Goal: Task Accomplishment & Management: Complete application form

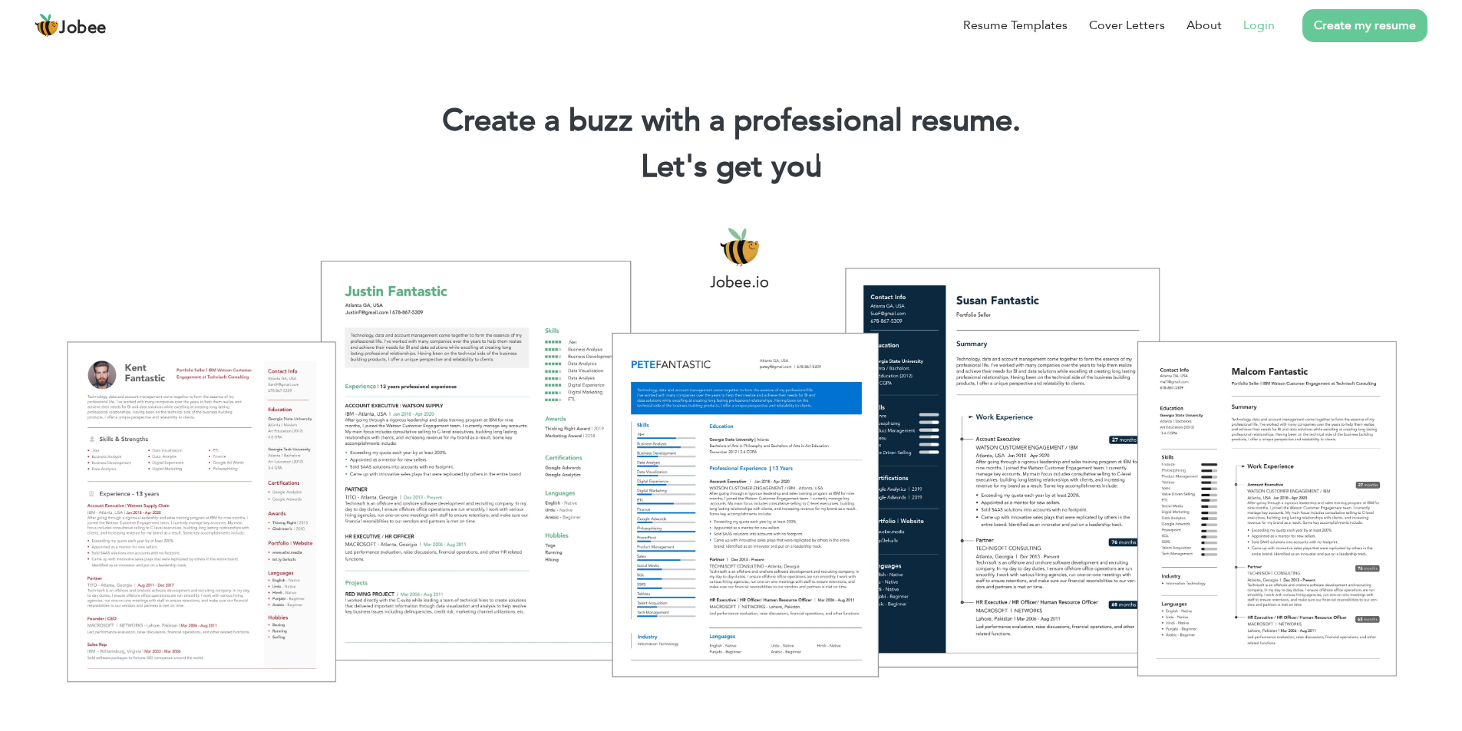
click at [1257, 22] on link "Login" at bounding box center [1258, 25] width 31 height 18
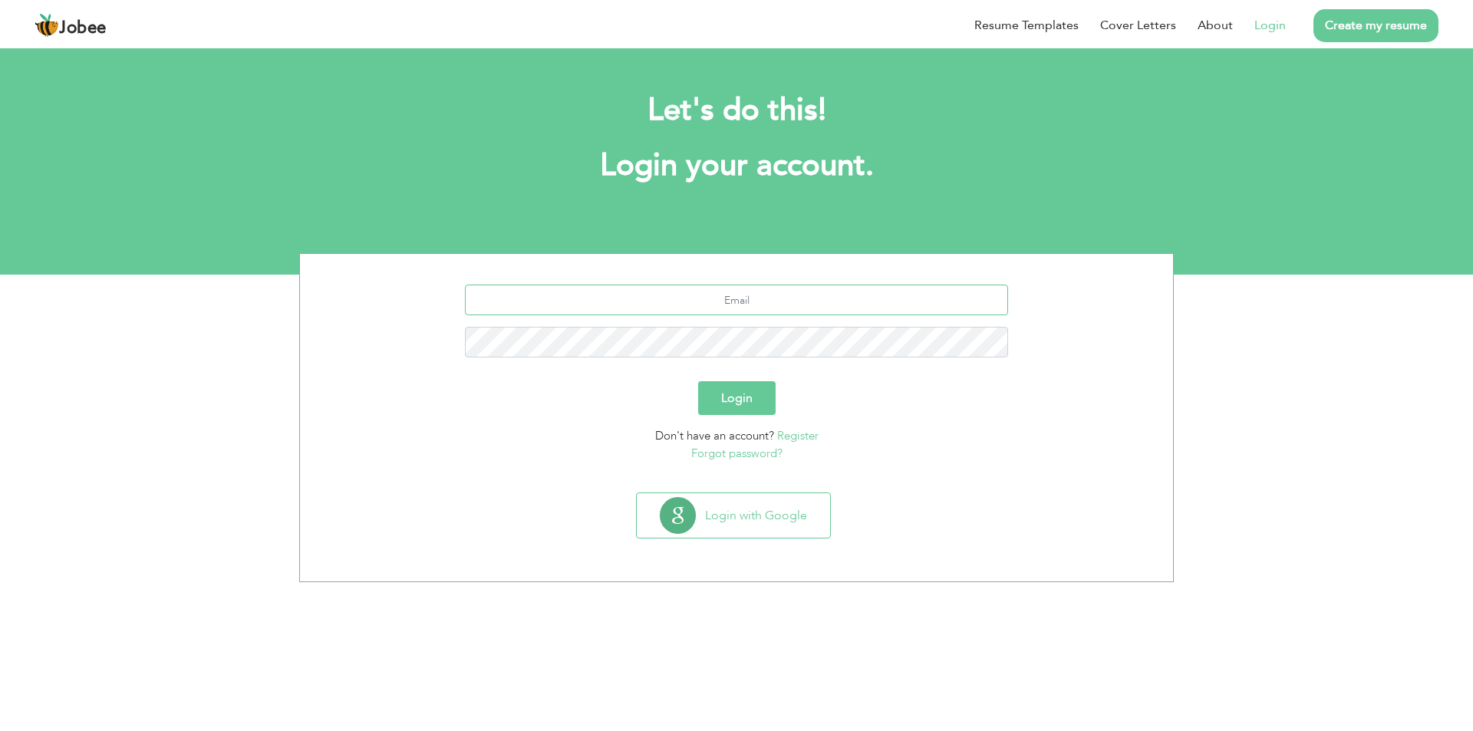
click at [931, 305] on input "text" at bounding box center [737, 300] width 544 height 31
type input "[EMAIL_ADDRESS][DOMAIN_NAME]"
click at [717, 395] on button "Login" at bounding box center [736, 398] width 77 height 34
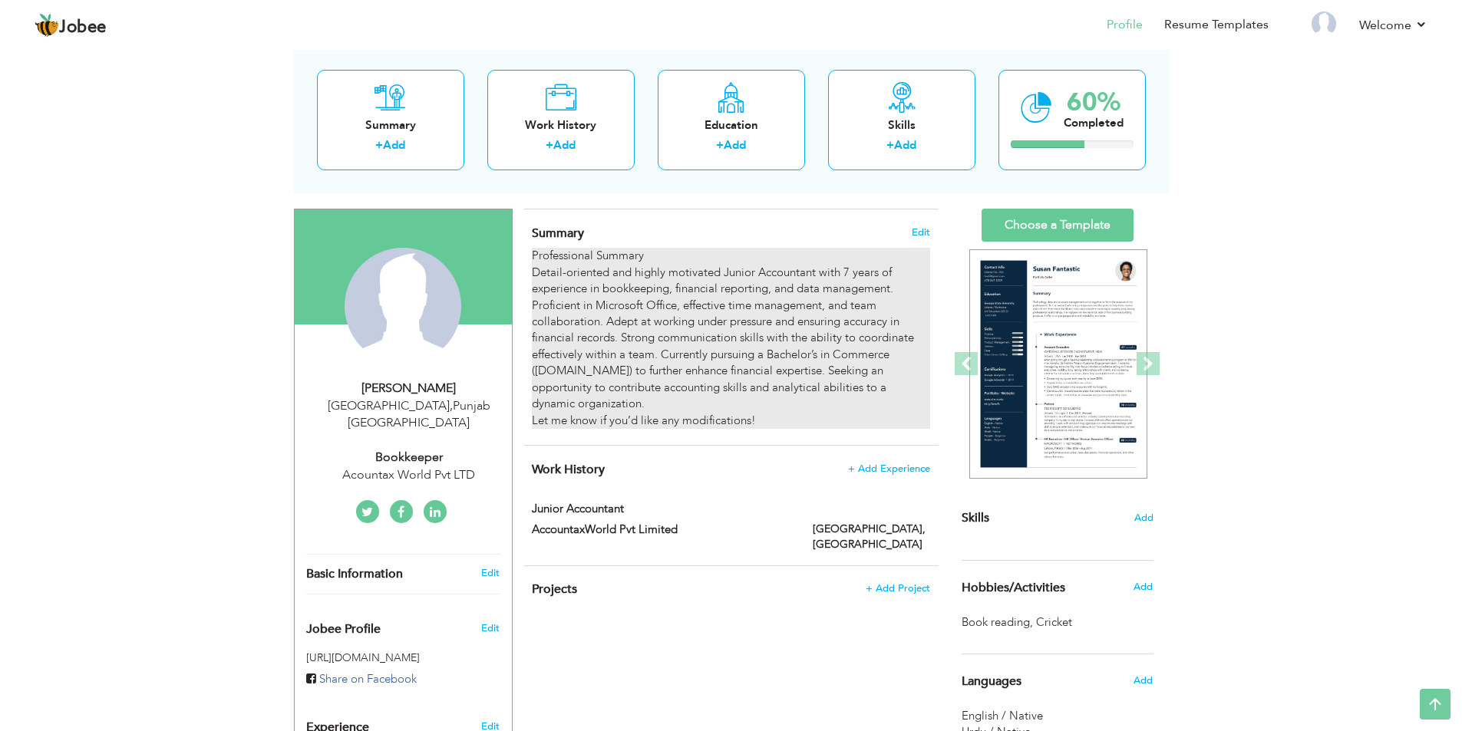
scroll to position [62, 0]
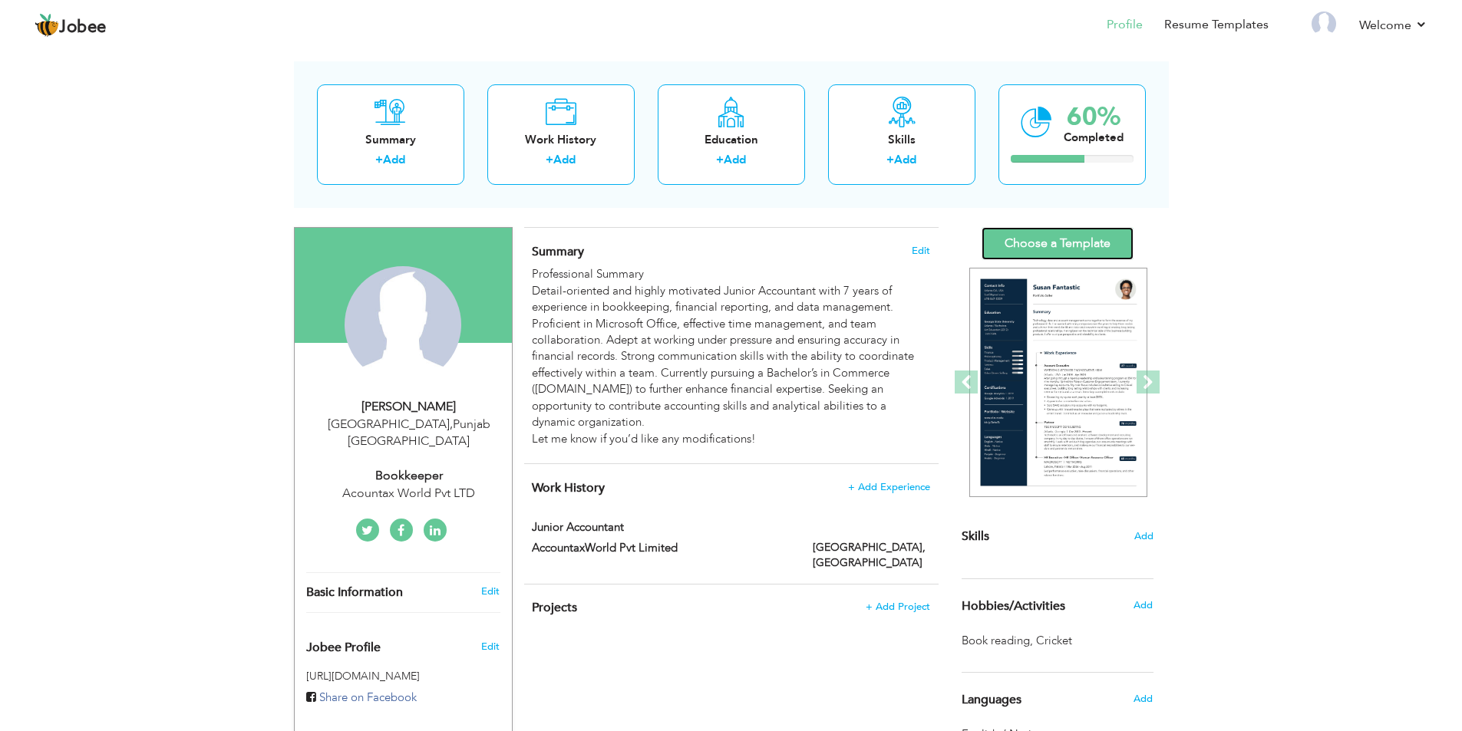
click at [1090, 236] on link "Choose a Template" at bounding box center [1057, 243] width 152 height 33
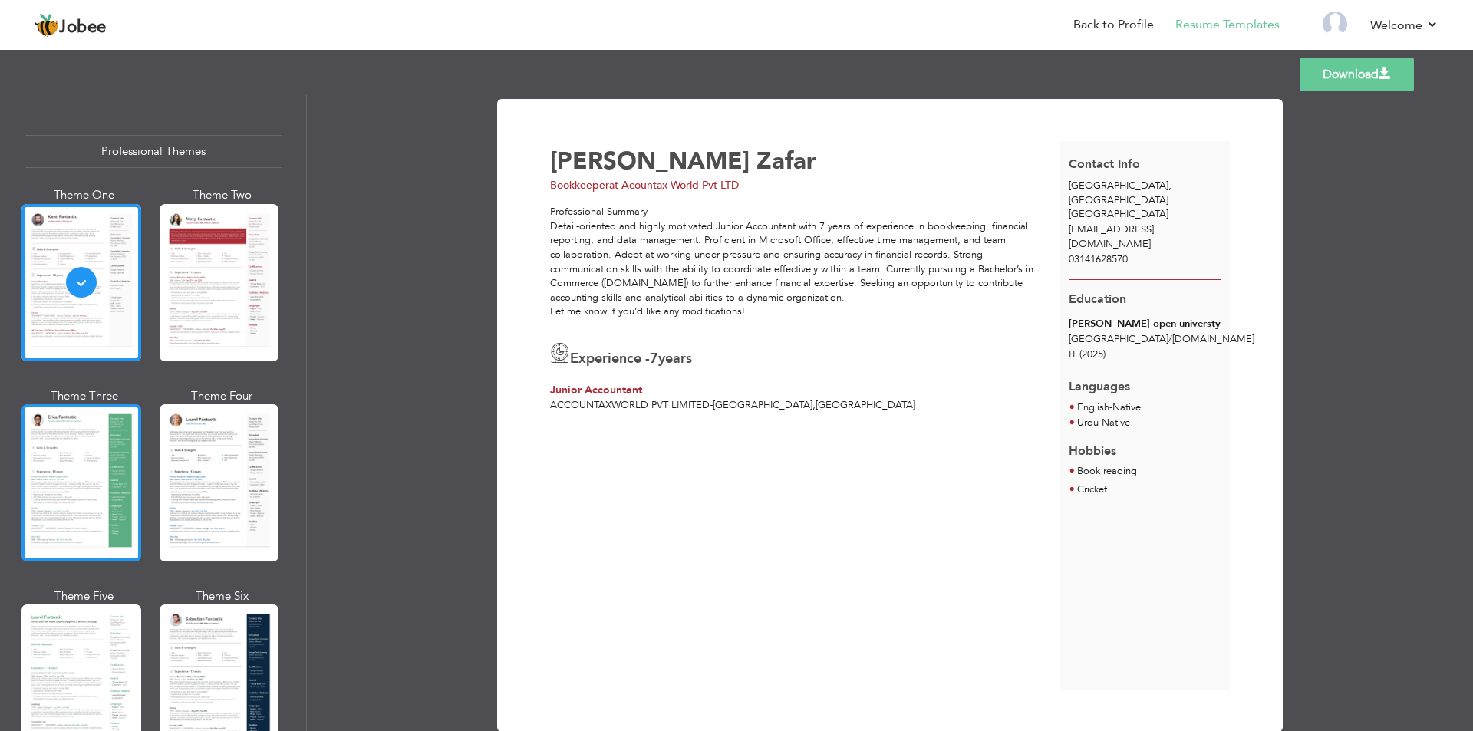
click at [90, 506] on div at bounding box center [81, 482] width 120 height 157
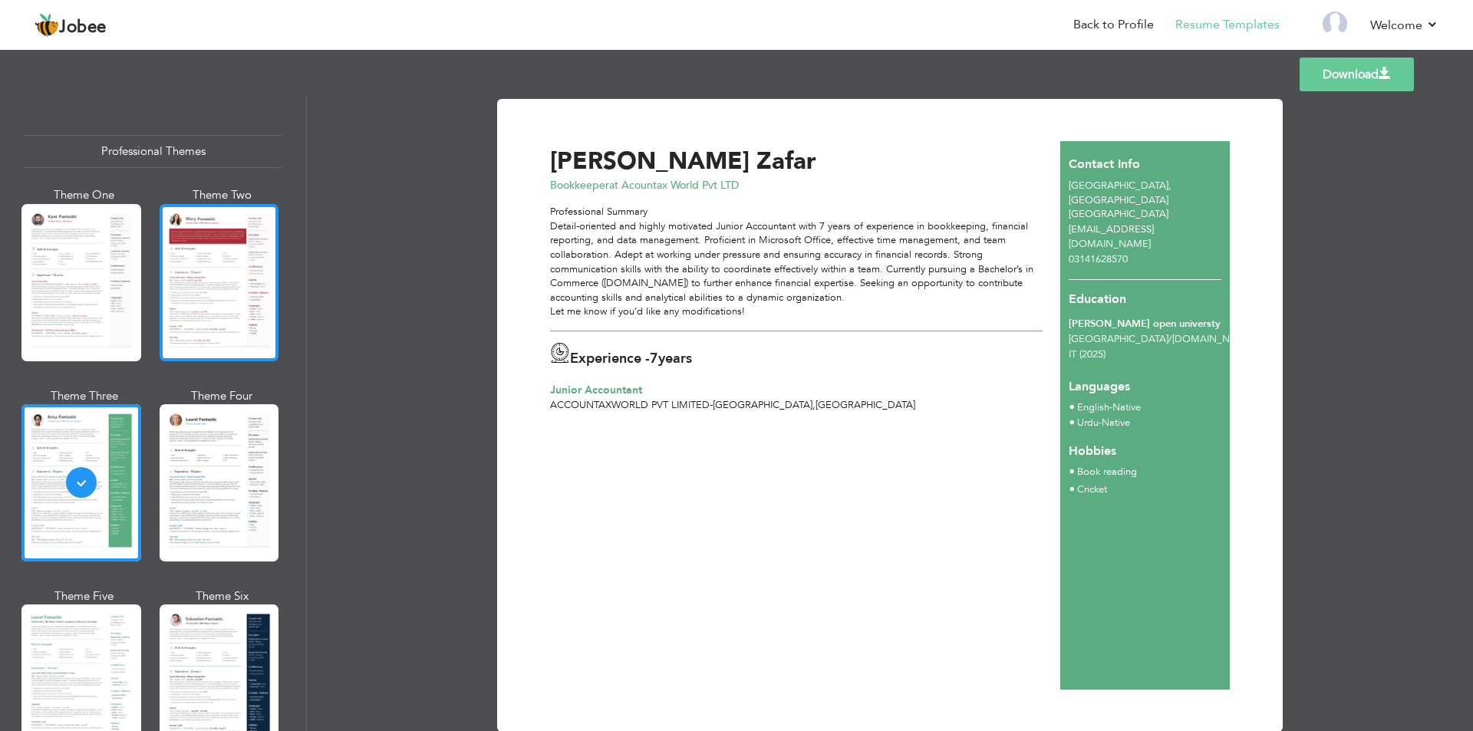
click at [216, 314] on div at bounding box center [220, 282] width 120 height 157
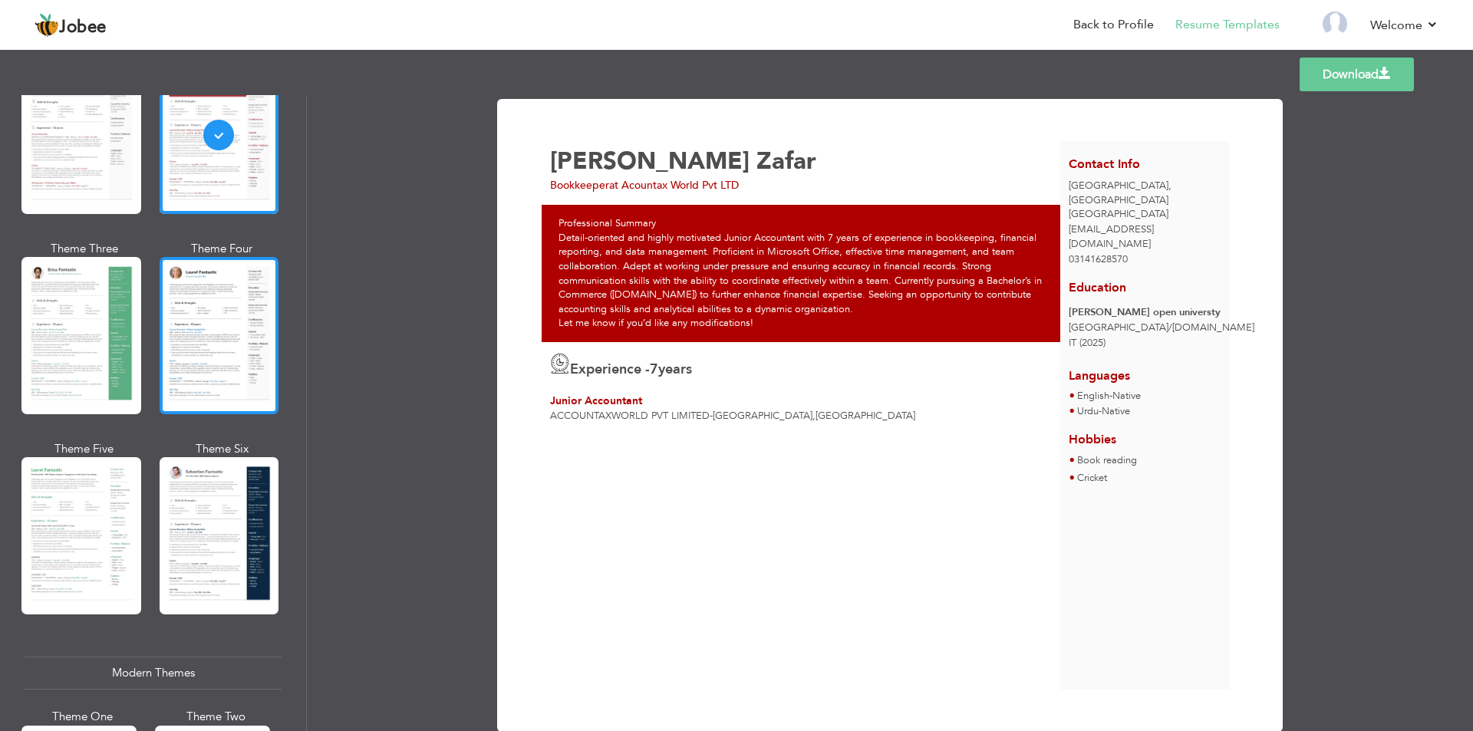
scroll to position [162, 0]
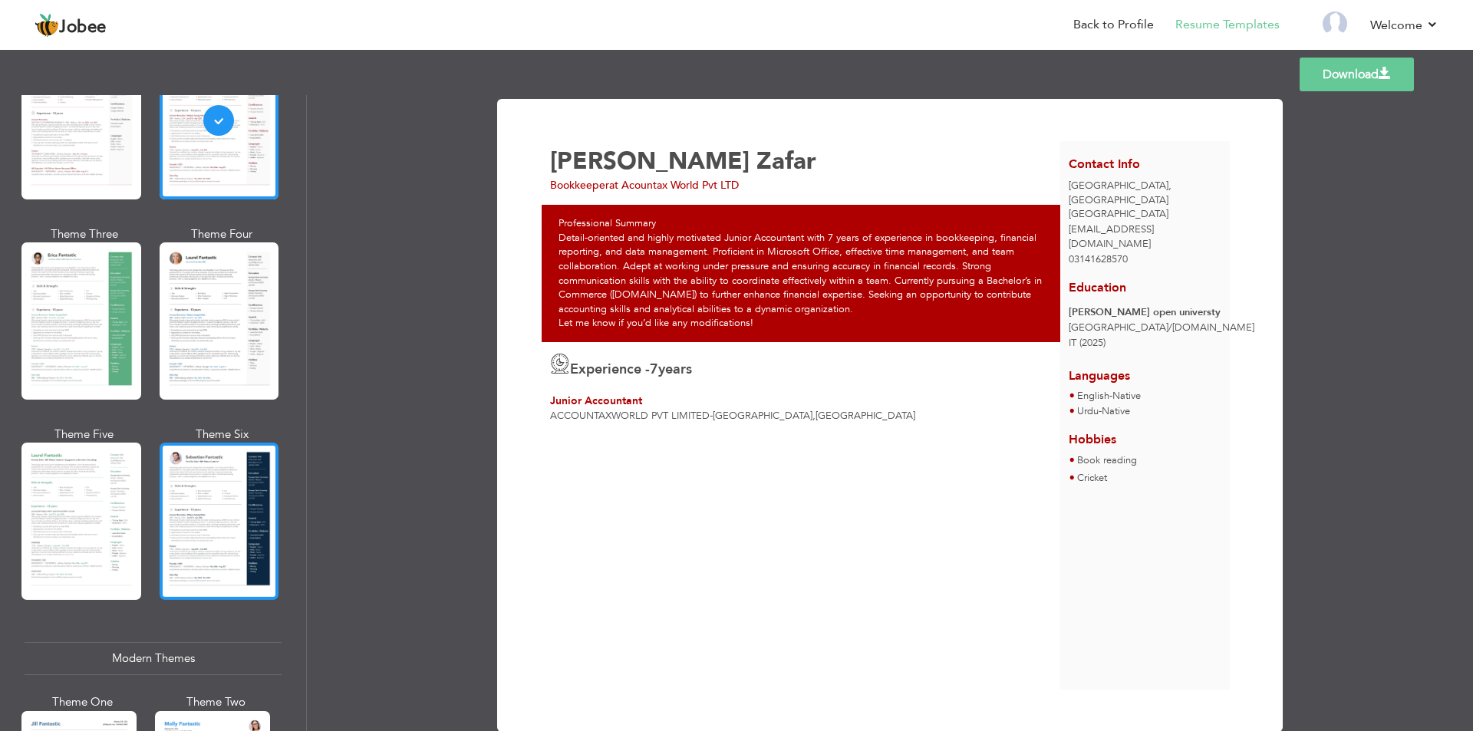
click at [220, 523] on div at bounding box center [220, 521] width 120 height 157
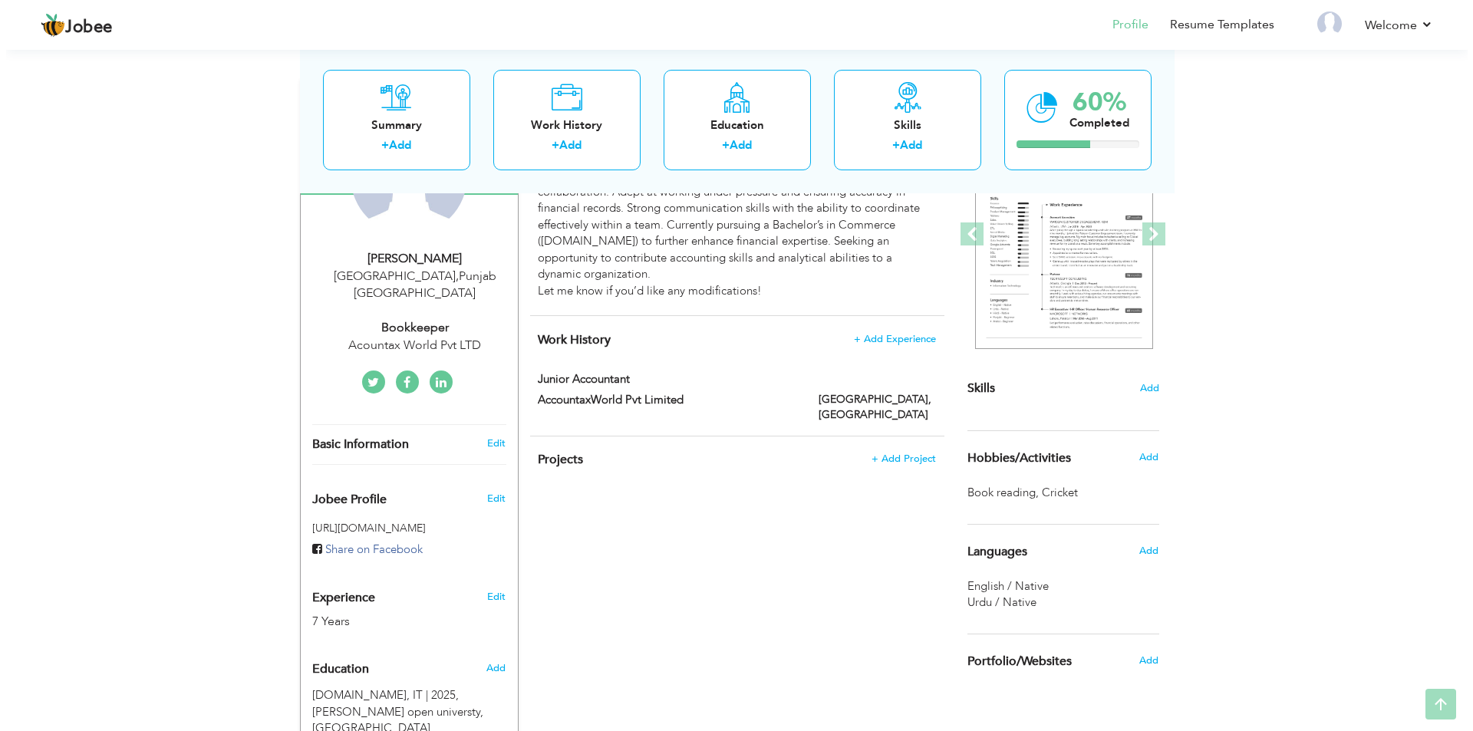
scroll to position [211, 0]
click at [1143, 391] on span "Add" at bounding box center [1143, 388] width 20 height 15
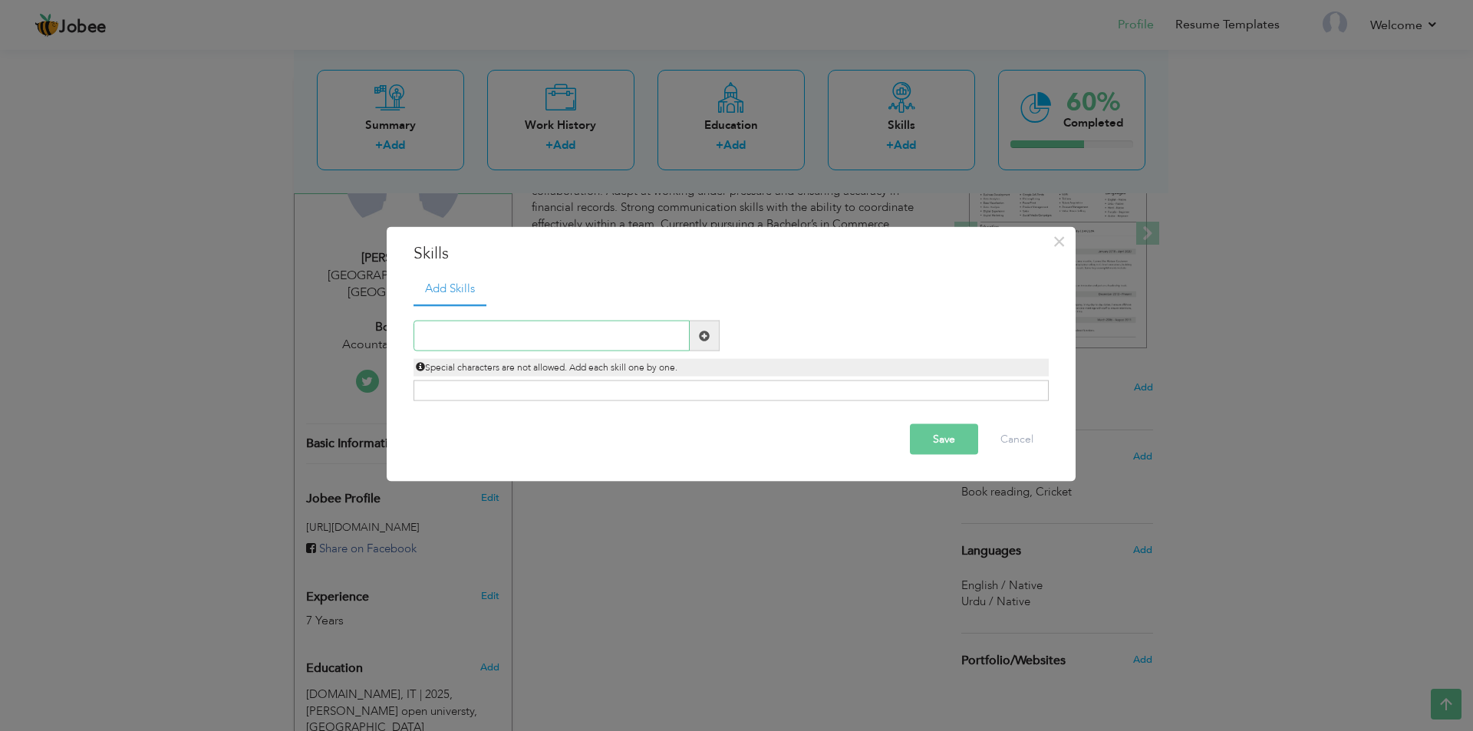
click at [638, 335] on input "text" at bounding box center [552, 336] width 276 height 31
click at [1060, 246] on span "×" at bounding box center [1059, 241] width 13 height 28
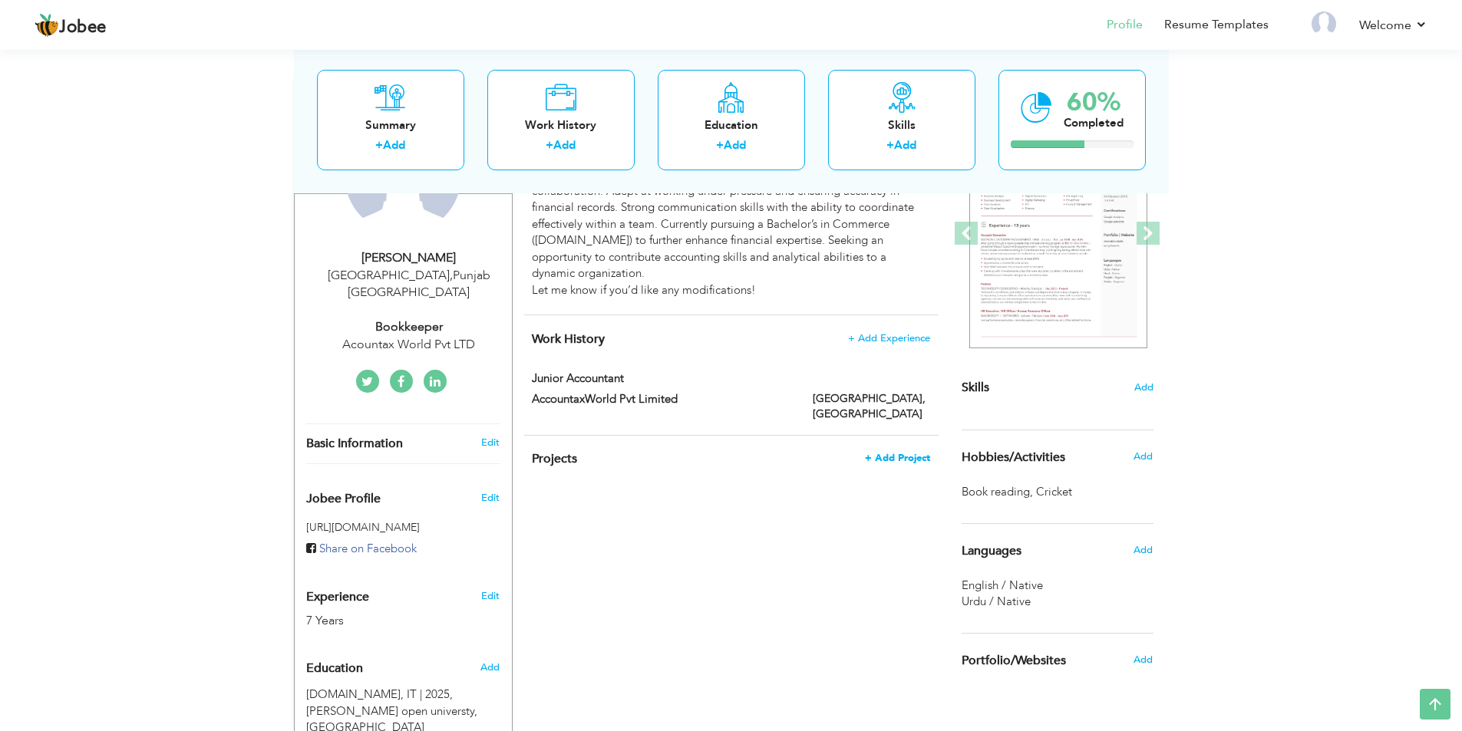
click at [884, 453] on span "+ Add Project" at bounding box center [897, 458] width 65 height 11
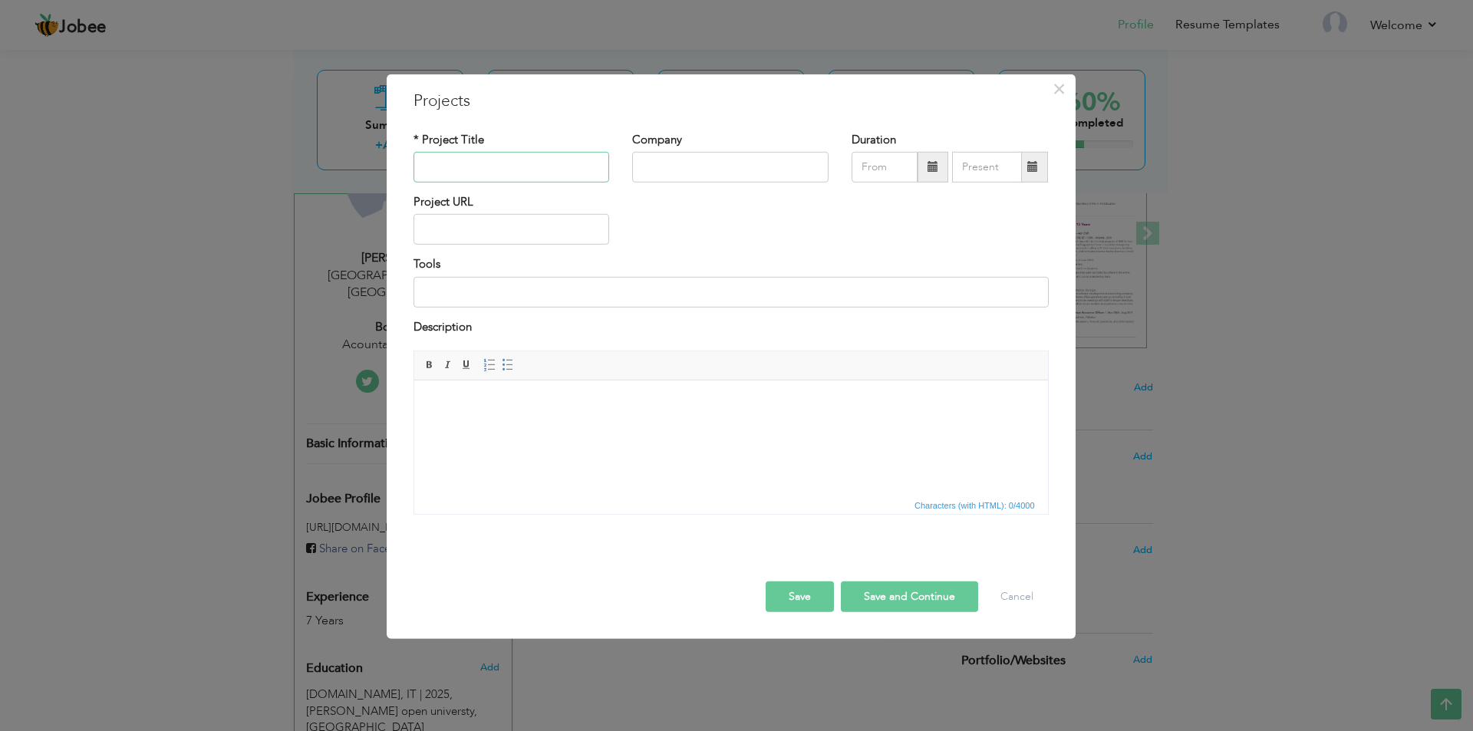
click at [517, 170] on input "text" at bounding box center [512, 167] width 196 height 31
type input "Bookkeeping"
click at [745, 170] on input "IBISS & CO Limited" at bounding box center [730, 167] width 196 height 31
type input "IBISS & CO Limited"
type input "09/2025"
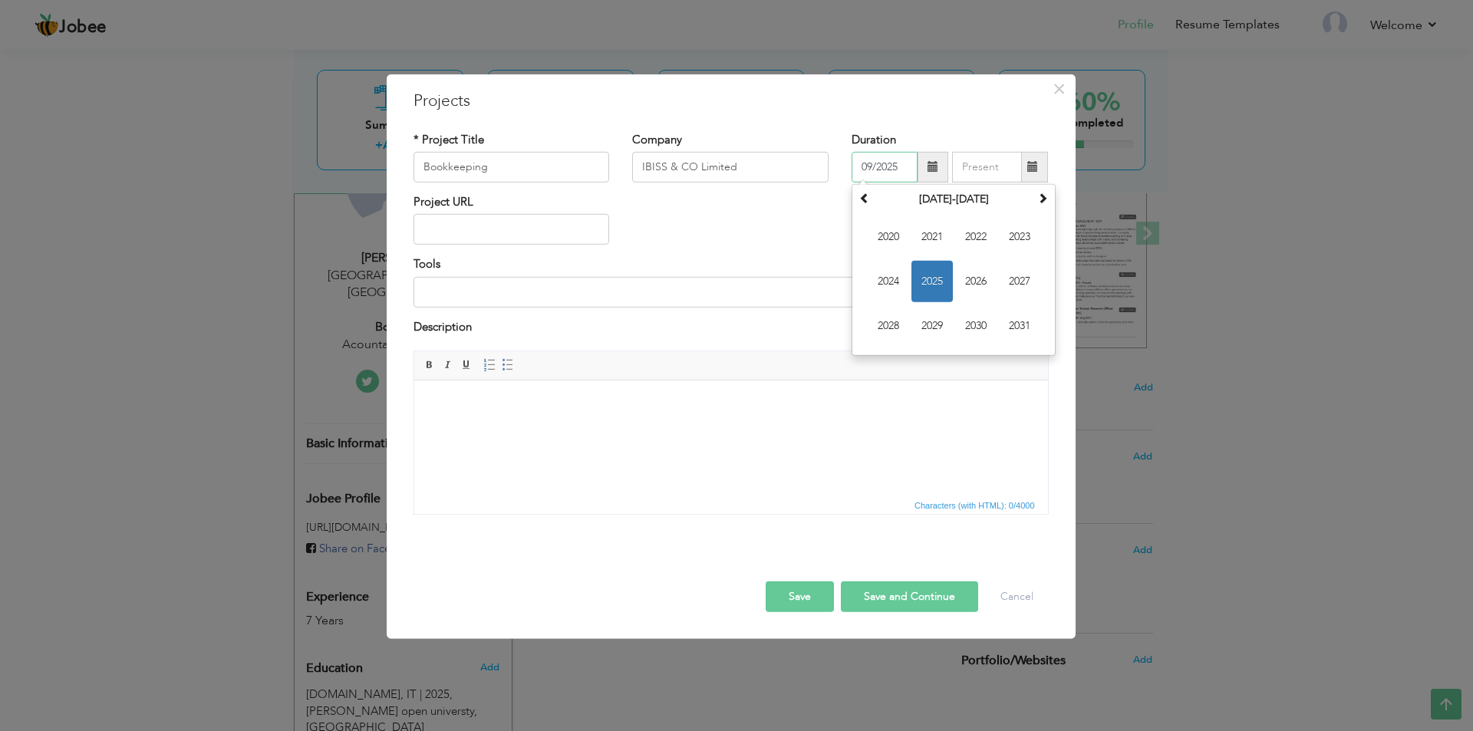
click at [893, 165] on input "09/2025" at bounding box center [885, 167] width 66 height 31
click at [860, 201] on span at bounding box center [864, 198] width 11 height 11
click at [1020, 282] on span "2017" at bounding box center [1019, 281] width 41 height 41
type input "09/2025"
click at [992, 163] on input "09/2025" at bounding box center [987, 167] width 70 height 31
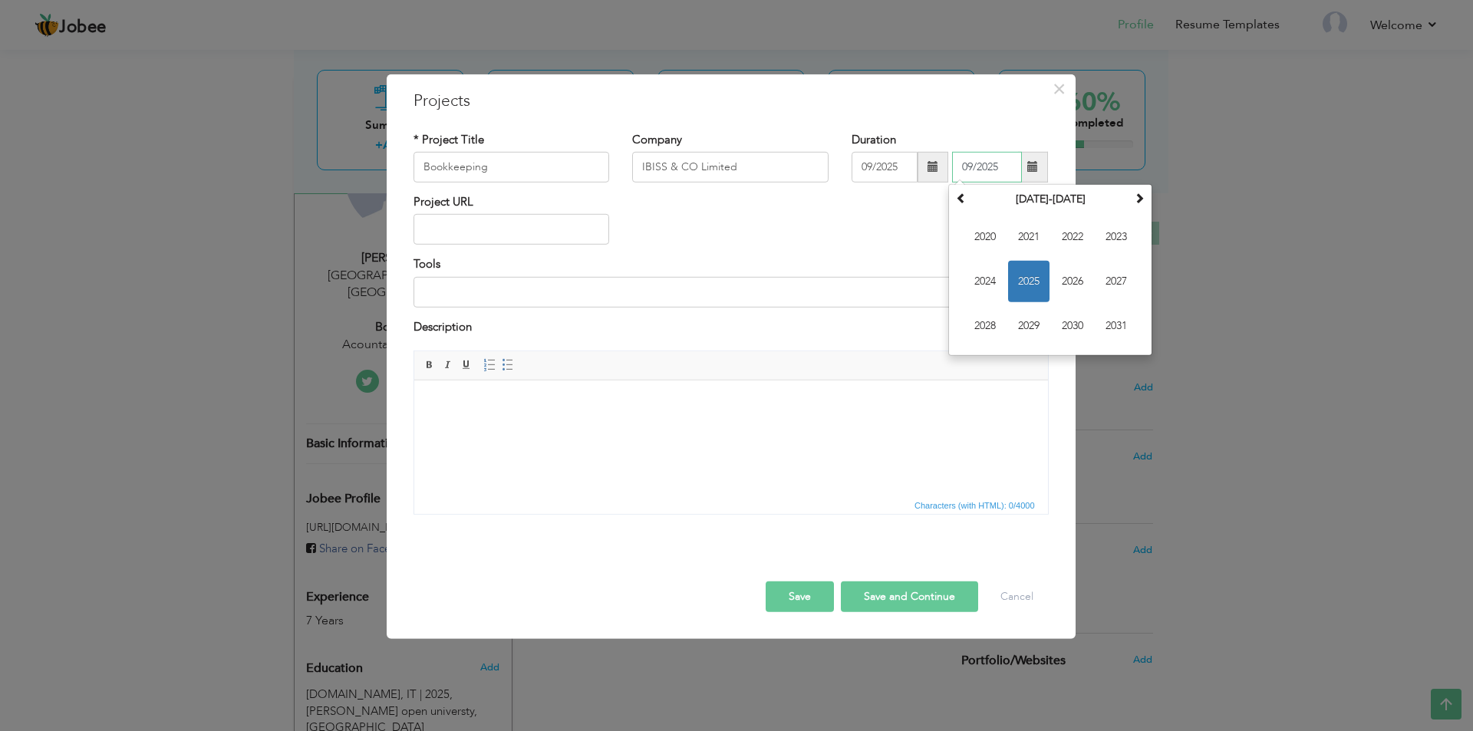
click at [1019, 278] on span "2025" at bounding box center [1028, 281] width 41 height 41
click at [989, 331] on span "Sep" at bounding box center [985, 325] width 41 height 41
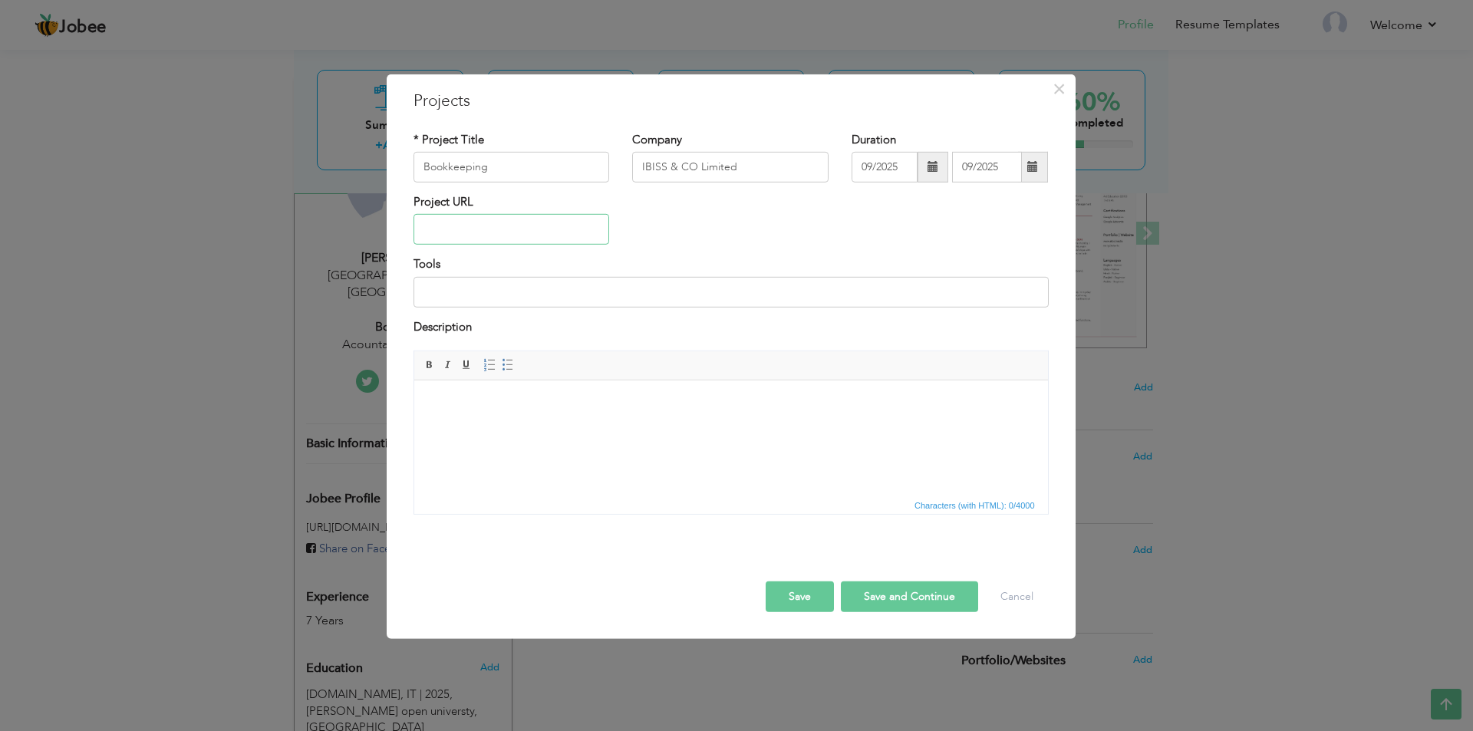
click at [579, 224] on input "text" at bounding box center [512, 229] width 196 height 31
click at [528, 305] on input at bounding box center [731, 292] width 635 height 31
click at [588, 419] on html at bounding box center [731, 404] width 634 height 47
click at [613, 292] on input "Excel, Quick Book, VT Transaction+," at bounding box center [731, 292] width 635 height 31
type input "Excel, Quick Book, VT Transaction+"
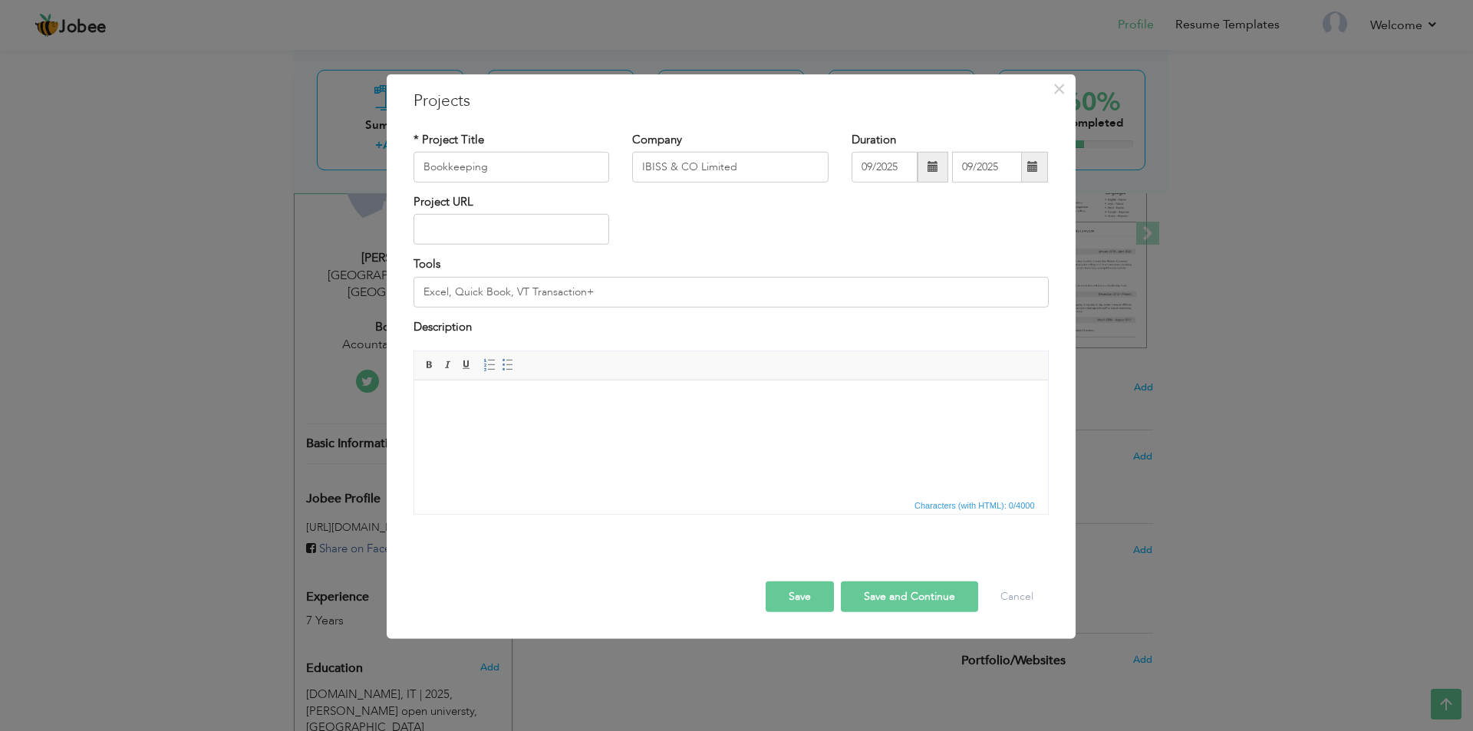
click at [428, 392] on html at bounding box center [731, 404] width 634 height 47
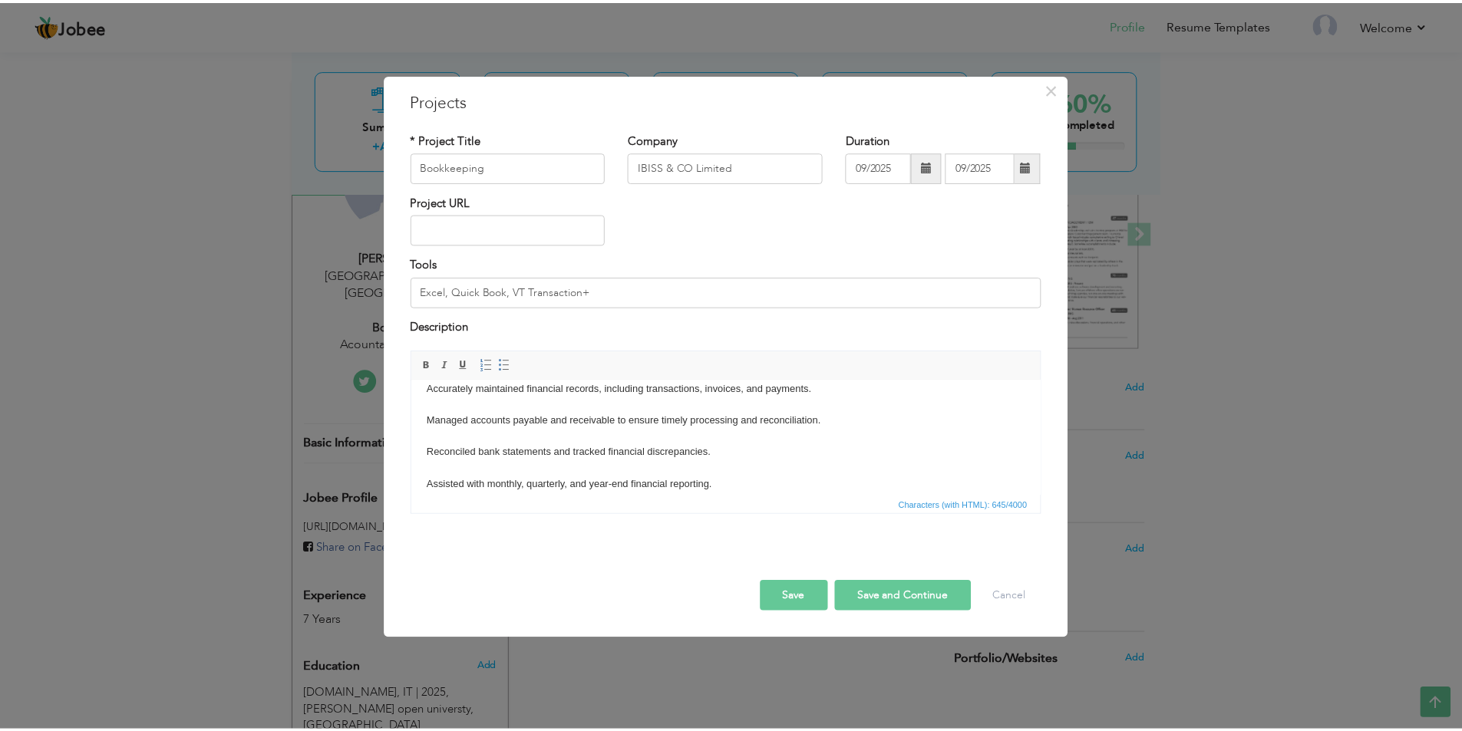
scroll to position [0, 0]
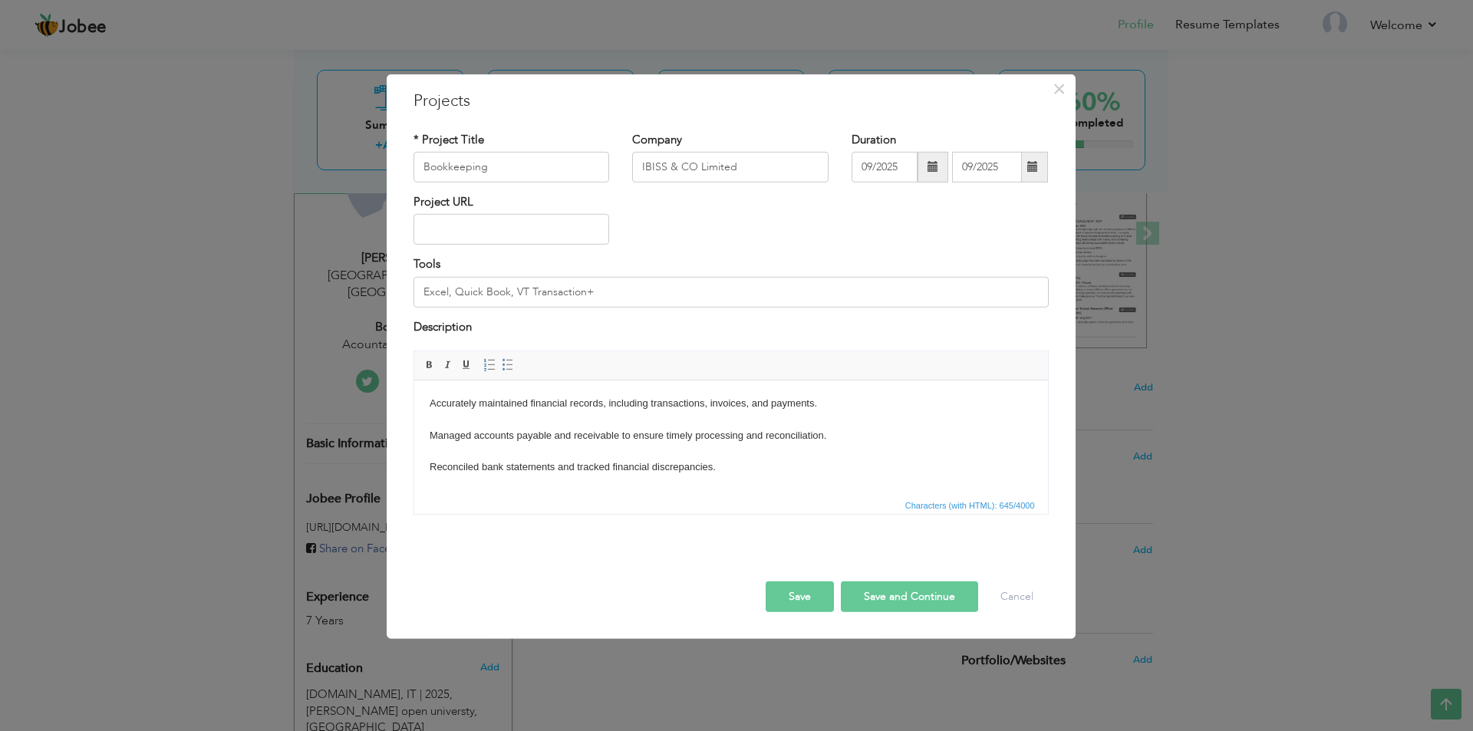
click at [894, 597] on button "Save and Continue" at bounding box center [909, 597] width 137 height 31
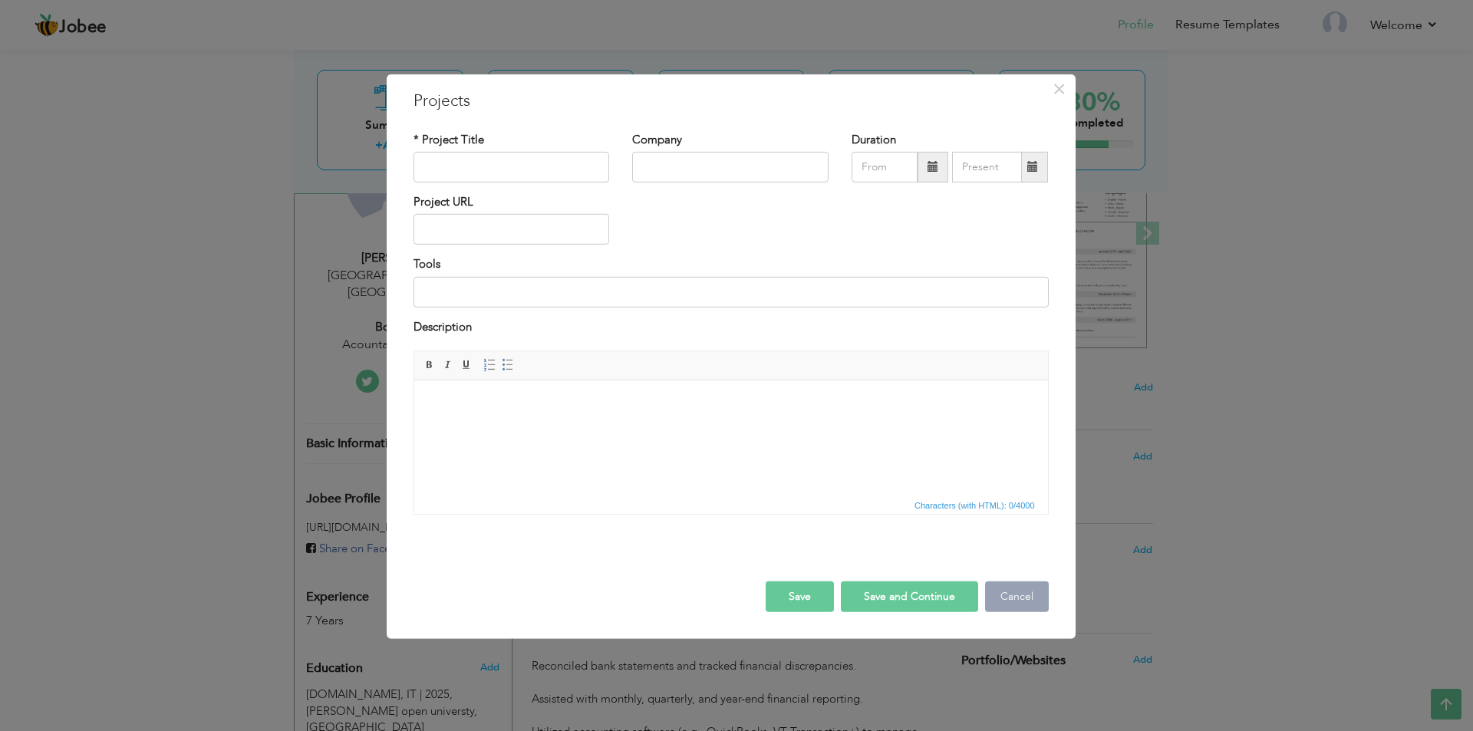
click at [1015, 595] on button "Cancel" at bounding box center [1017, 597] width 64 height 31
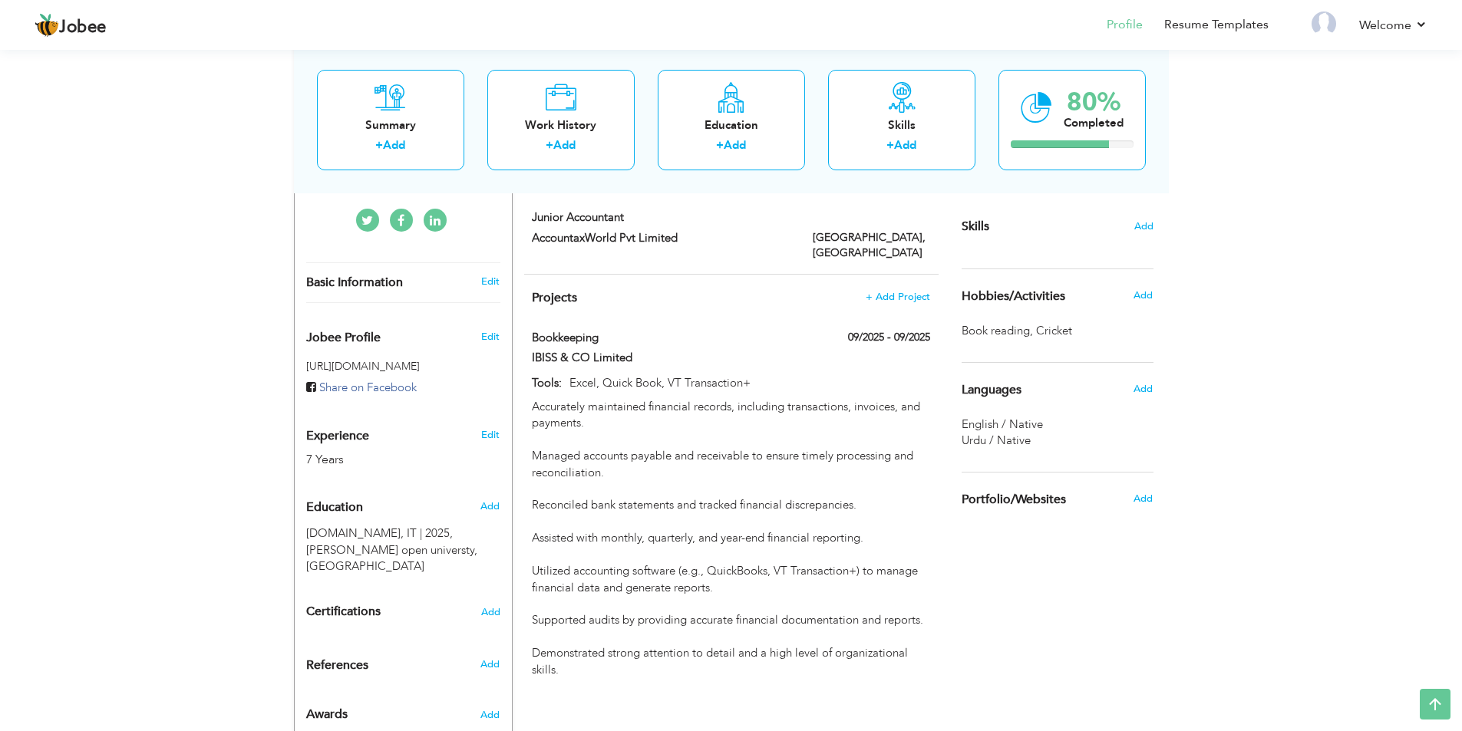
scroll to position [390, 0]
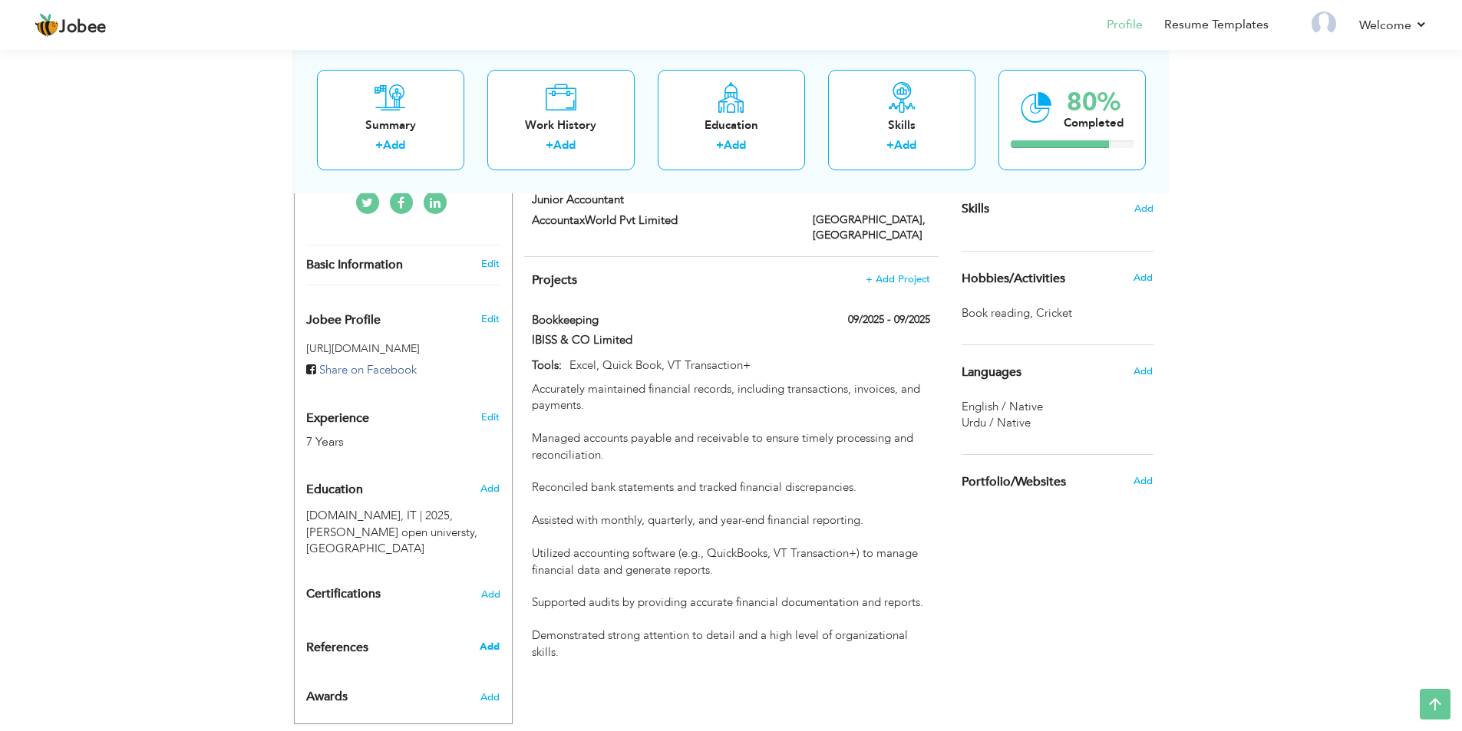
click at [487, 640] on span "Add" at bounding box center [490, 647] width 20 height 14
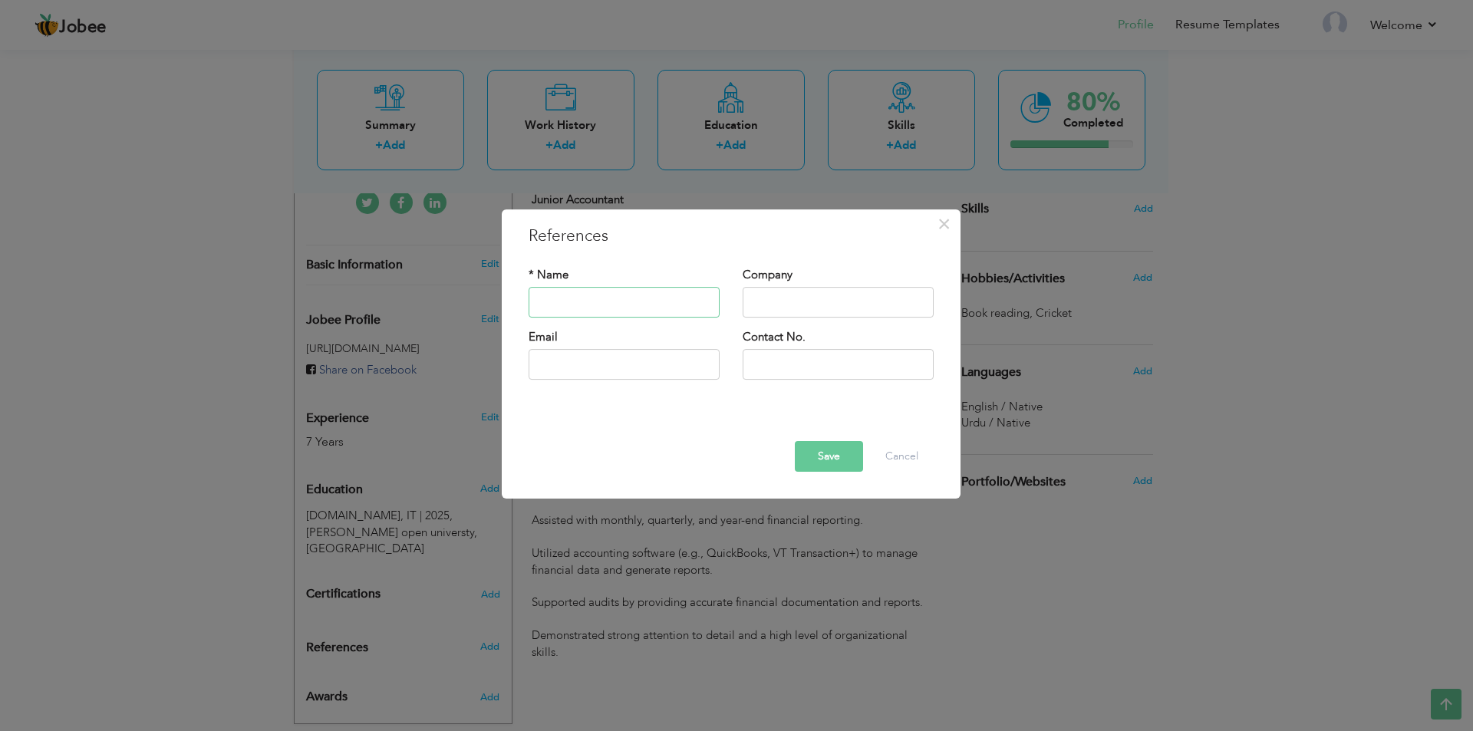
click at [646, 297] on input "text" at bounding box center [624, 302] width 191 height 31
type input "[PERSON_NAME] UR [PERSON_NAME]"
type input "I"
type input "Accountax World Pvt Ltd"
click at [602, 371] on input "text" at bounding box center [624, 364] width 191 height 31
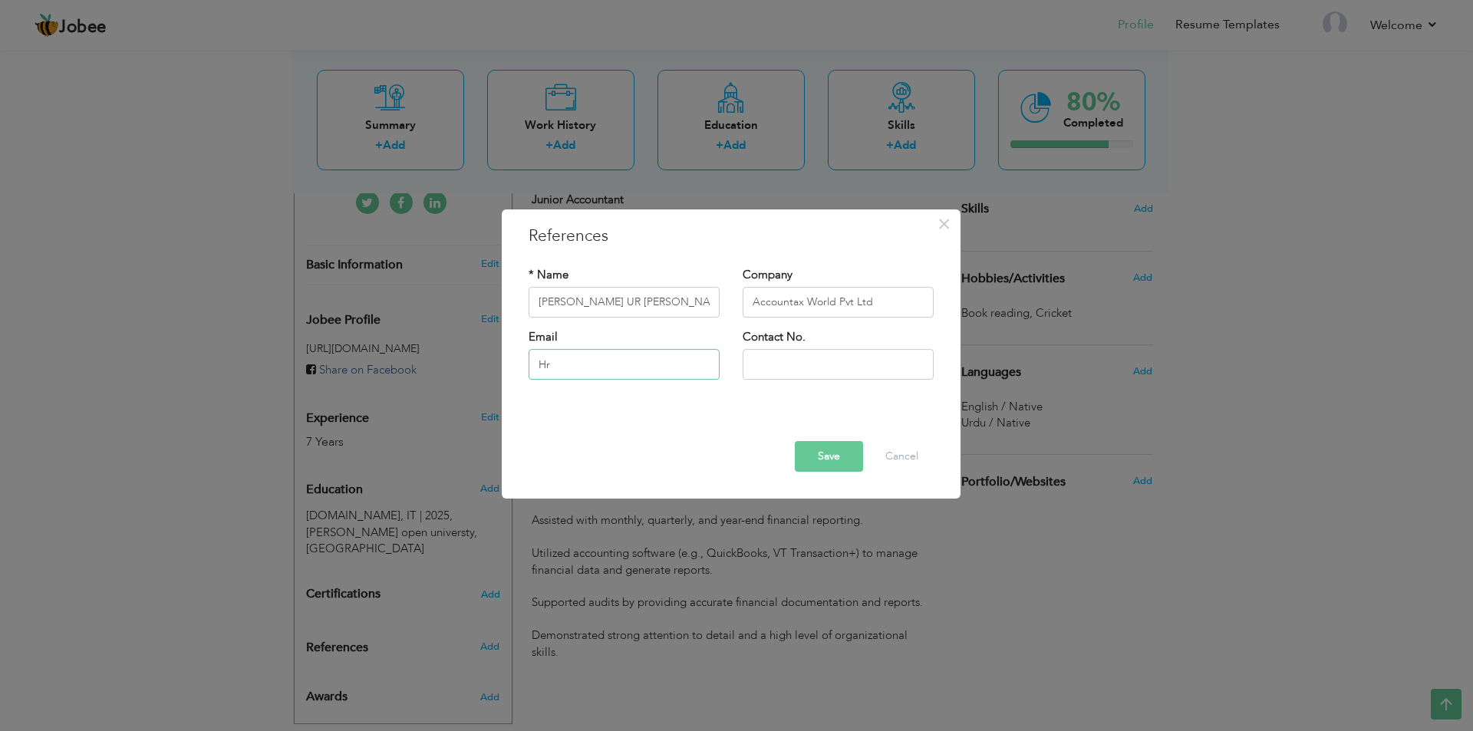
type input "H"
type input "[EMAIL_ADDRESS][DOMAIN_NAME]"
click at [762, 361] on input "text" at bounding box center [838, 364] width 191 height 31
type input "03197138090"
click at [826, 452] on button "Save" at bounding box center [829, 456] width 68 height 31
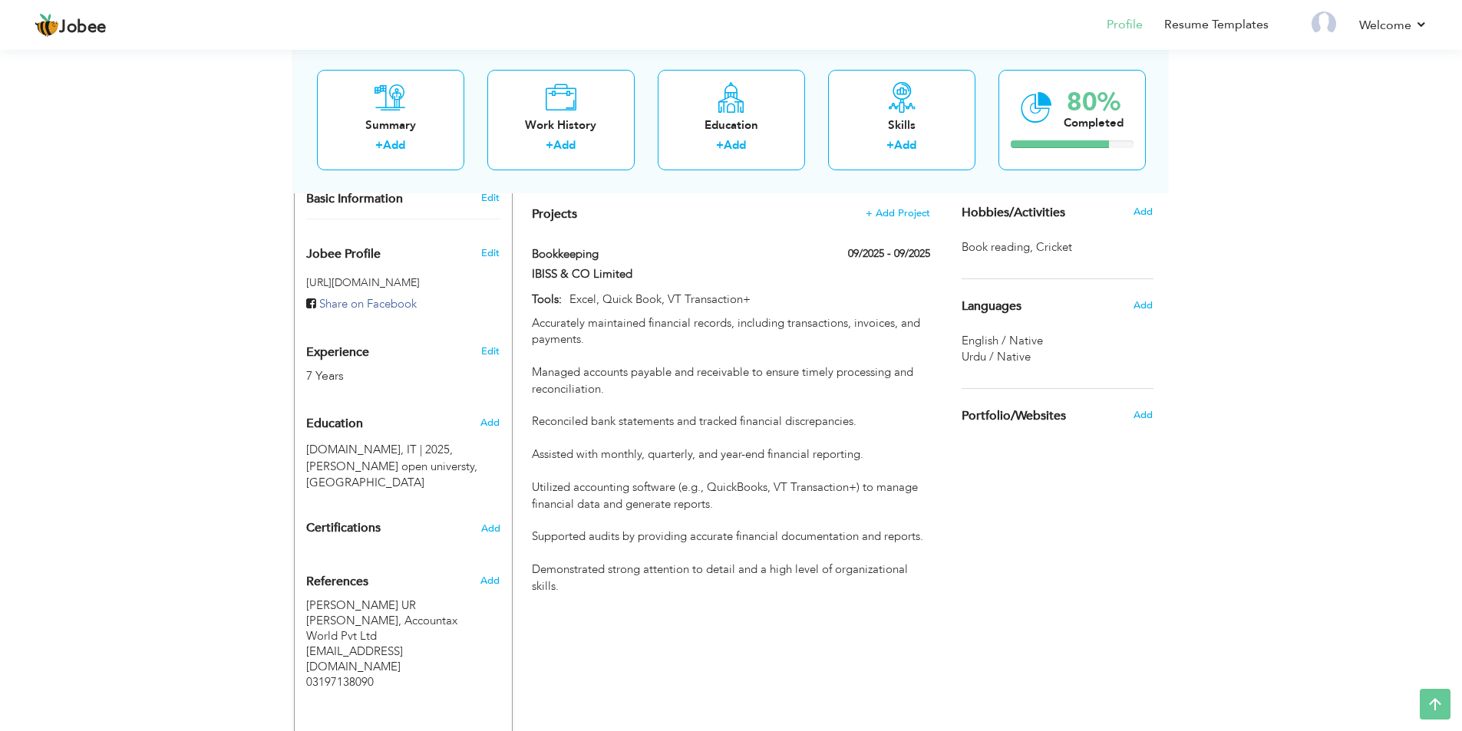
scroll to position [432, 0]
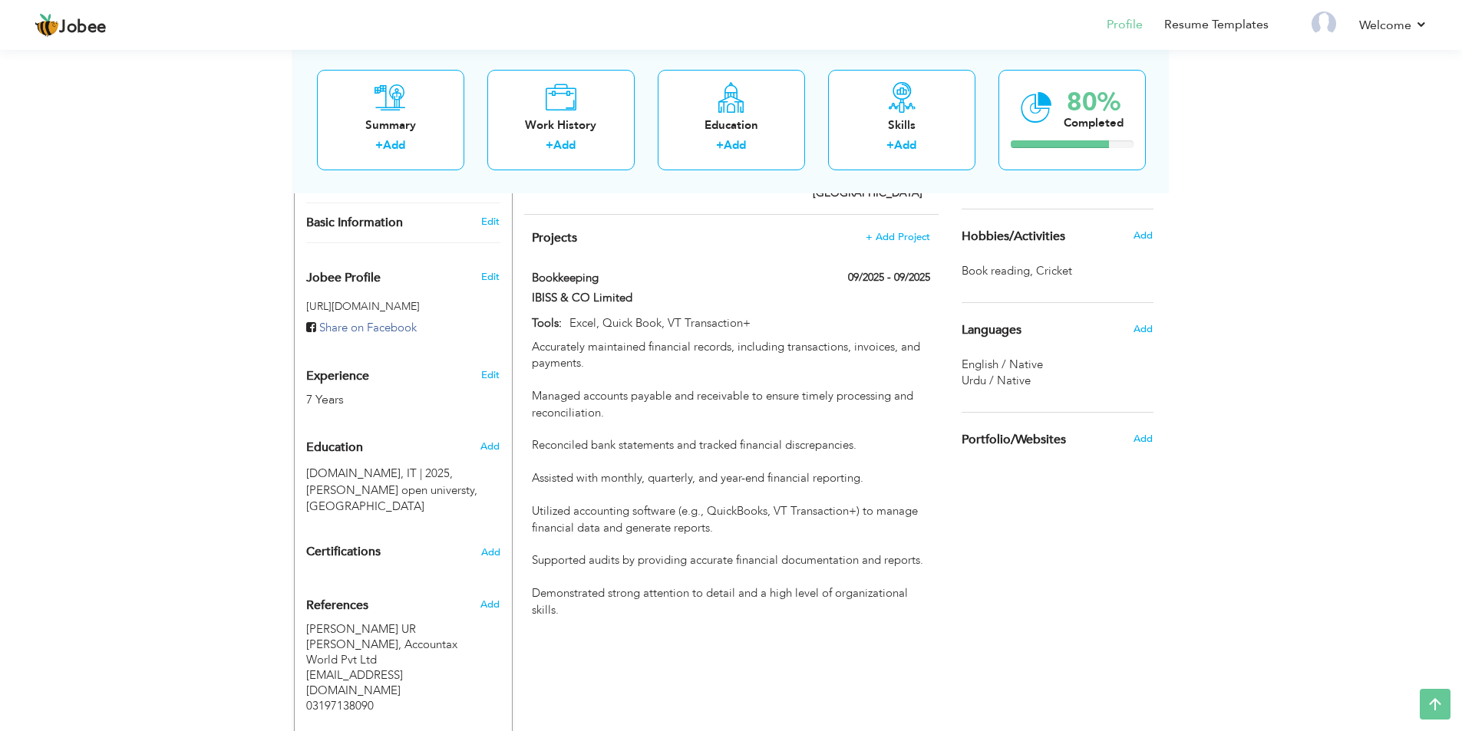
click at [1148, 322] on h6 "Add" at bounding box center [1142, 329] width 19 height 14
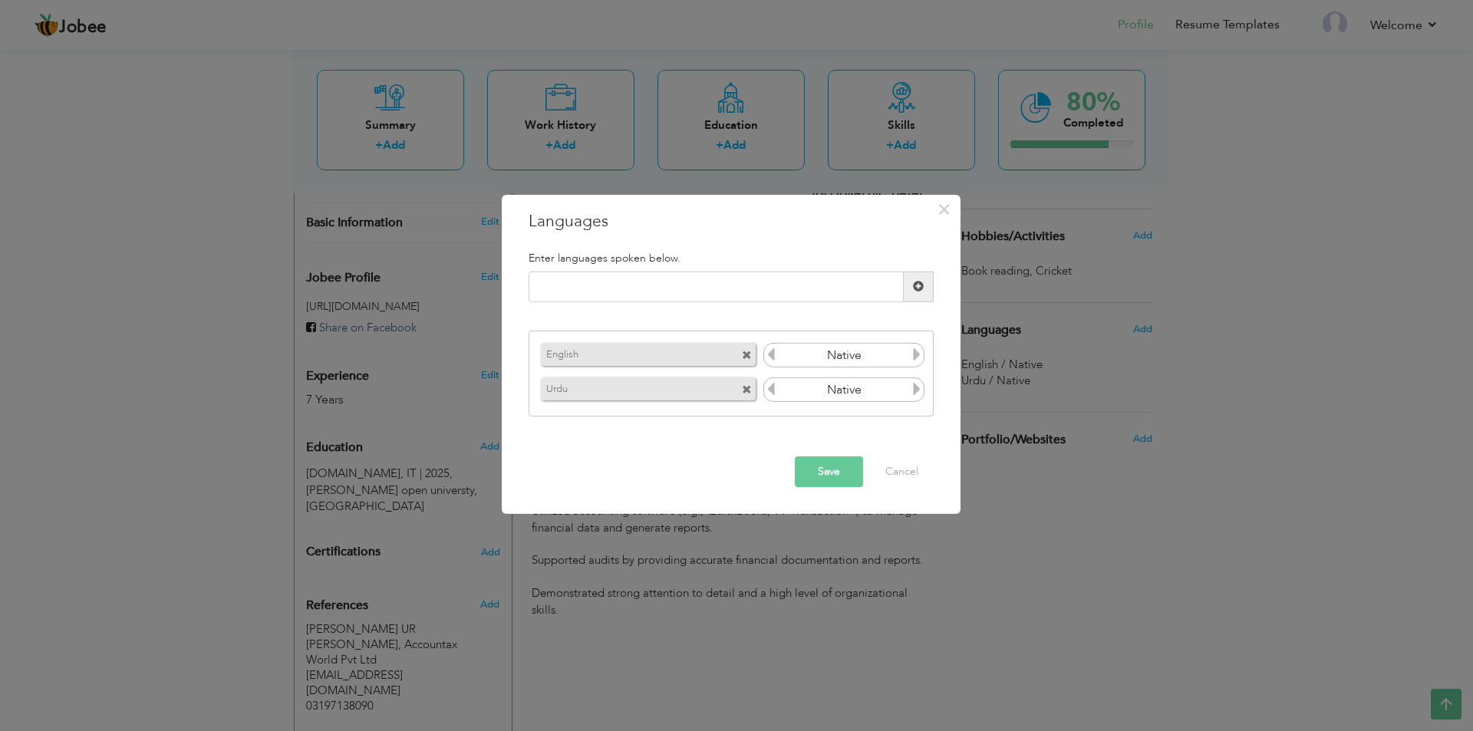
click at [774, 348] on icon at bounding box center [771, 355] width 14 height 14
click at [846, 459] on button "Save" at bounding box center [829, 472] width 68 height 31
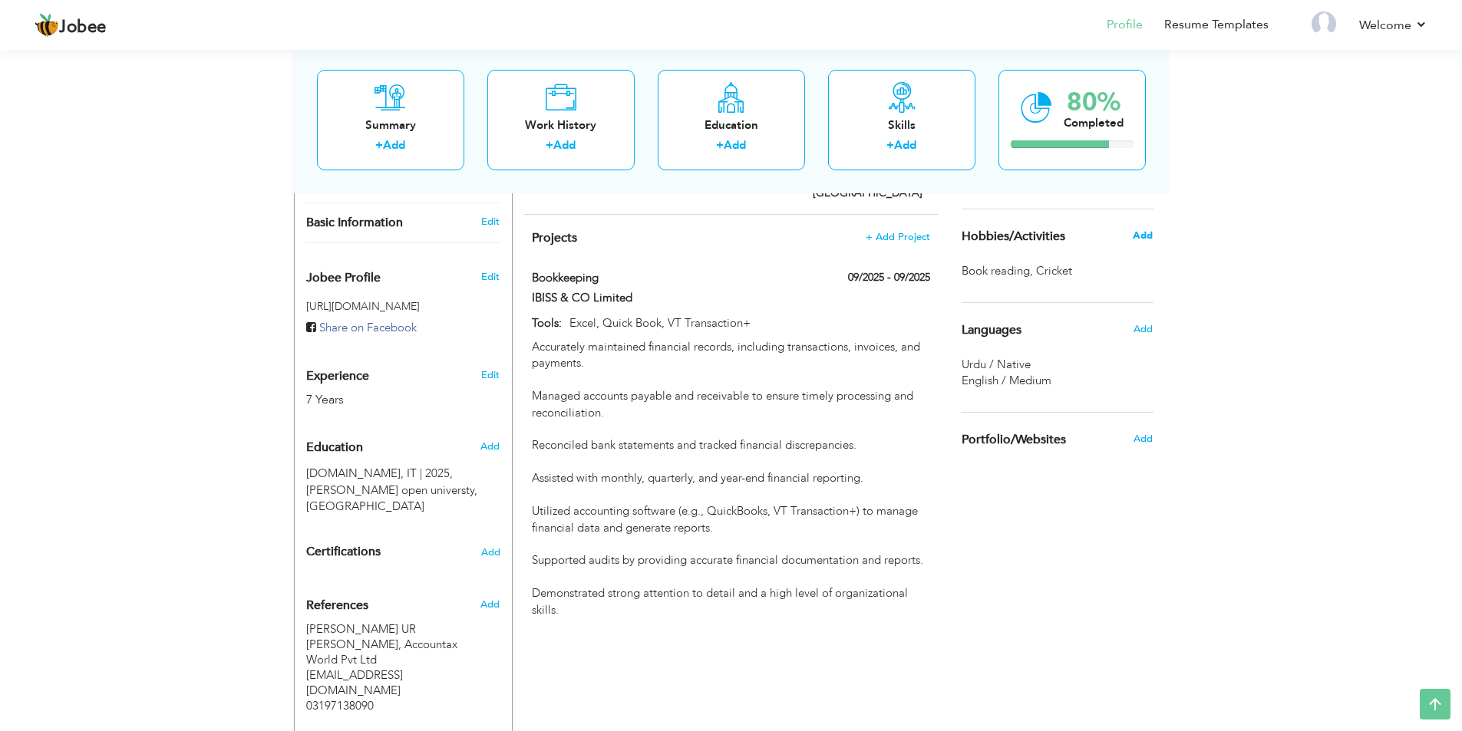
click at [1146, 236] on span "Add" at bounding box center [1143, 236] width 20 height 14
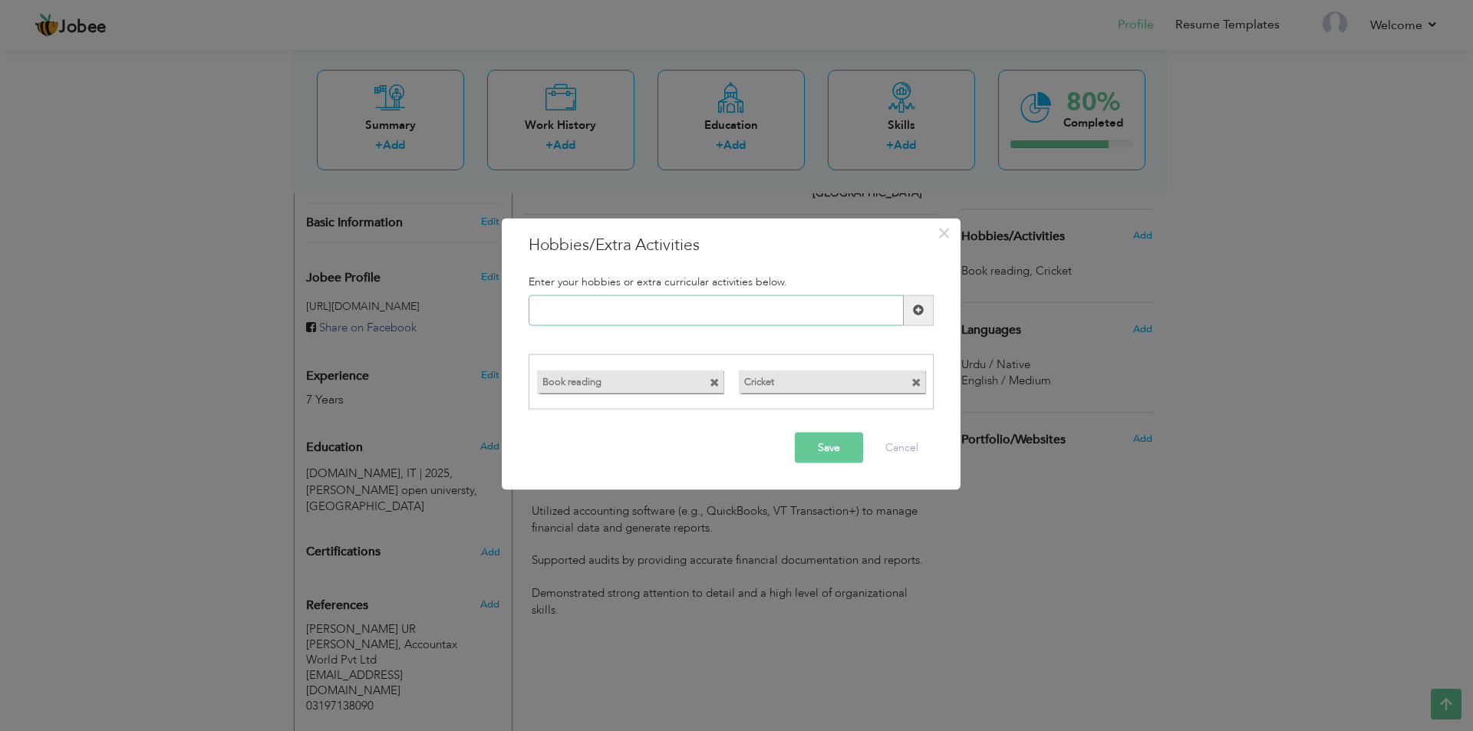
click at [707, 310] on input "text" at bounding box center [716, 310] width 375 height 31
type input "boxing"
click at [835, 455] on button "Save" at bounding box center [829, 448] width 68 height 31
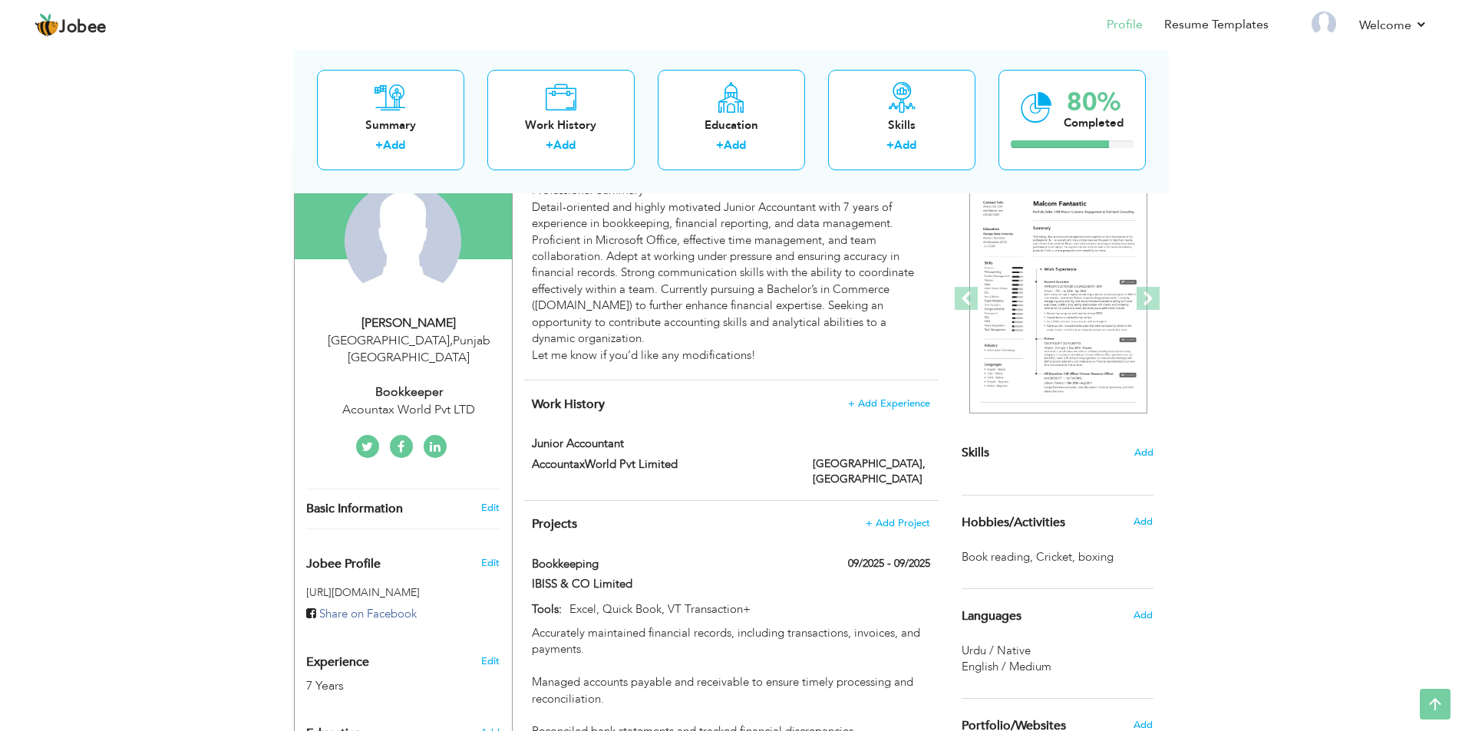
scroll to position [0, 0]
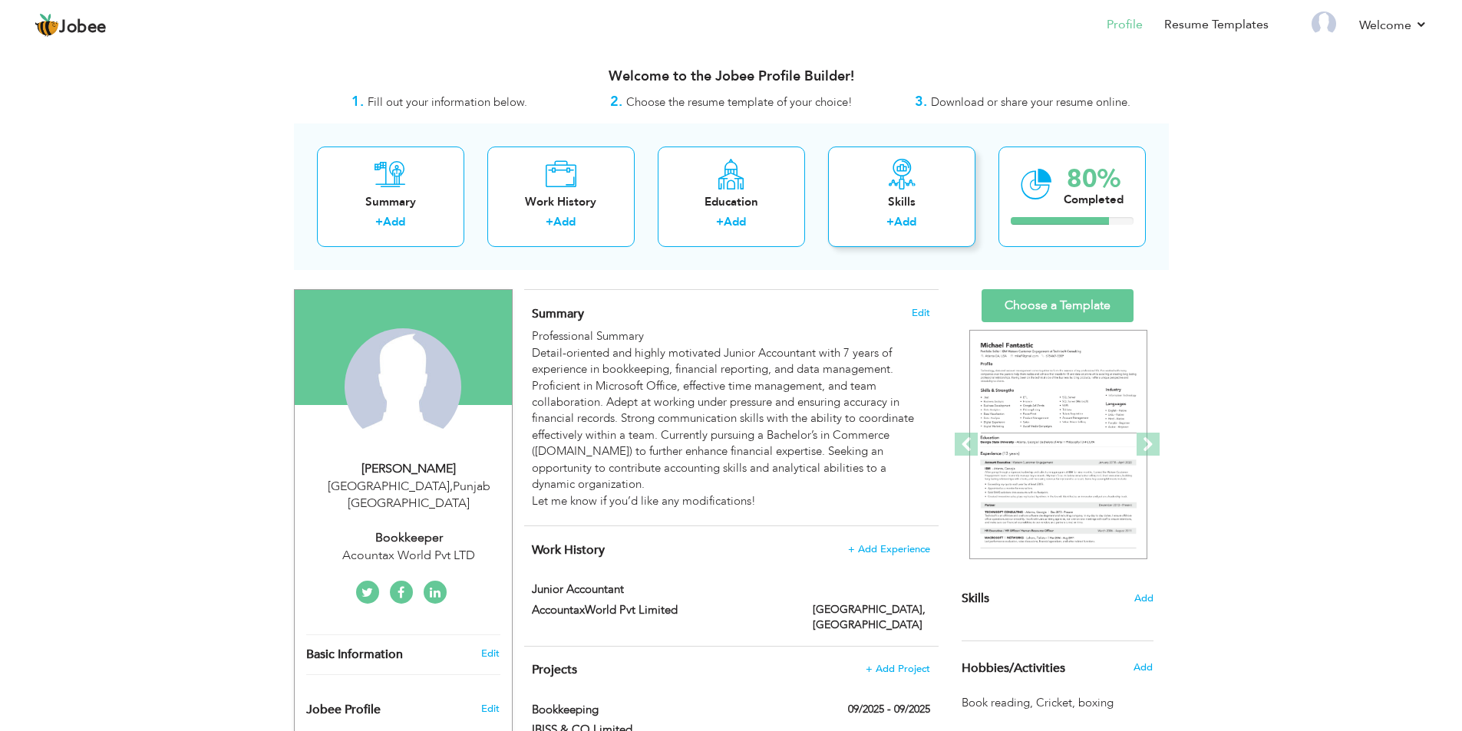
click at [907, 173] on icon at bounding box center [901, 174] width 31 height 31
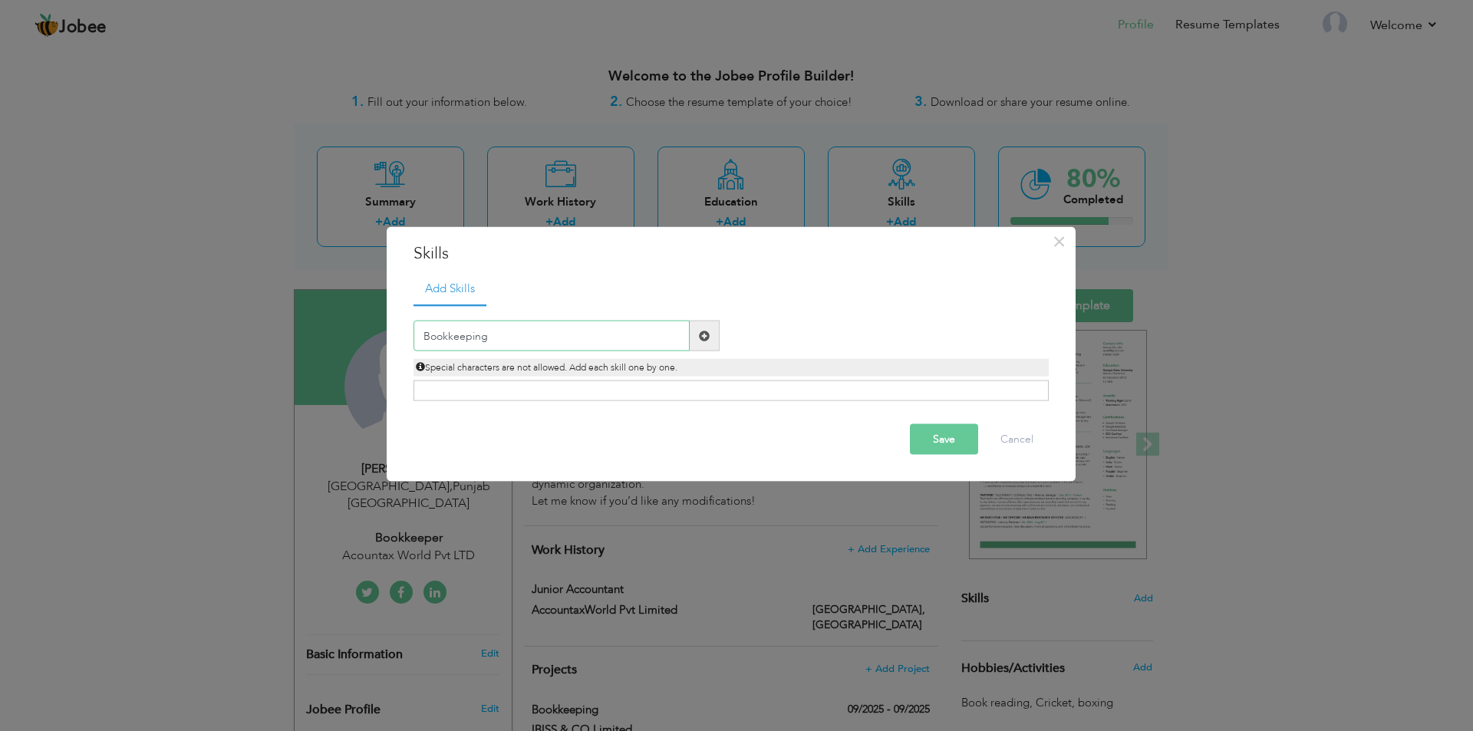
drag, startPoint x: 519, startPoint y: 335, endPoint x: 368, endPoint y: 336, distance: 150.4
click at [368, 336] on div "× Skills Add Skills Bookkeeping Duplicate entry Already Exist" at bounding box center [736, 365] width 1473 height 731
paste input "Accounting Software Proficiency Microsoft Excel"
type input "Accounting Software Proficiency Microsoft Excel"
drag, startPoint x: 658, startPoint y: 332, endPoint x: 208, endPoint y: 380, distance: 452.9
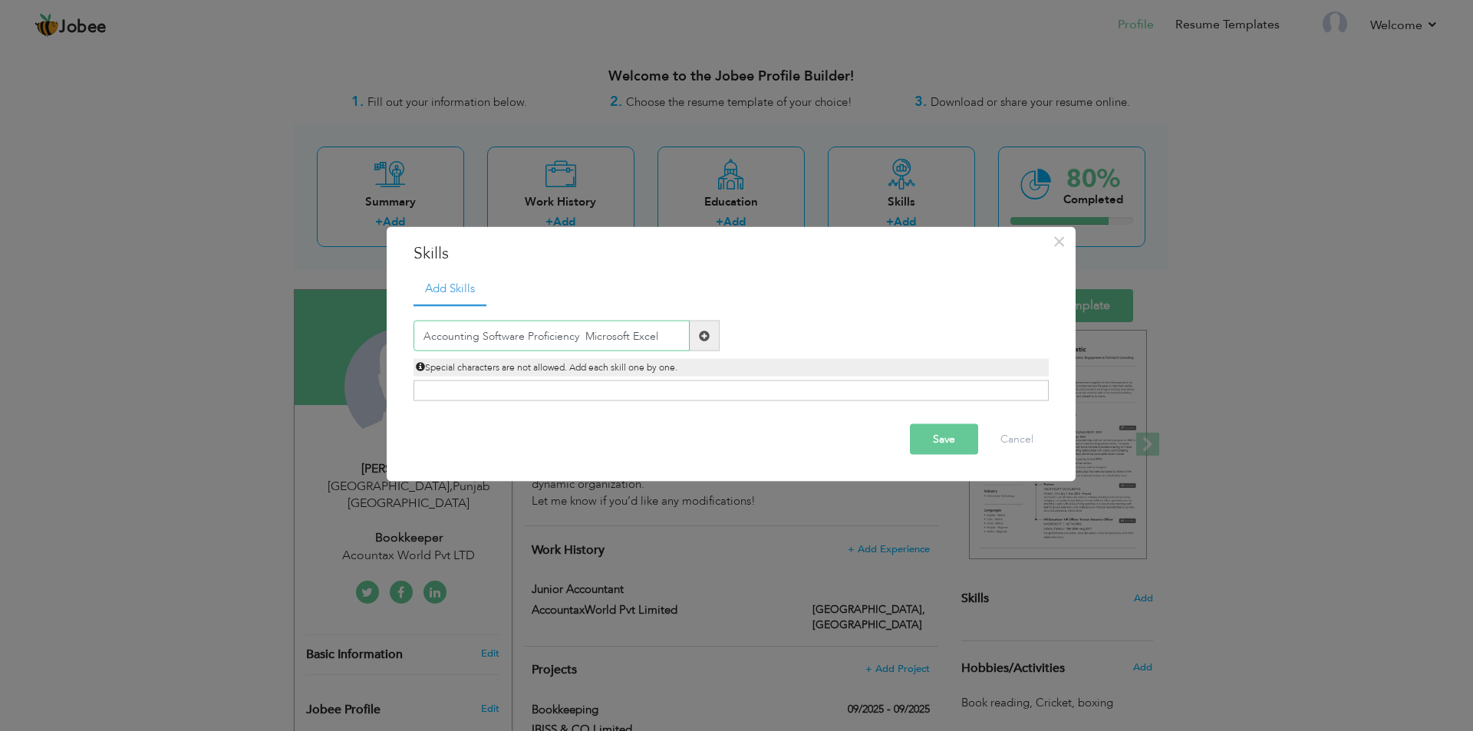
click at [208, 380] on div "× Skills Add Skills Accounting Software Proficiency Microsoft Excel" at bounding box center [736, 365] width 1473 height 731
click at [491, 331] on input "text" at bounding box center [552, 336] width 276 height 31
paste input "Accounting Software Proficiency"
type input "Accounting Software Proficiency"
click at [708, 334] on span at bounding box center [704, 335] width 11 height 11
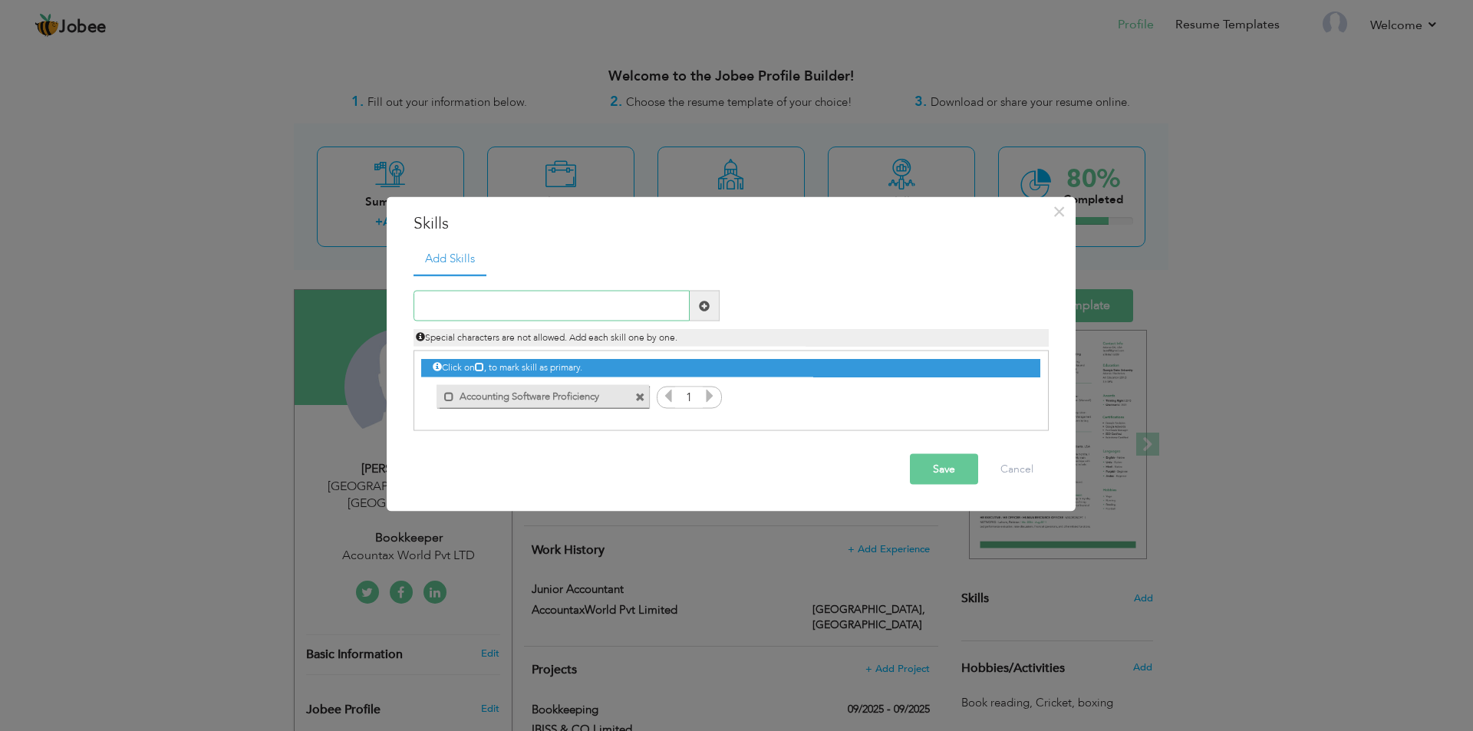
click at [493, 303] on input "text" at bounding box center [552, 306] width 276 height 31
paste input "Microsoft Excel"
type input "Microsoft Excel"
click at [706, 309] on span at bounding box center [704, 305] width 11 height 11
click at [710, 398] on icon at bounding box center [710, 396] width 14 height 14
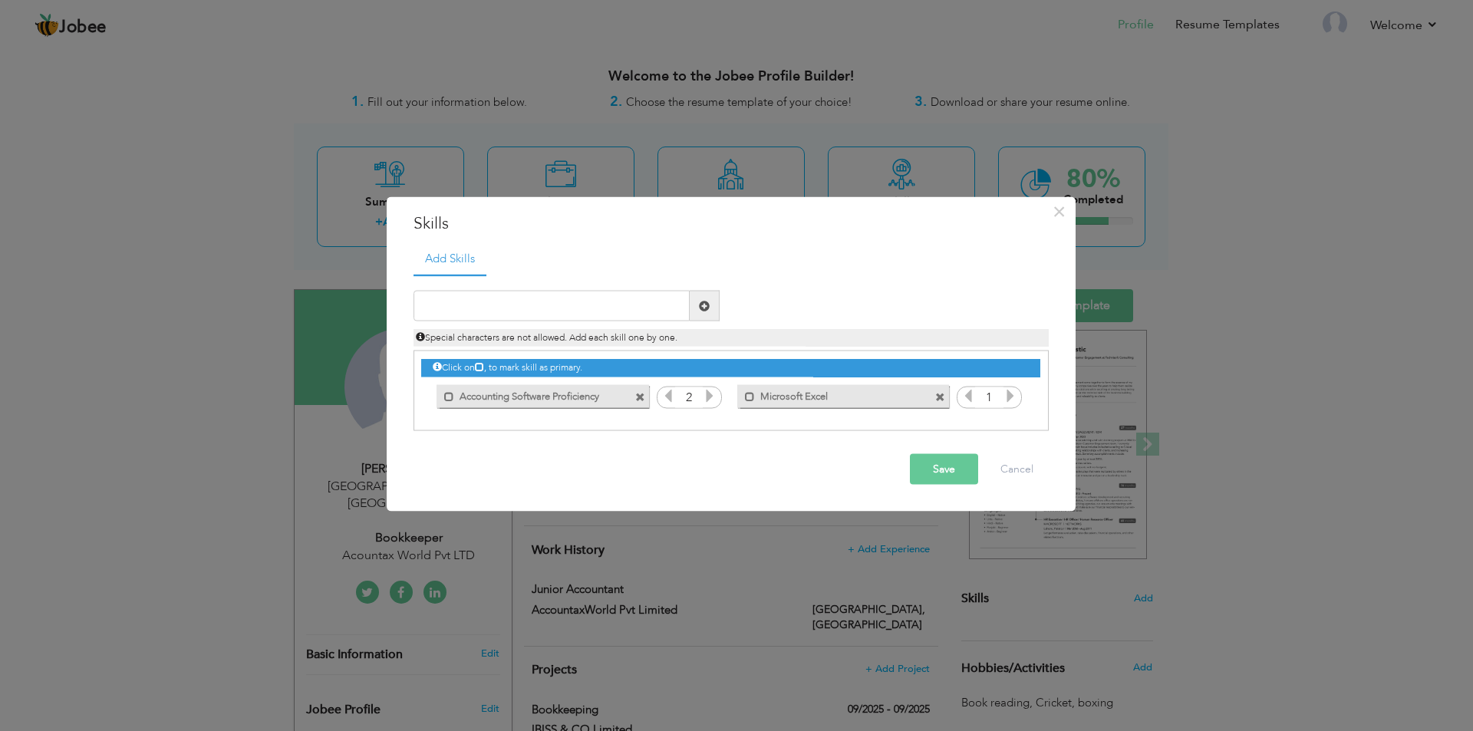
click at [710, 398] on icon at bounding box center [710, 396] width 14 height 14
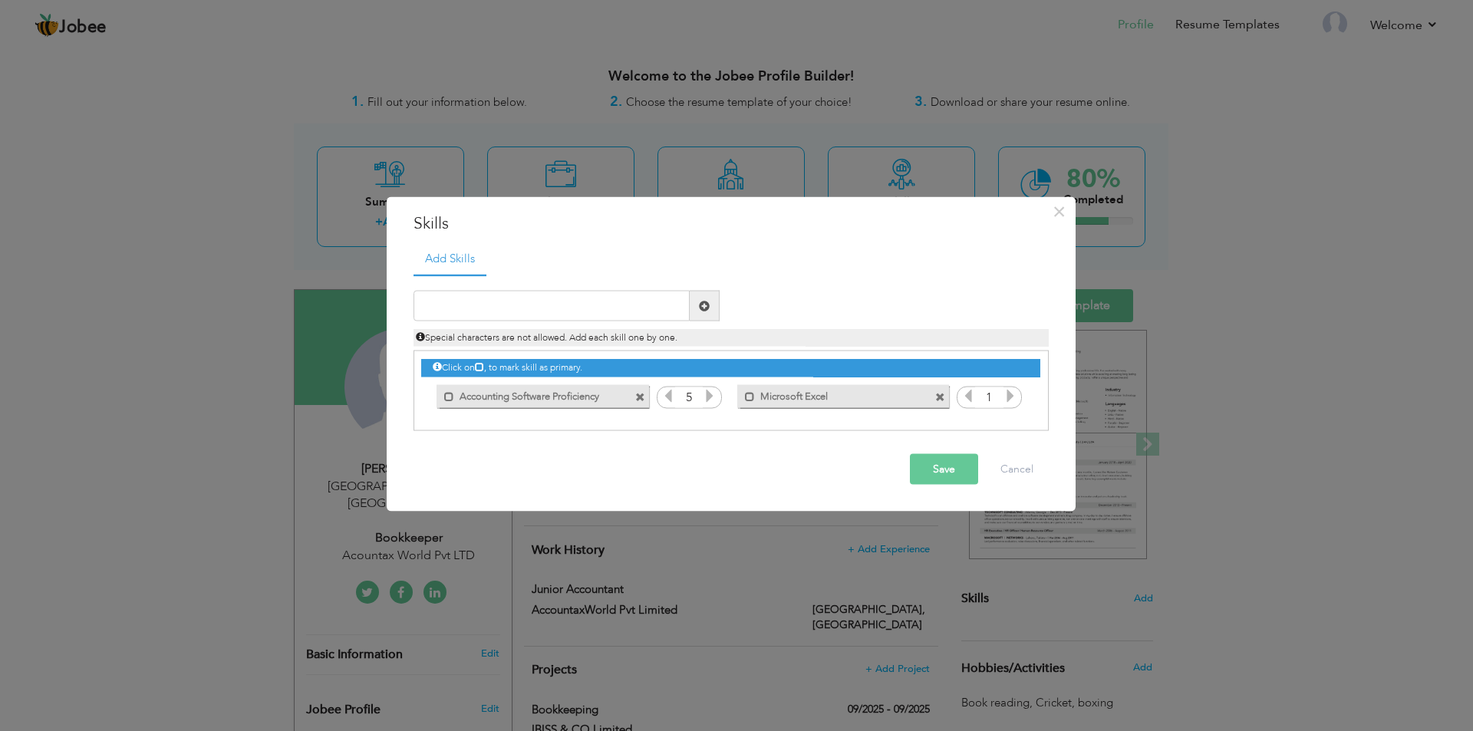
click at [667, 396] on icon at bounding box center [668, 396] width 14 height 14
click at [1012, 401] on icon at bounding box center [1011, 396] width 14 height 14
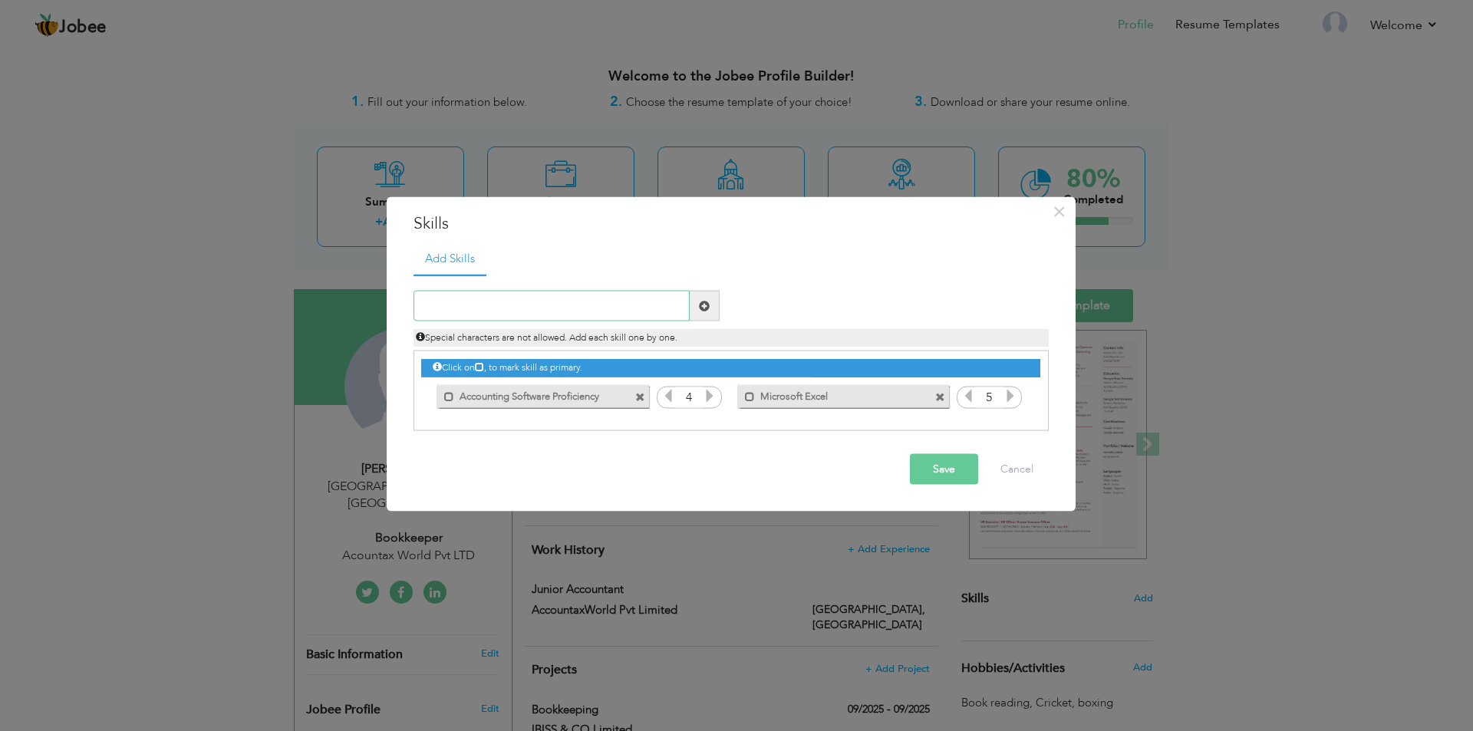
click at [483, 303] on input "text" at bounding box center [552, 306] width 276 height 31
paste input "Bank Reconciliation"
type input "Bank Reconciliation"
click at [707, 302] on span at bounding box center [704, 305] width 11 height 11
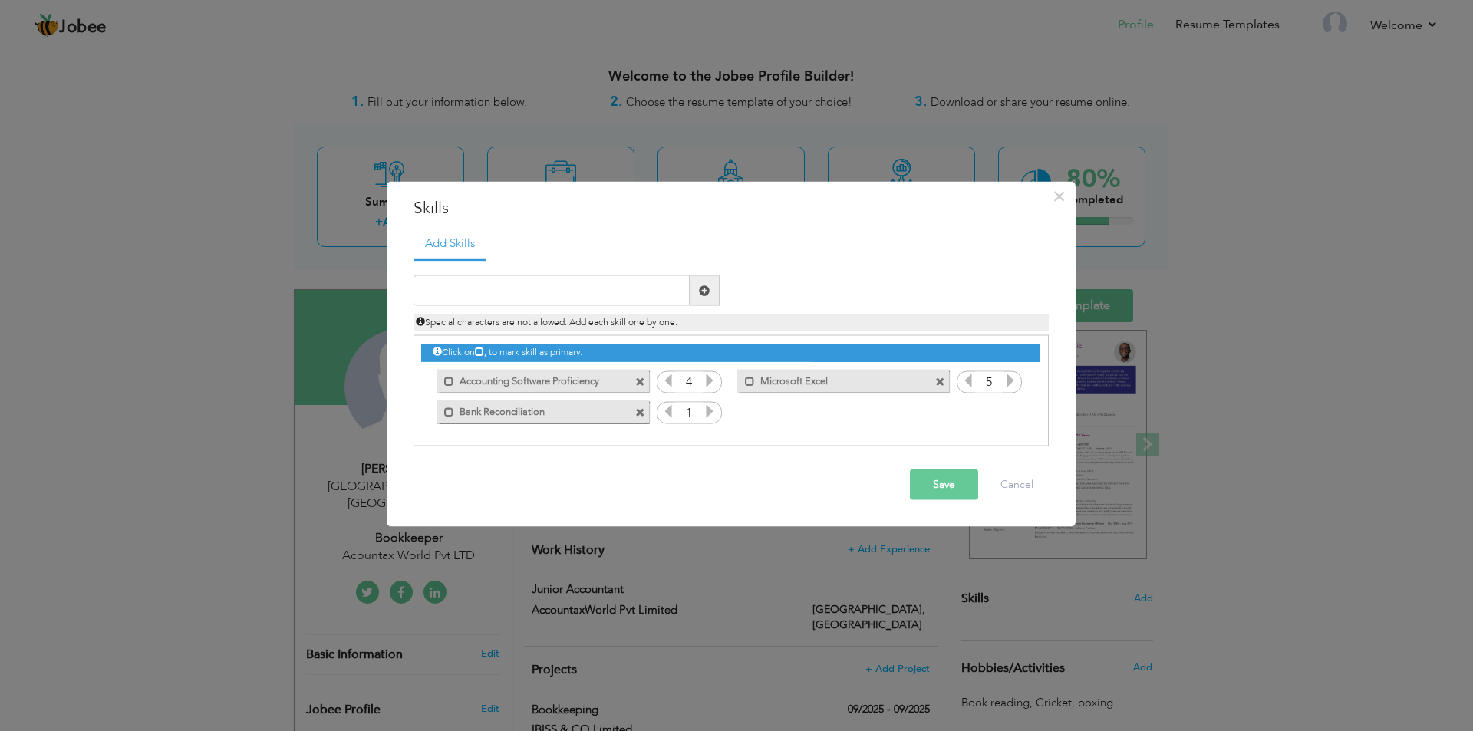
click at [711, 414] on icon at bounding box center [710, 411] width 14 height 14
click at [473, 292] on input "text" at bounding box center [552, 290] width 276 height 31
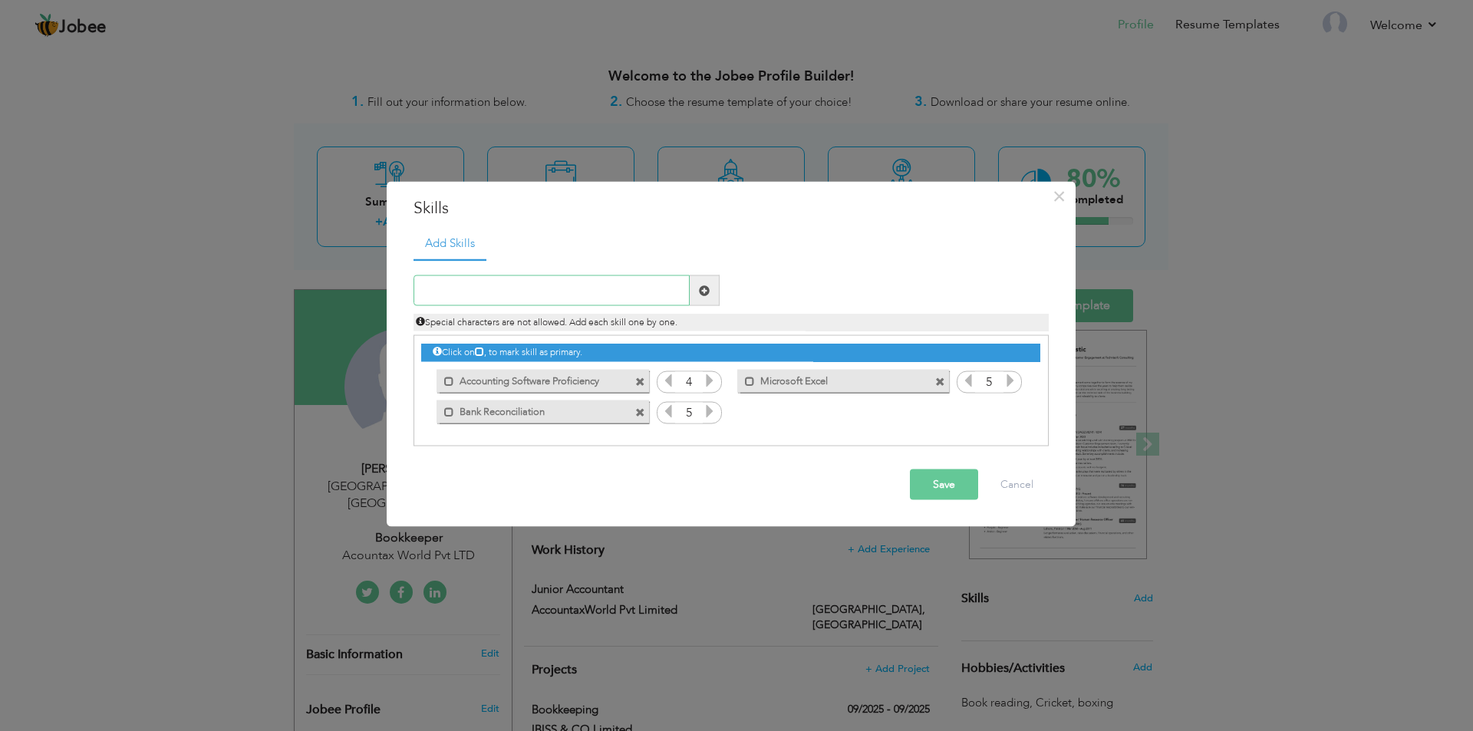
paste input "Accounts Payable & Receivable"
type input "Accounts Payable & Receivable"
click at [704, 289] on span at bounding box center [704, 290] width 11 height 11
click at [1007, 416] on icon at bounding box center [1011, 411] width 14 height 14
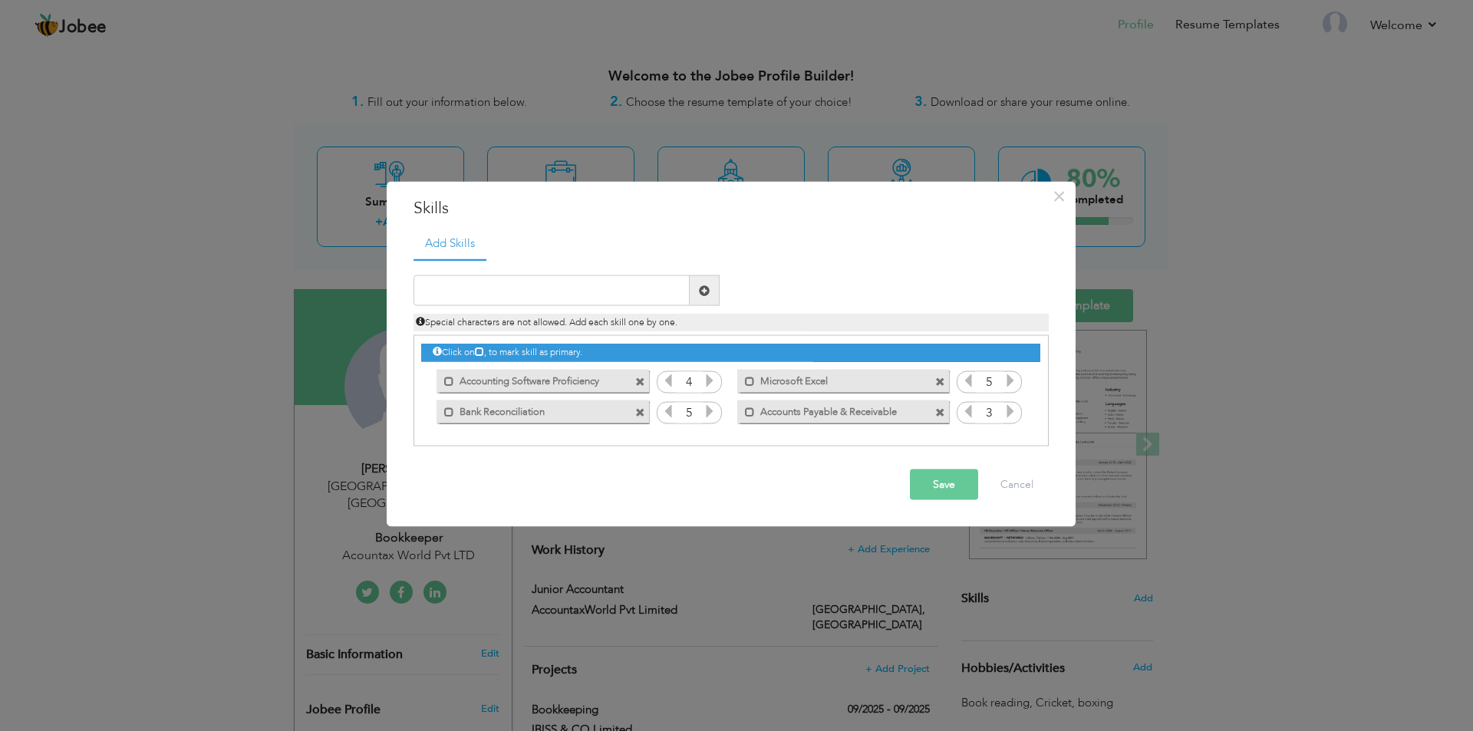
click at [1007, 416] on icon at bounding box center [1011, 411] width 14 height 14
click at [496, 286] on input "text" at bounding box center [552, 290] width 276 height 31
paste input "Attention to Detail"
type input "Attention to Detail"
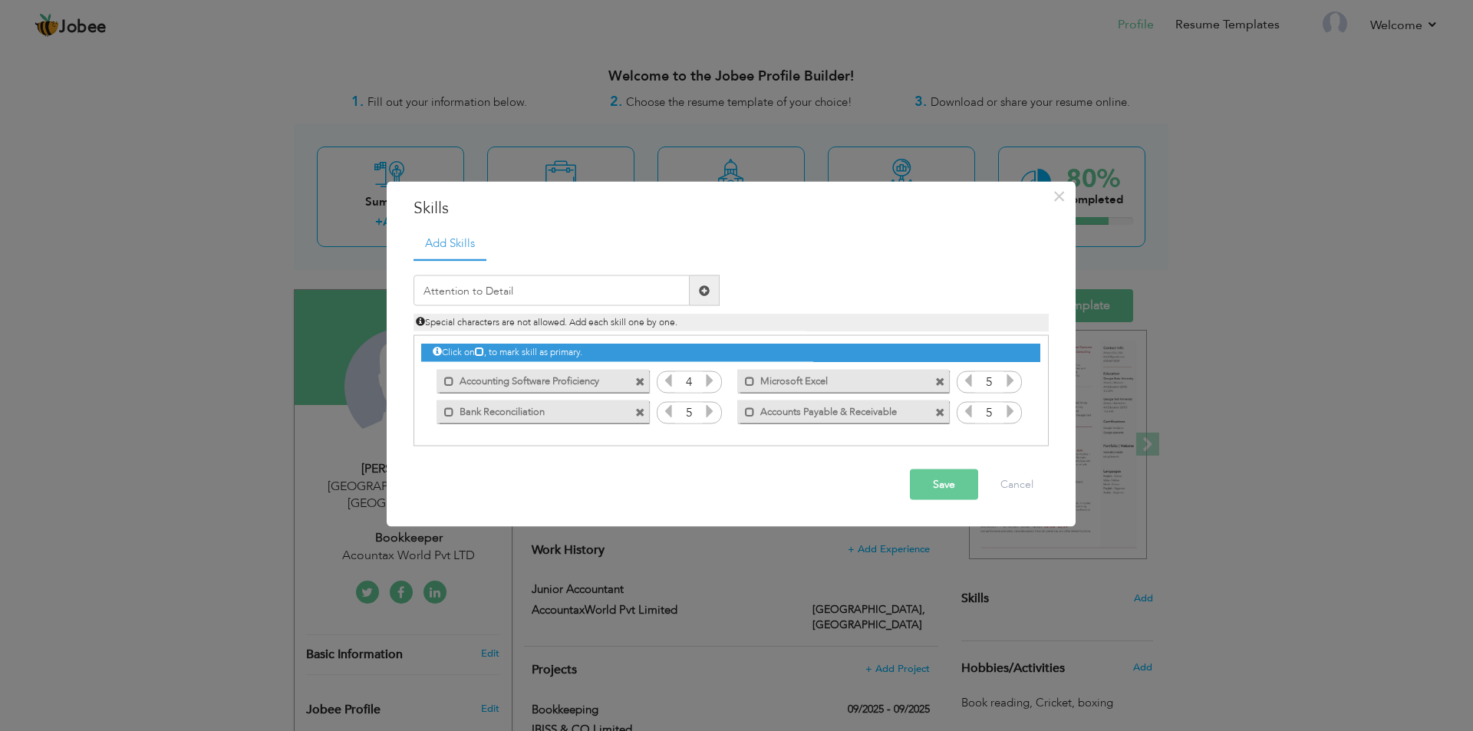
click at [701, 294] on span at bounding box center [704, 290] width 11 height 11
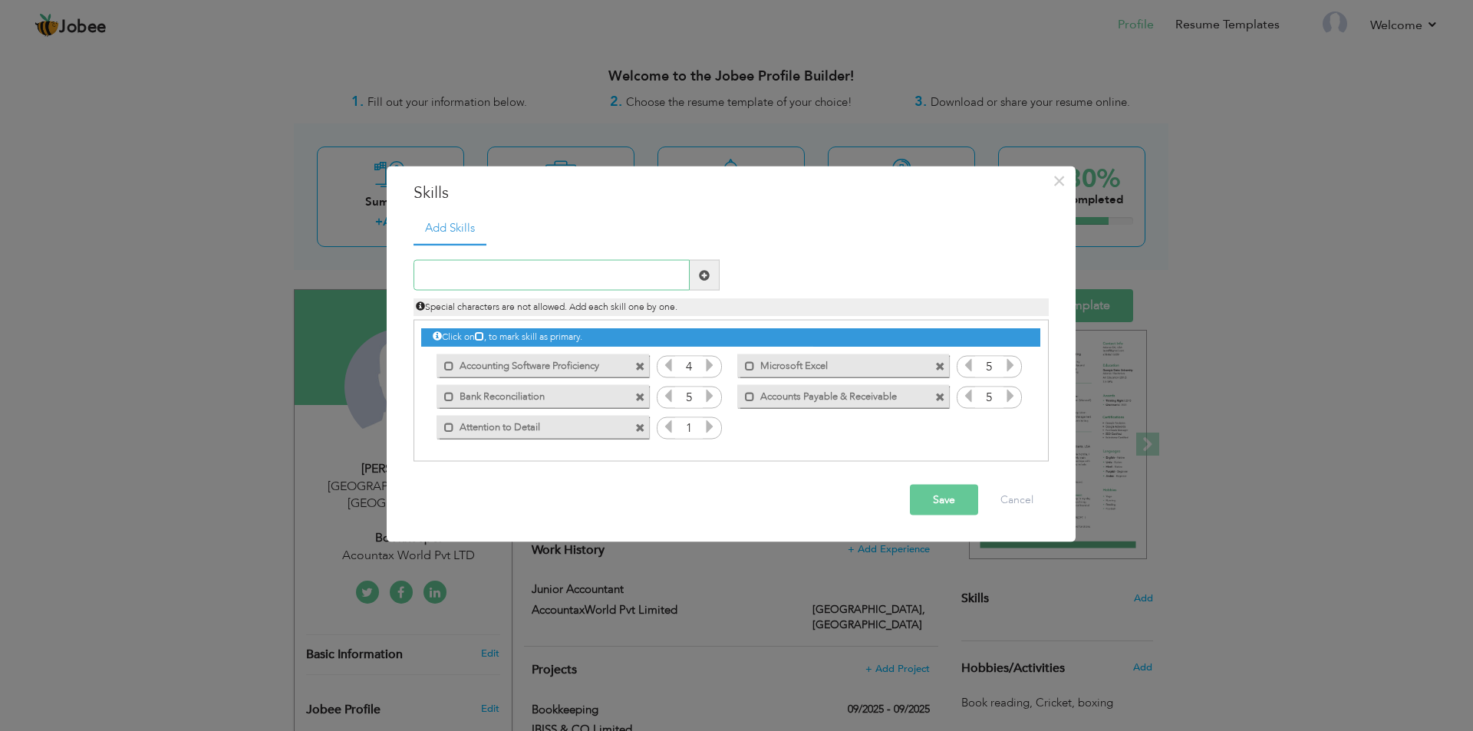
click at [452, 267] on input "text" at bounding box center [552, 275] width 276 height 31
paste input "Time Management"
type input "Time Management"
click at [701, 272] on span at bounding box center [704, 274] width 11 height 11
click at [706, 430] on icon at bounding box center [710, 427] width 14 height 14
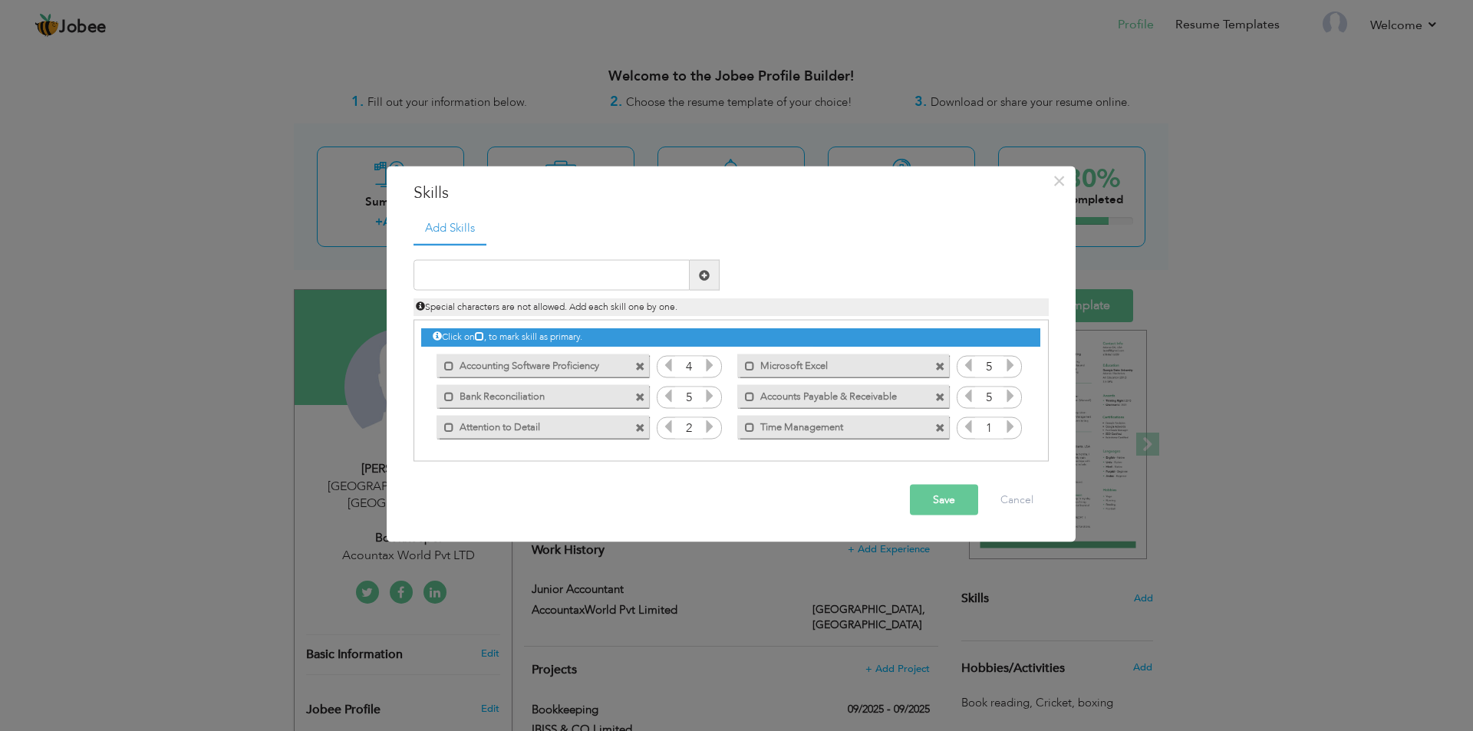
click at [706, 430] on icon at bounding box center [710, 427] width 14 height 14
click at [1014, 430] on icon at bounding box center [1011, 427] width 14 height 14
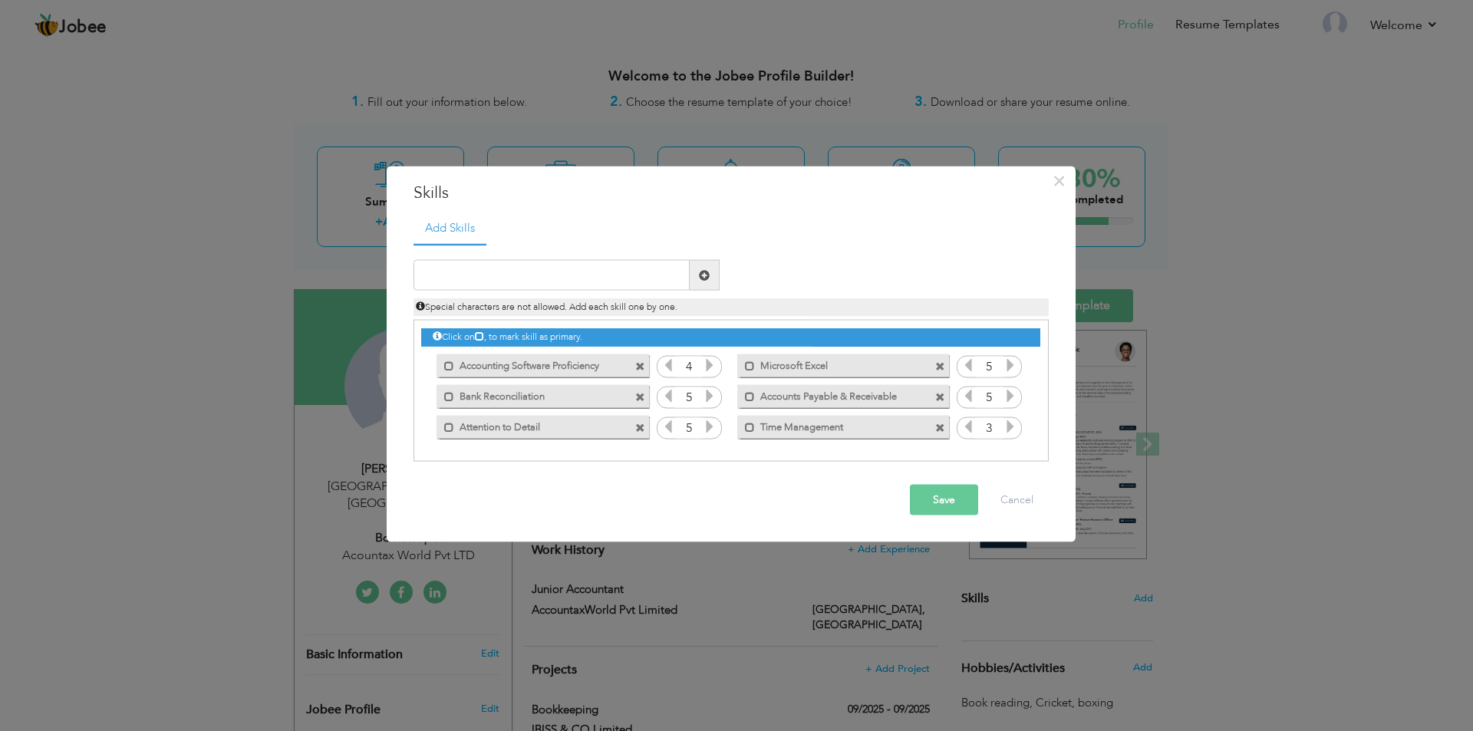
click at [1014, 430] on icon at bounding box center [1011, 427] width 14 height 14
click at [468, 280] on input "text" at bounding box center [552, 275] width 276 height 31
paste input "Communication"
type input "Communication"
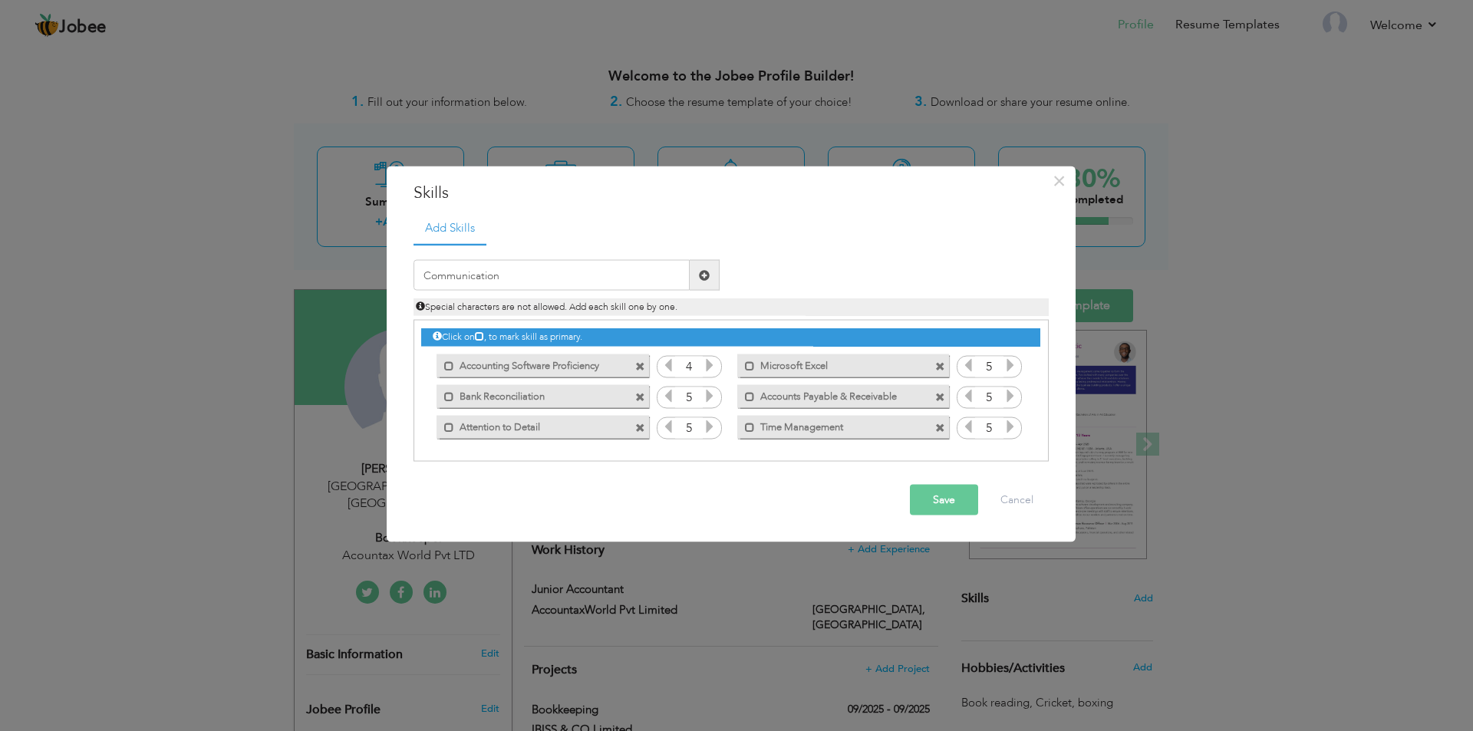
click at [702, 275] on span at bounding box center [704, 274] width 11 height 11
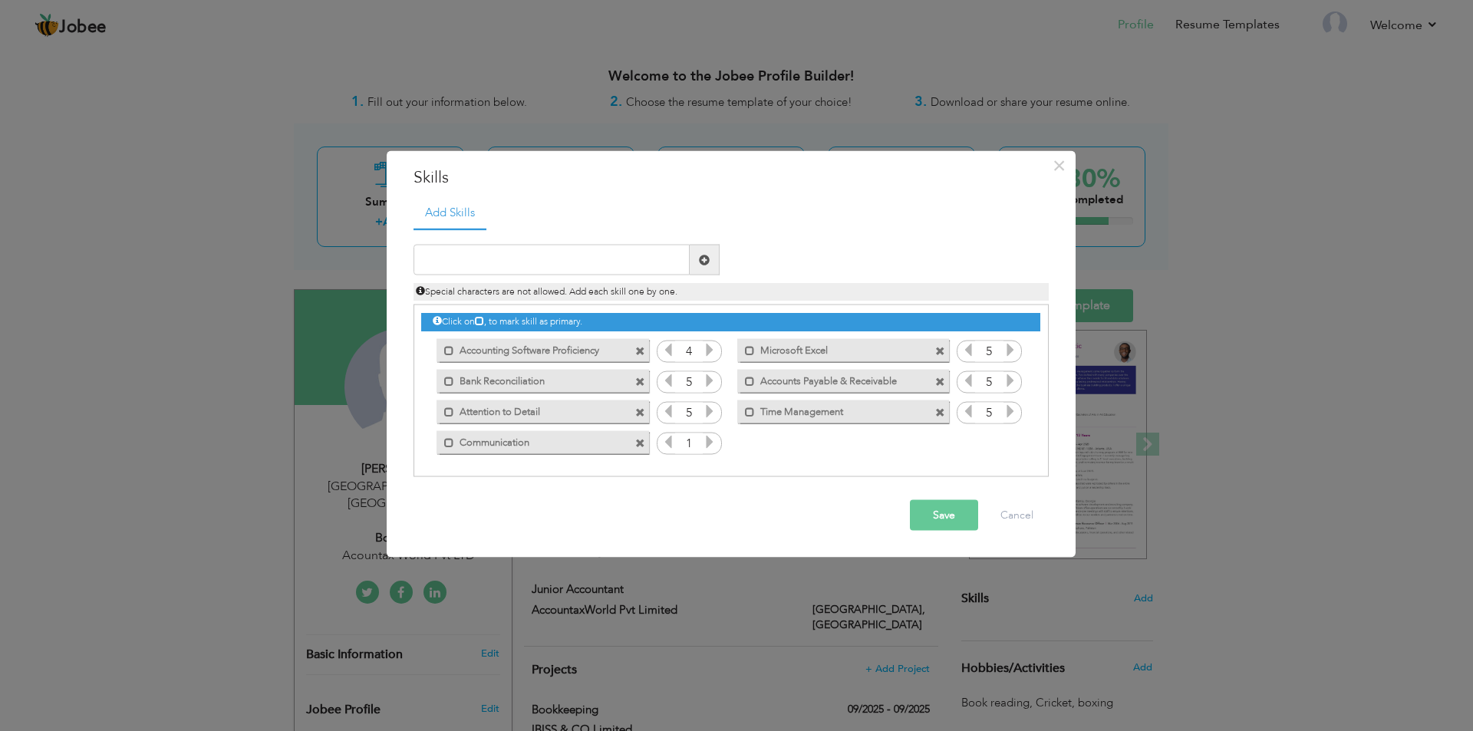
click at [707, 443] on icon at bounding box center [710, 442] width 14 height 14
click at [510, 252] on input "text" at bounding box center [552, 260] width 276 height 31
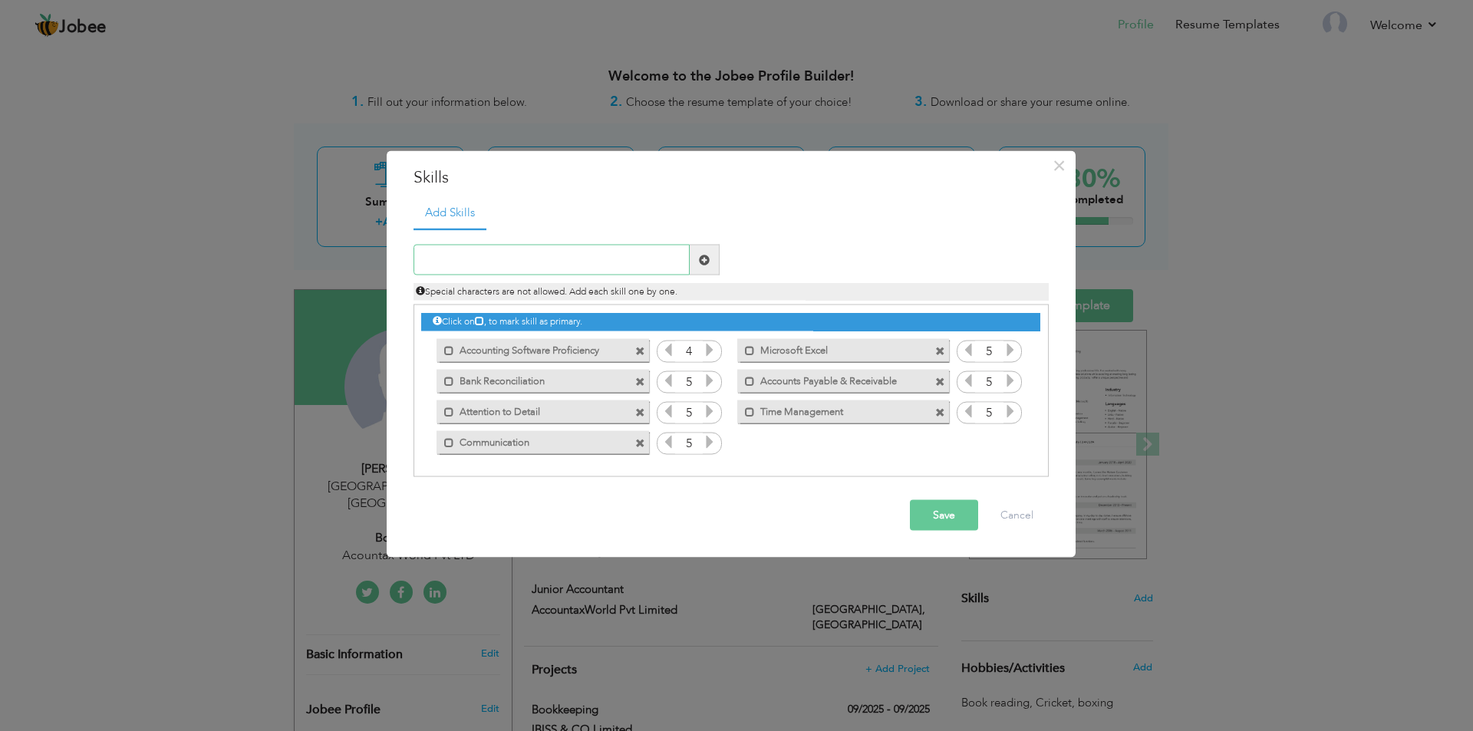
paste input "Confidentiality"
type input "Confidentiality"
click at [707, 261] on span at bounding box center [704, 259] width 11 height 11
click at [1011, 447] on icon at bounding box center [1011, 442] width 14 height 14
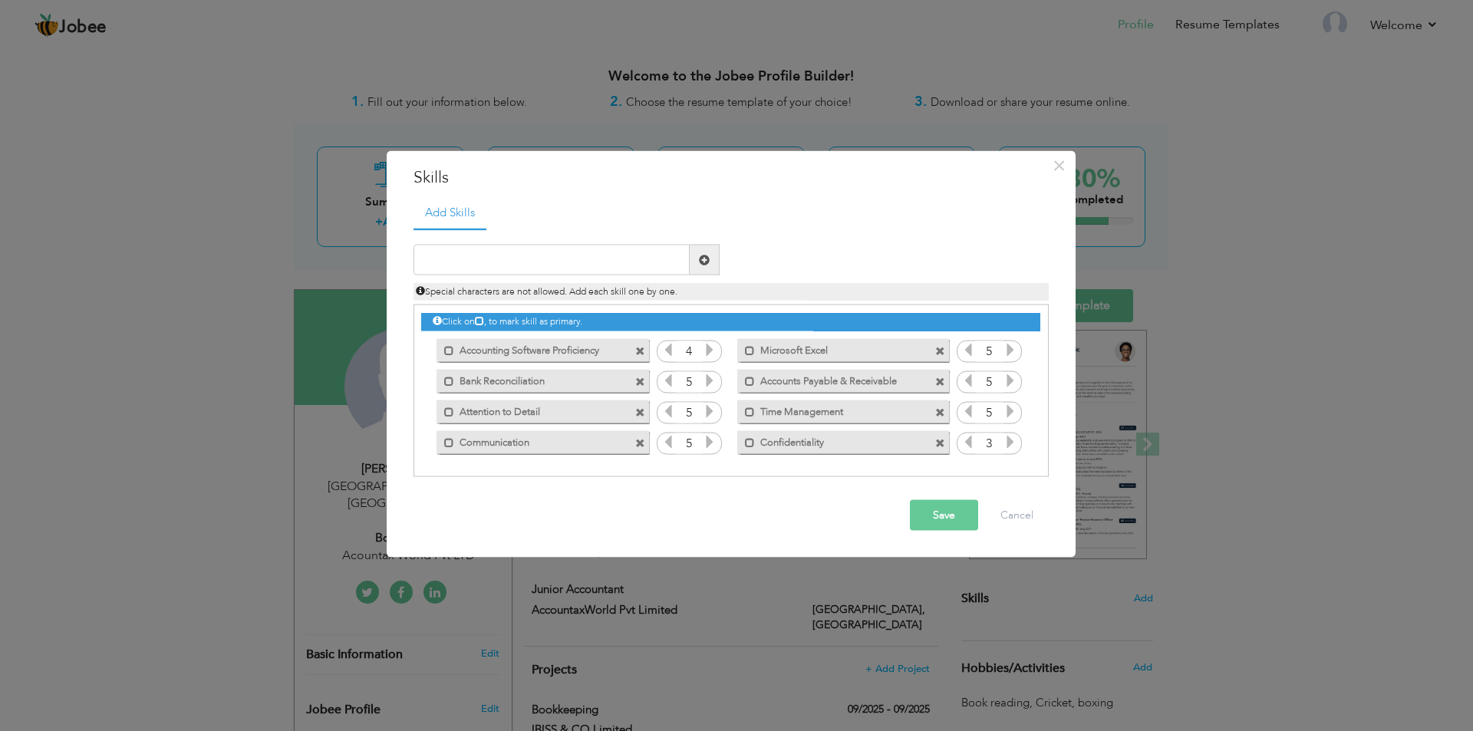
click at [1011, 447] on icon at bounding box center [1011, 442] width 14 height 14
click at [938, 512] on button "Save" at bounding box center [944, 515] width 68 height 31
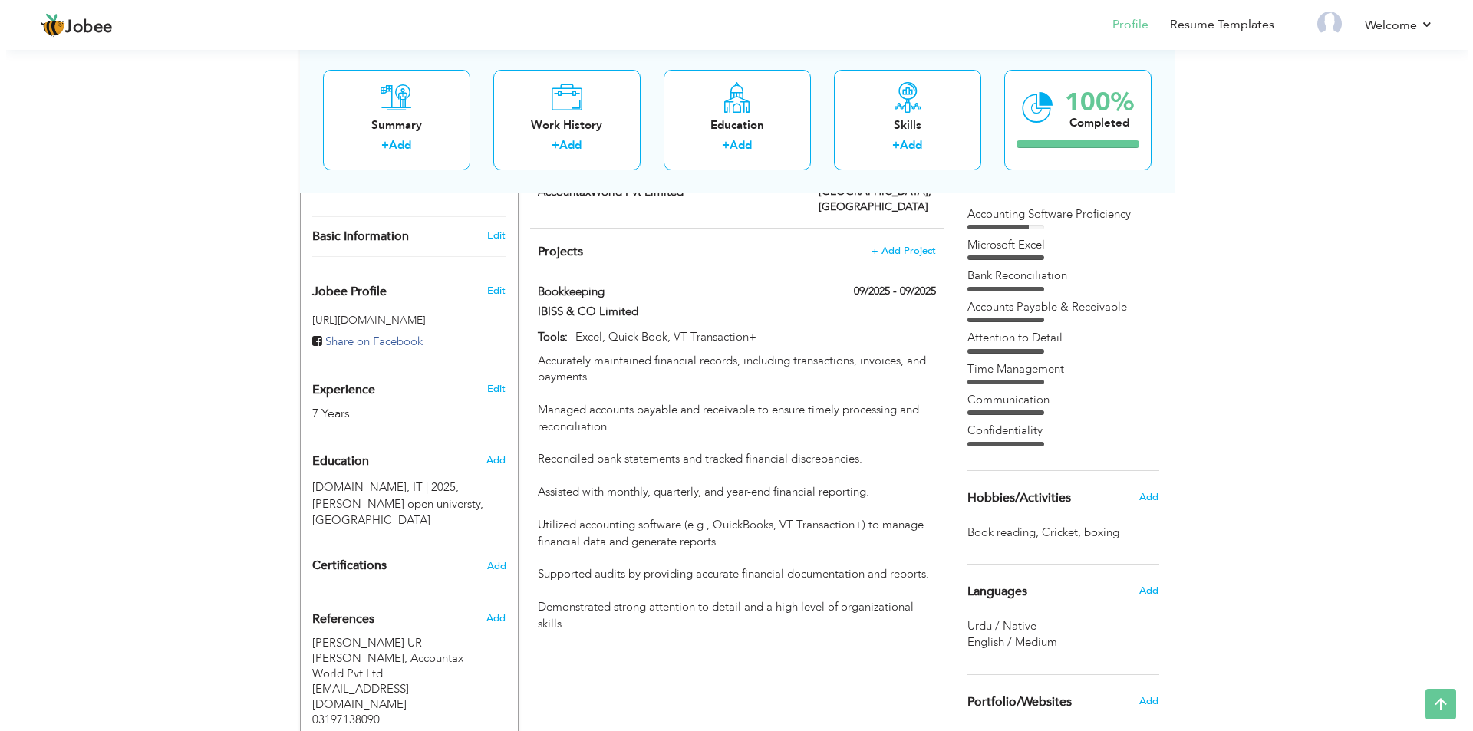
scroll to position [480, 0]
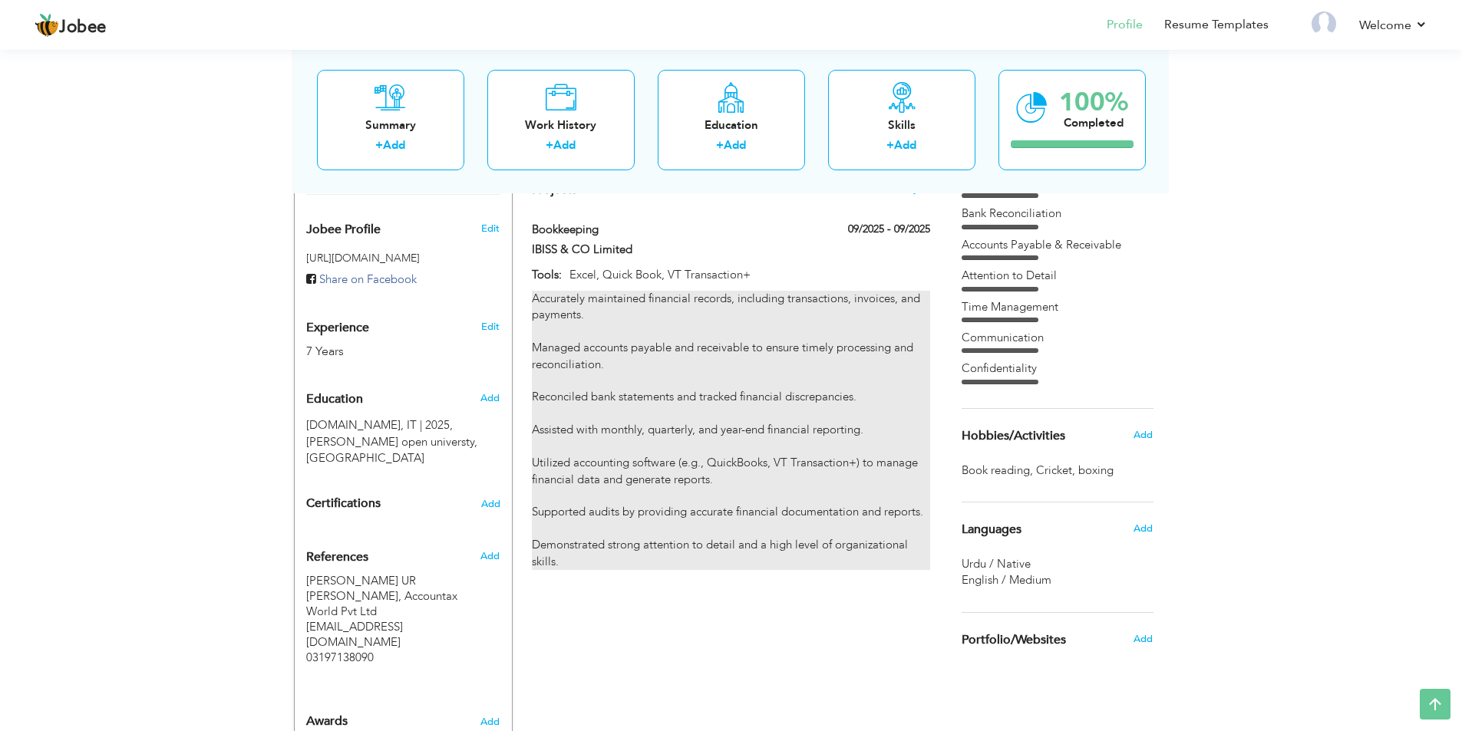
click at [547, 493] on div "Accurately maintained financial records, including transactions, invoices, and …" at bounding box center [730, 430] width 397 height 279
type input "Bookkeeping"
type input "IBISS & CO Limited"
type input "09/2025"
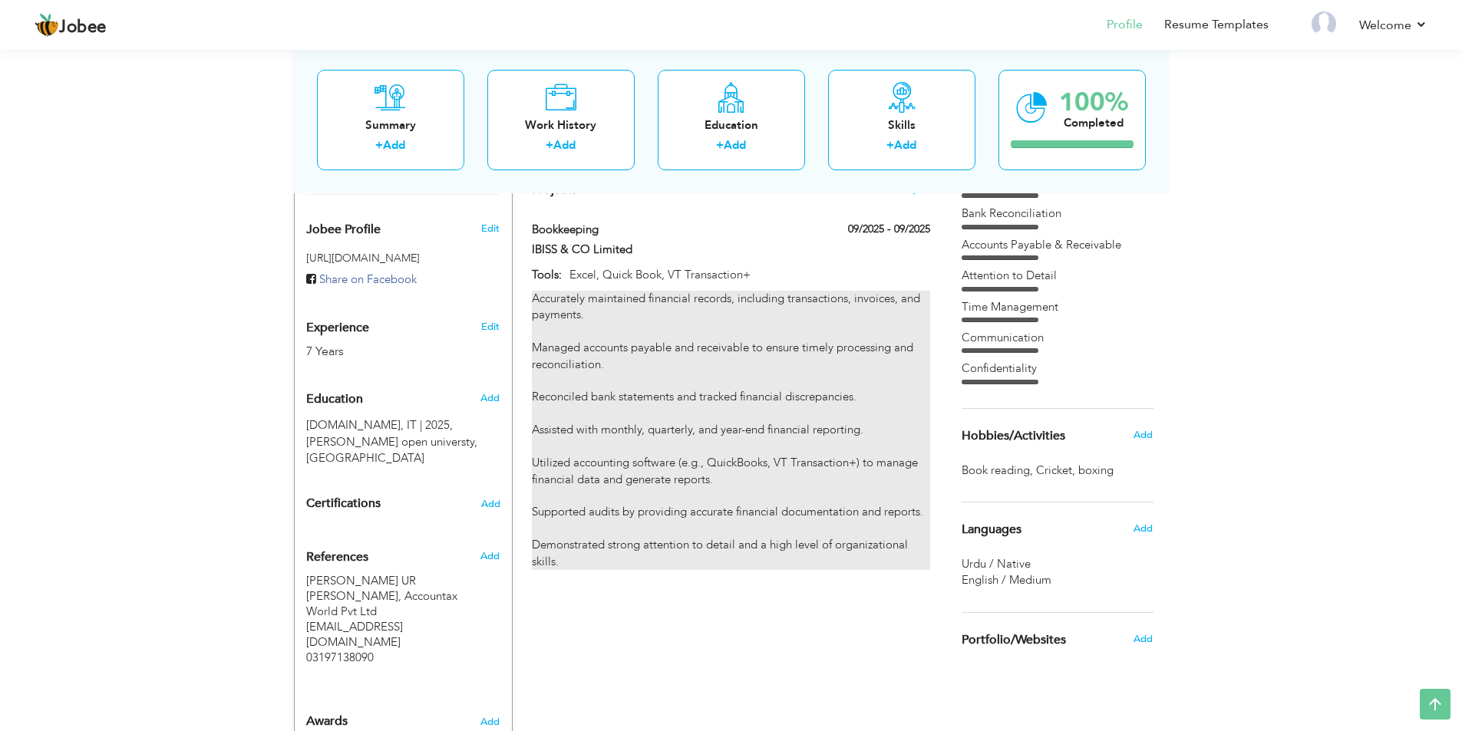
type input "Excel, Quick Book, VT Transaction+"
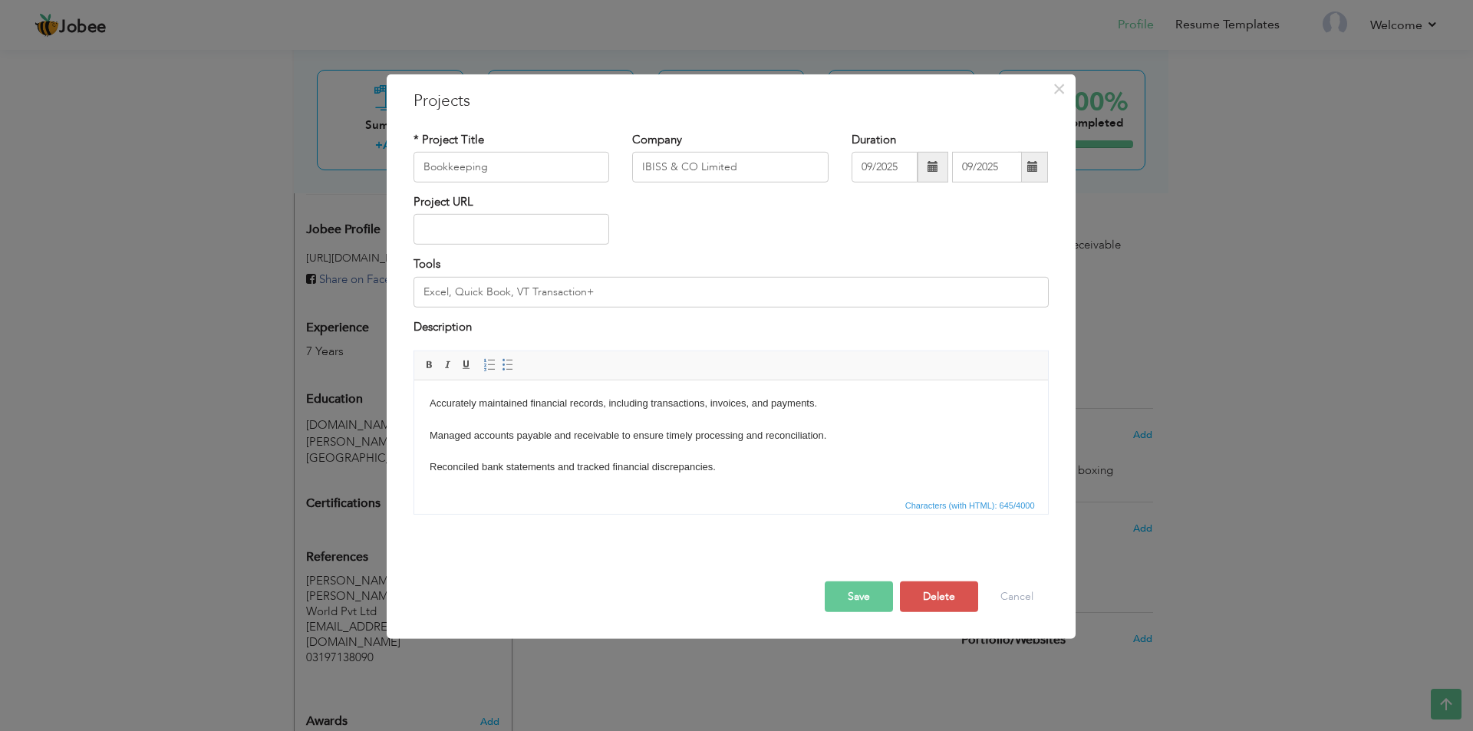
click at [429, 424] on body "Accurately maintained financial records, including transactions, invoices, and …" at bounding box center [730, 499] width 603 height 207
click at [503, 367] on span at bounding box center [508, 365] width 12 height 12
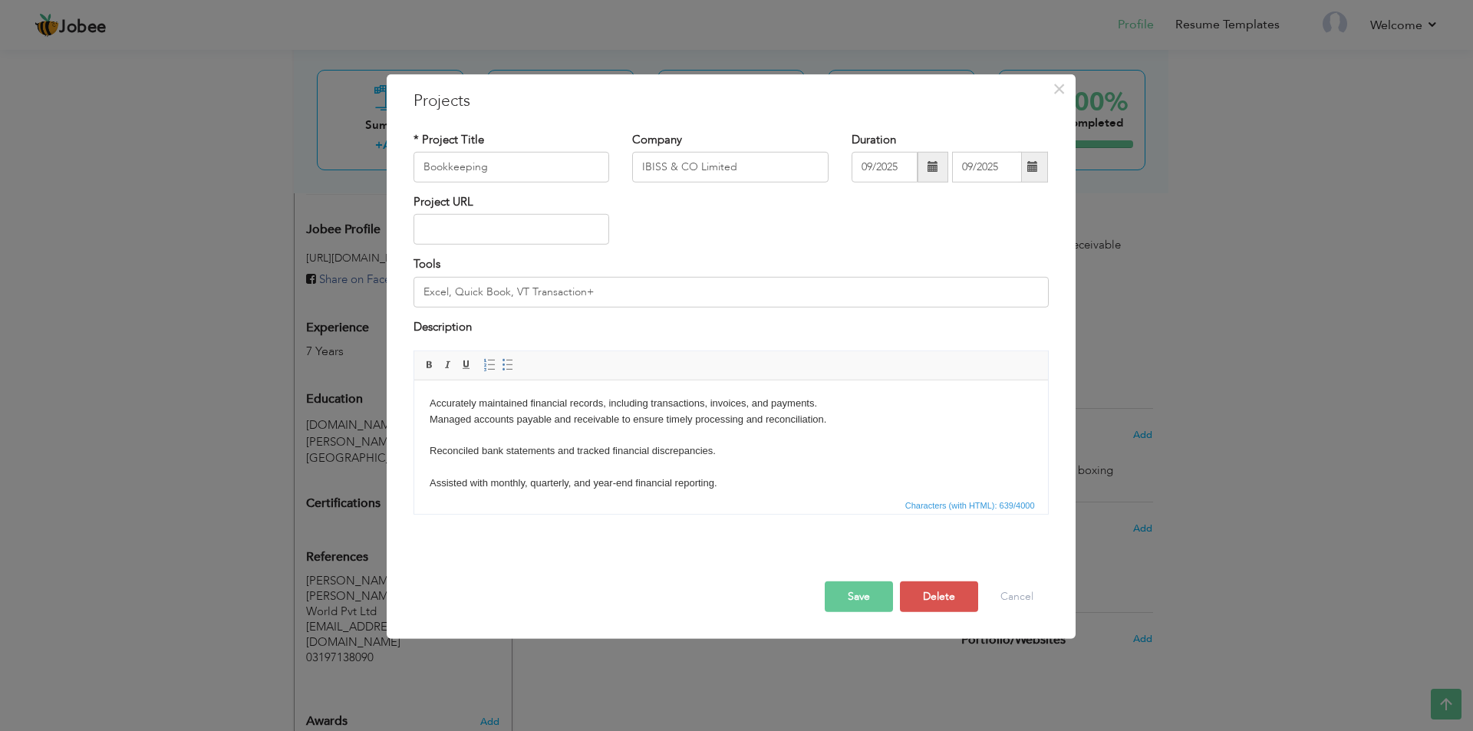
click at [423, 404] on html "Accurately maintained financial records, including transactions, invoices, and …" at bounding box center [731, 492] width 634 height 223
click at [512, 363] on span at bounding box center [508, 365] width 12 height 12
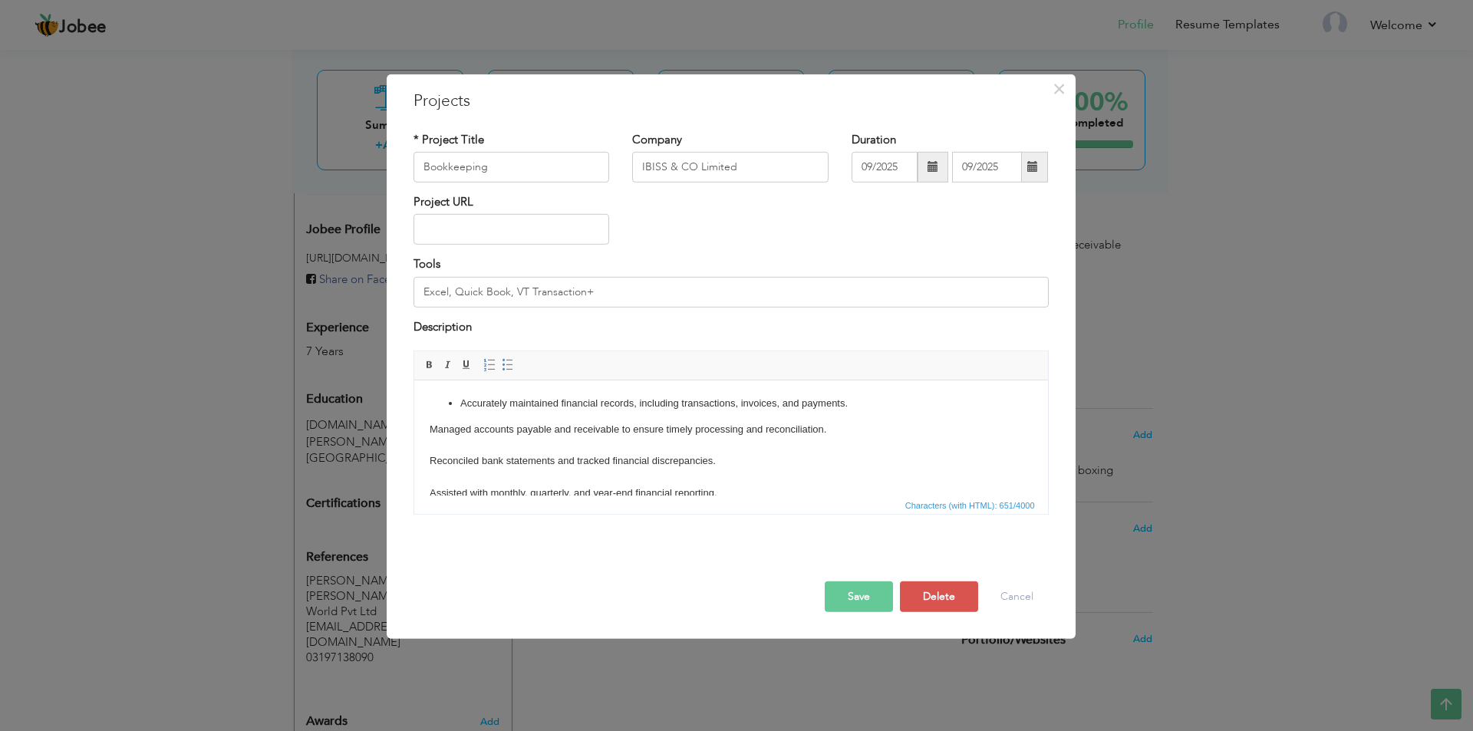
click at [420, 431] on html "Accurately maintained financial records, including transactions, invoices, and …" at bounding box center [731, 497] width 634 height 232
click at [503, 365] on span at bounding box center [508, 365] width 12 height 12
click at [422, 462] on html "Accurately maintained financial records, including transactions, invoices, and …" at bounding box center [731, 497] width 634 height 232
click at [500, 363] on link "Insert/Remove Bulleted List" at bounding box center [508, 365] width 17 height 17
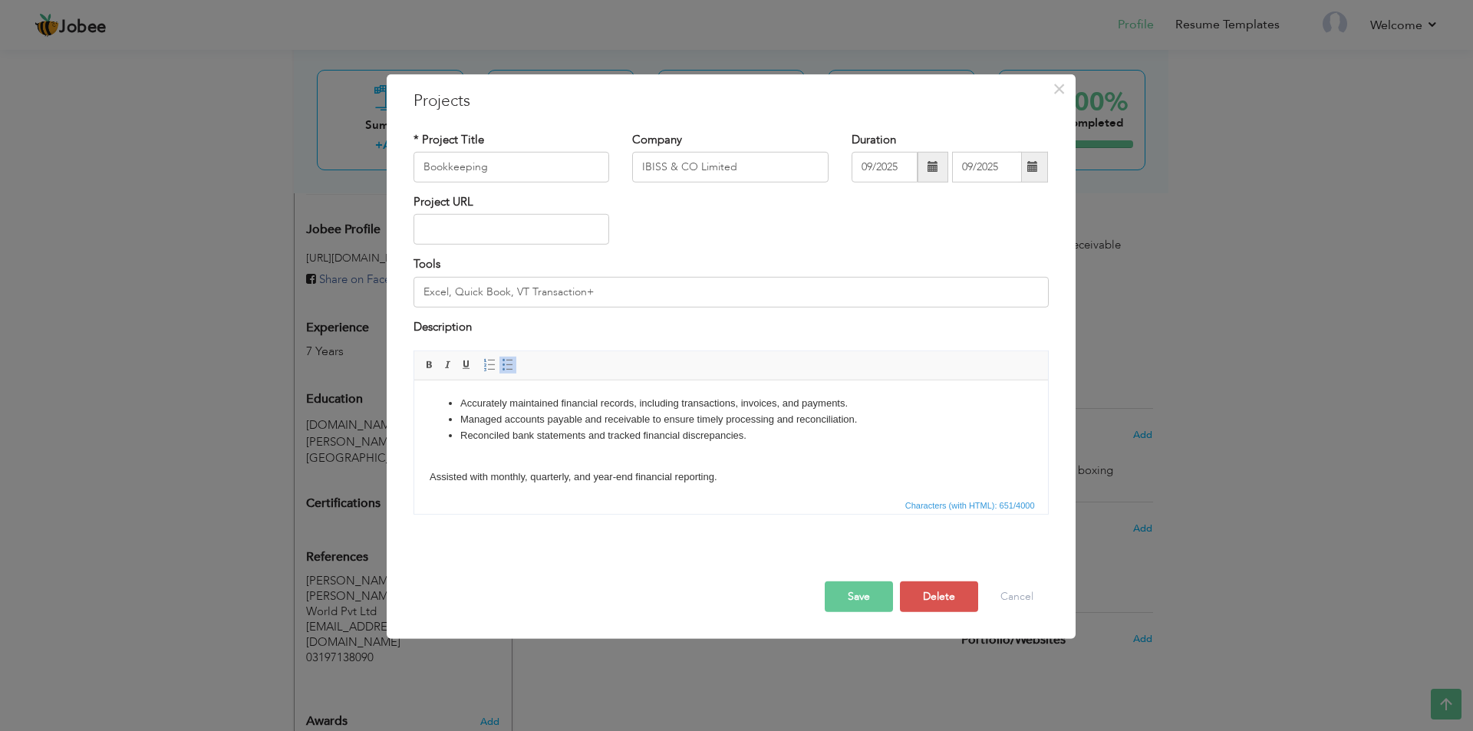
click at [429, 476] on body "Accurately maintained financial records, including transactions, invoices, and …" at bounding box center [730, 489] width 603 height 186
click at [506, 361] on span at bounding box center [508, 365] width 12 height 12
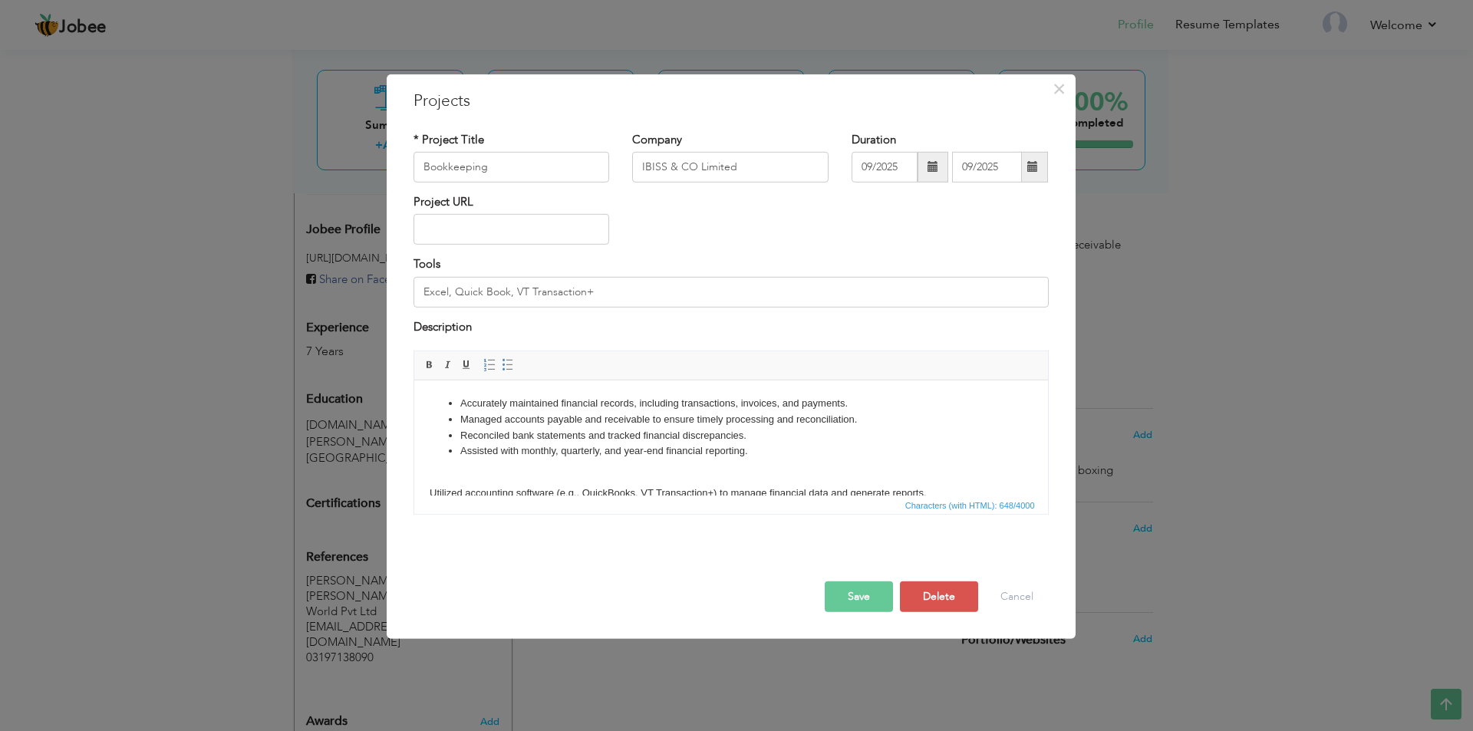
click at [427, 489] on html "Accurately maintained financial records, including transactions, invoices, and …" at bounding box center [731, 481] width 634 height 200
click at [505, 368] on span at bounding box center [508, 365] width 12 height 12
click at [849, 595] on button "Save" at bounding box center [859, 597] width 68 height 31
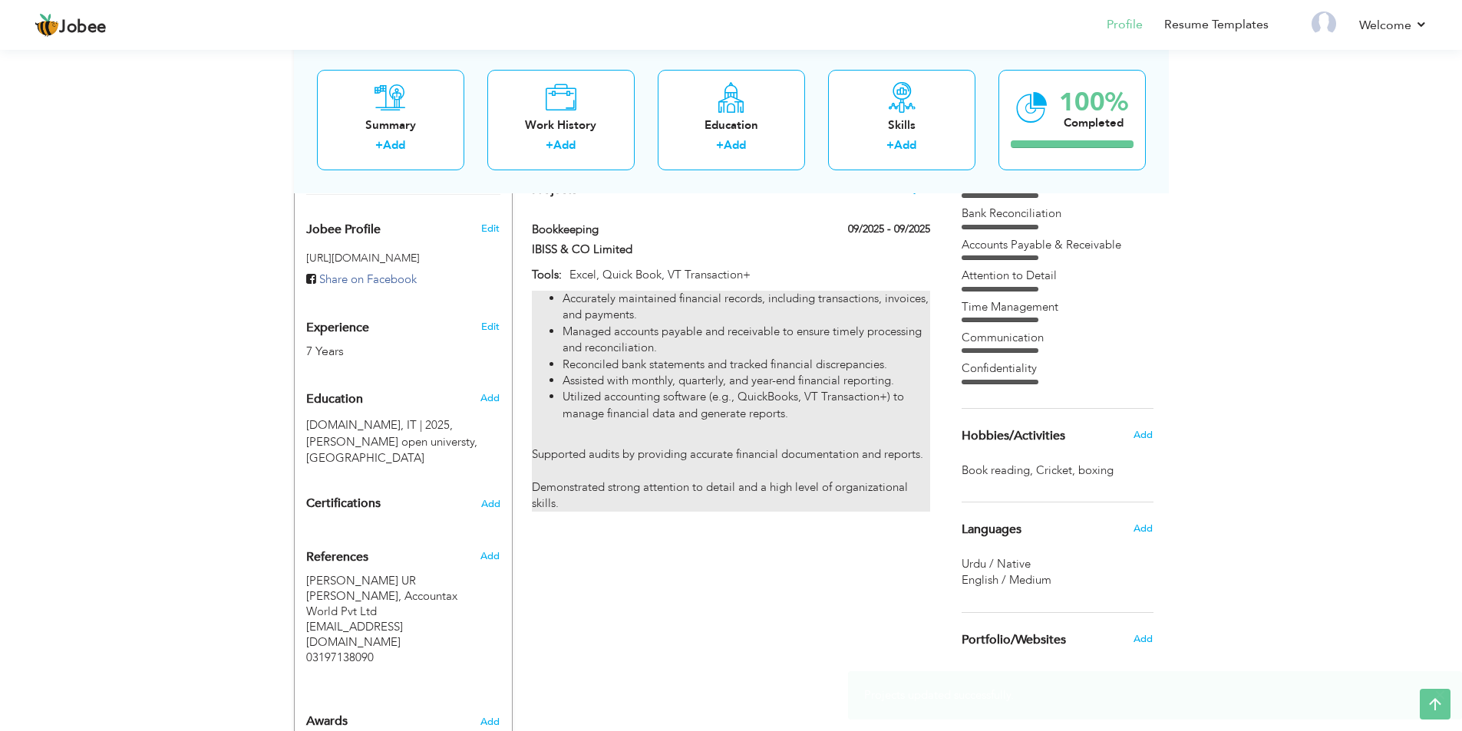
click at [836, 357] on li "Reconciled bank statements and tracked financial discrepancies." at bounding box center [745, 365] width 367 height 16
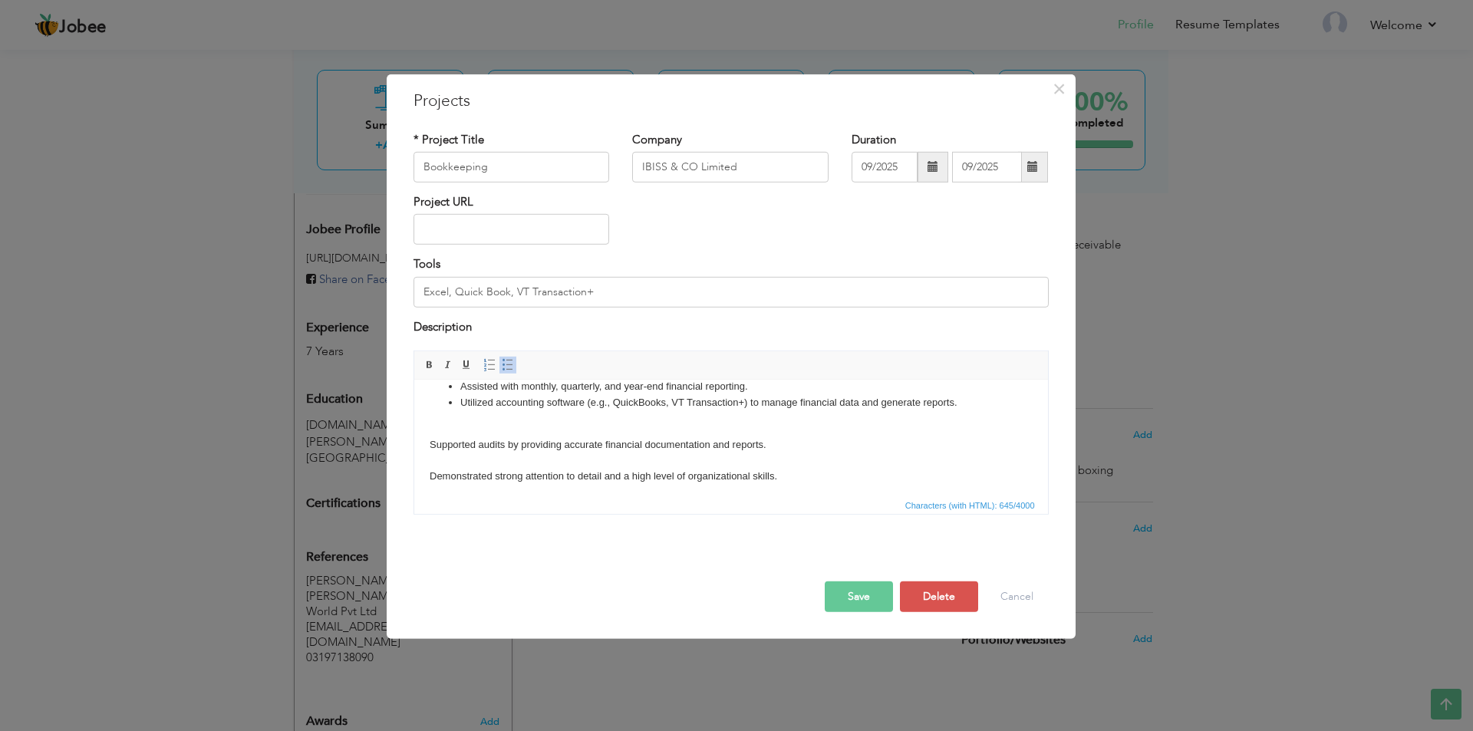
scroll to position [69, 0]
click at [430, 437] on body "Accurately maintained financial records, including transactions, invoices, and …" at bounding box center [730, 403] width 603 height 153
click at [515, 364] on link "Insert/Remove Bulleted List" at bounding box center [508, 365] width 17 height 17
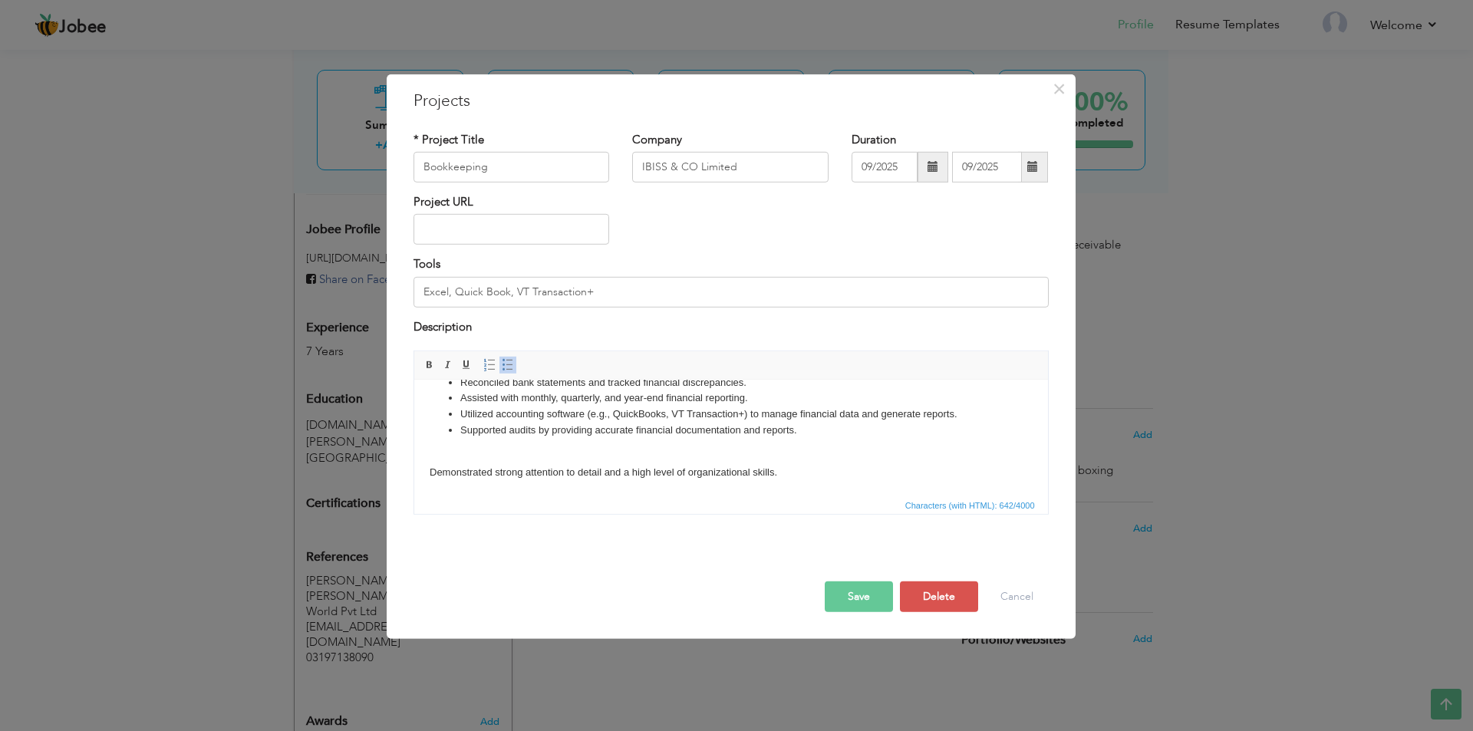
scroll to position [53, 0]
click at [426, 473] on html "Accurately maintained financial records, including transactions, invoices, and …" at bounding box center [731, 412] width 634 height 168
click at [506, 366] on span at bounding box center [508, 365] width 12 height 12
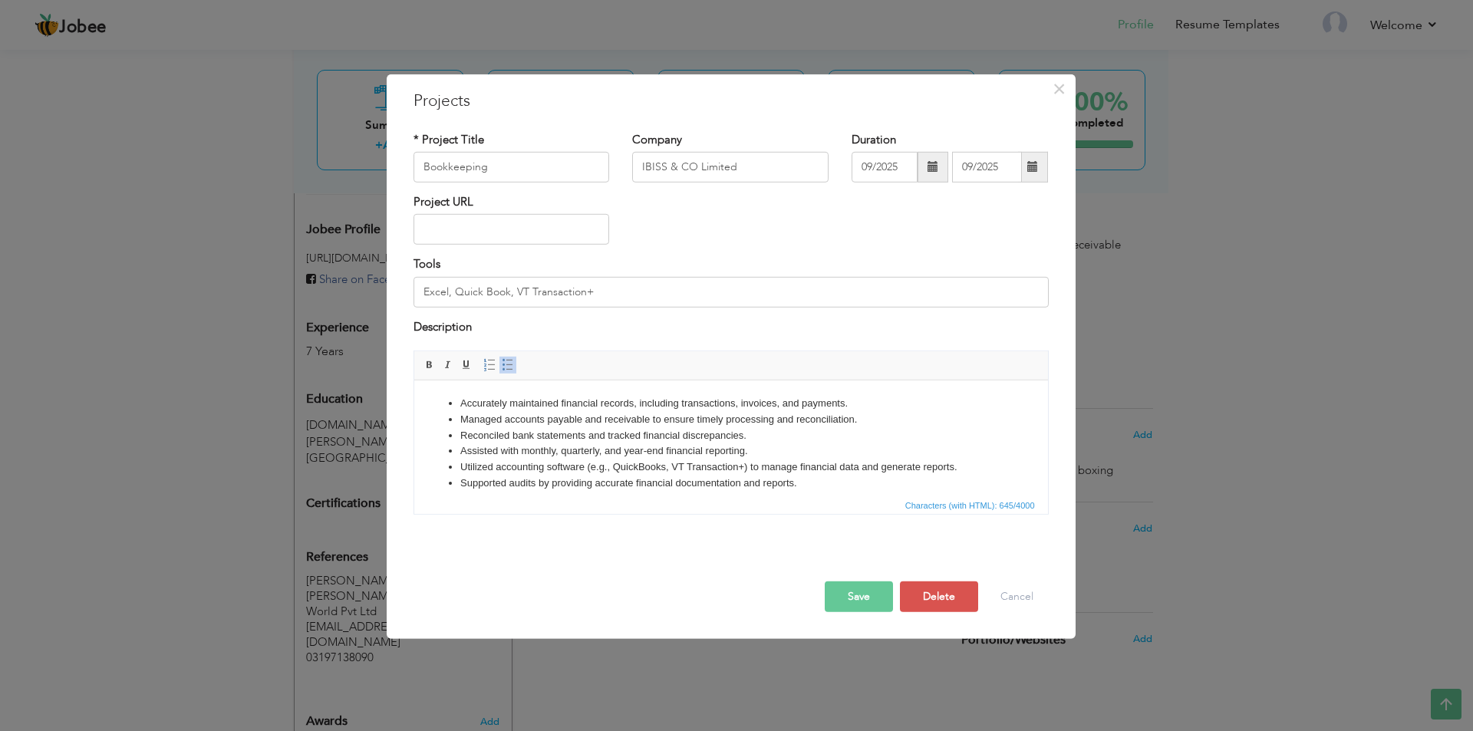
scroll to position [28, 0]
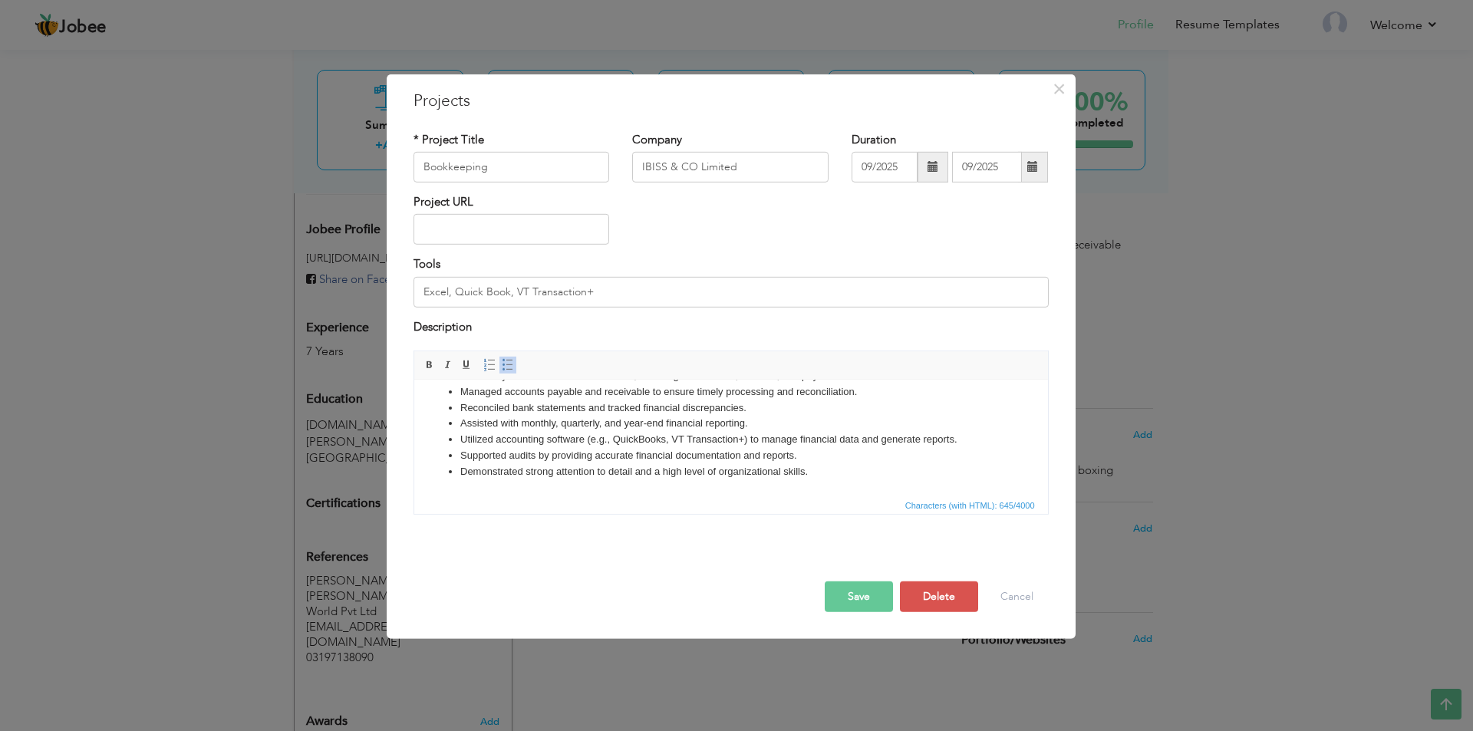
click at [864, 586] on button "Save" at bounding box center [859, 597] width 68 height 31
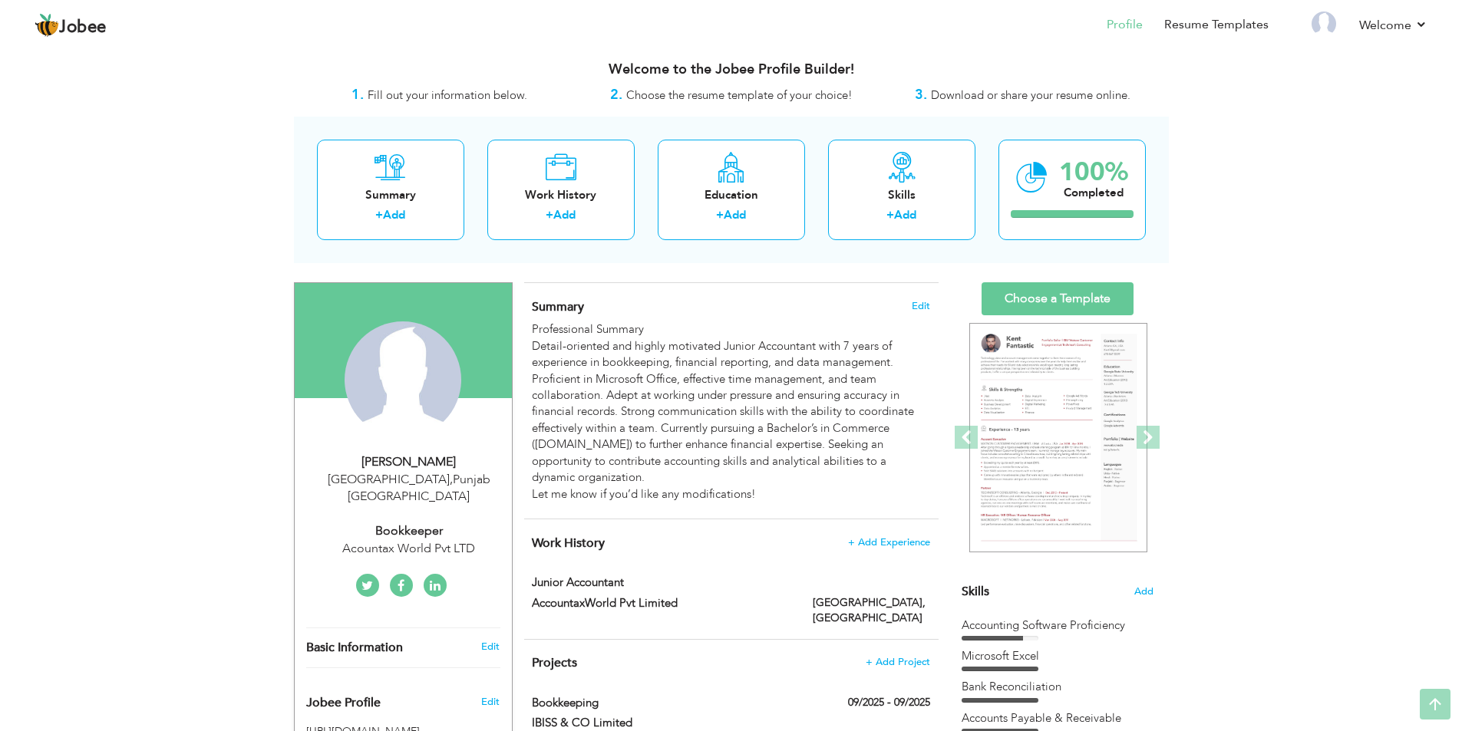
scroll to position [0, 0]
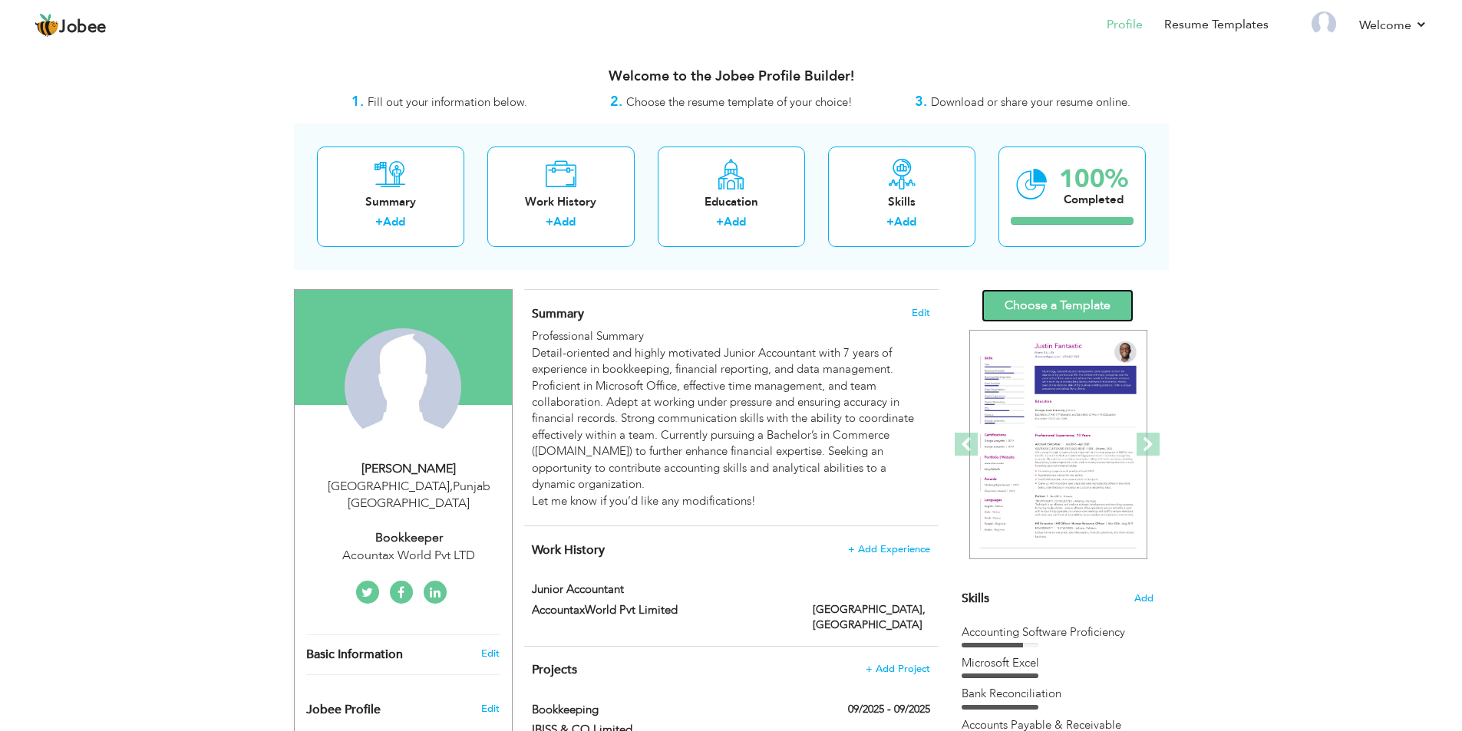
click at [1056, 308] on link "Choose a Template" at bounding box center [1057, 305] width 152 height 33
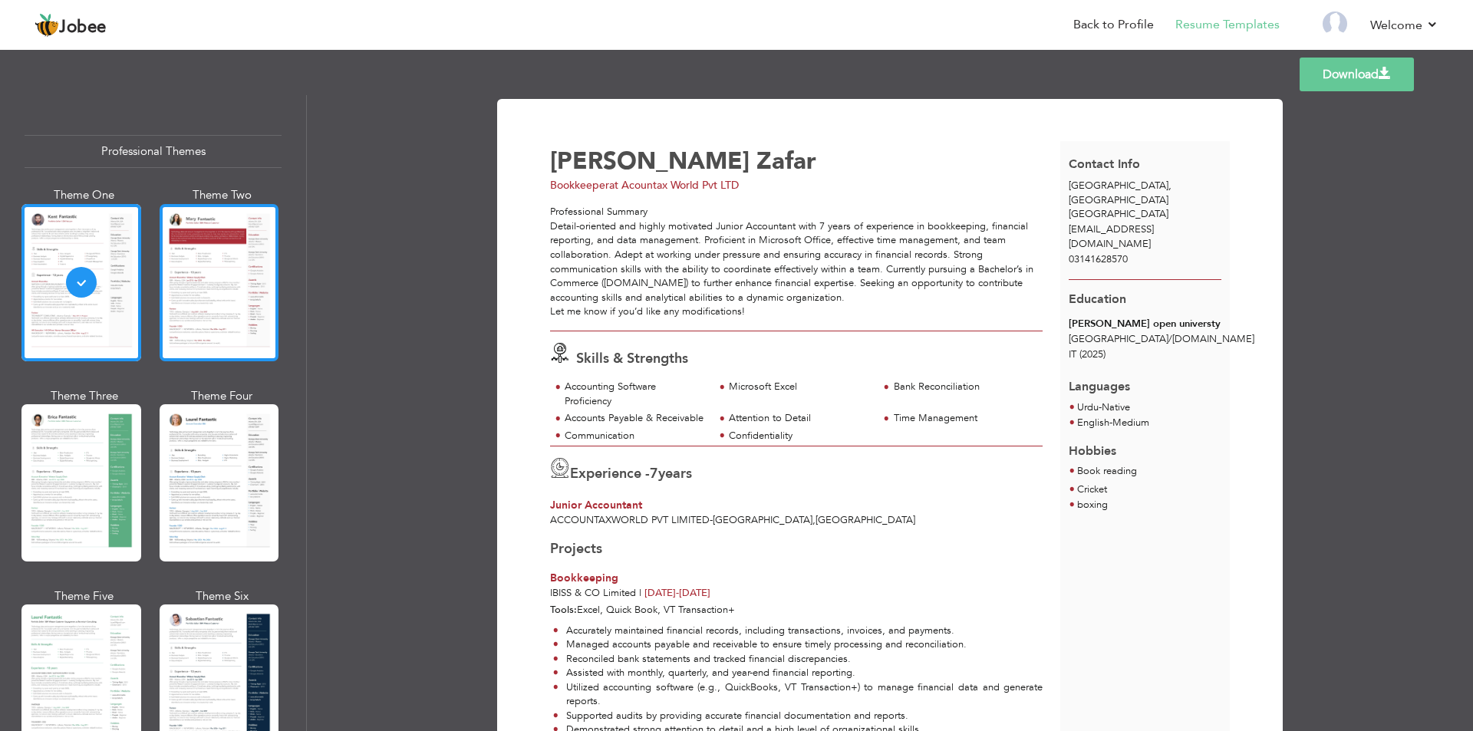
click at [236, 306] on div at bounding box center [220, 282] width 120 height 157
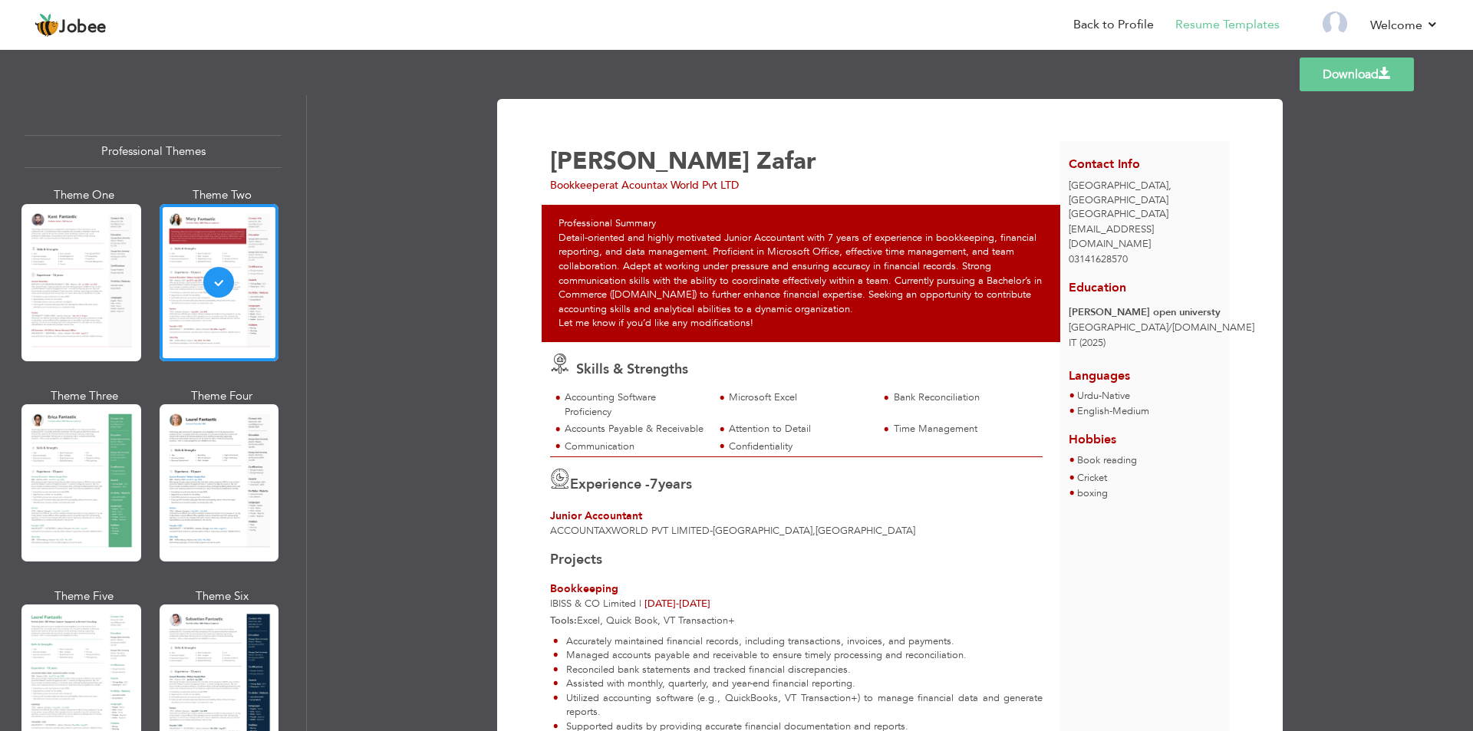
click at [661, 225] on div "Professional Summary Detail-oriented and highly motivated Junior Accountant wit…" at bounding box center [805, 273] width 527 height 137
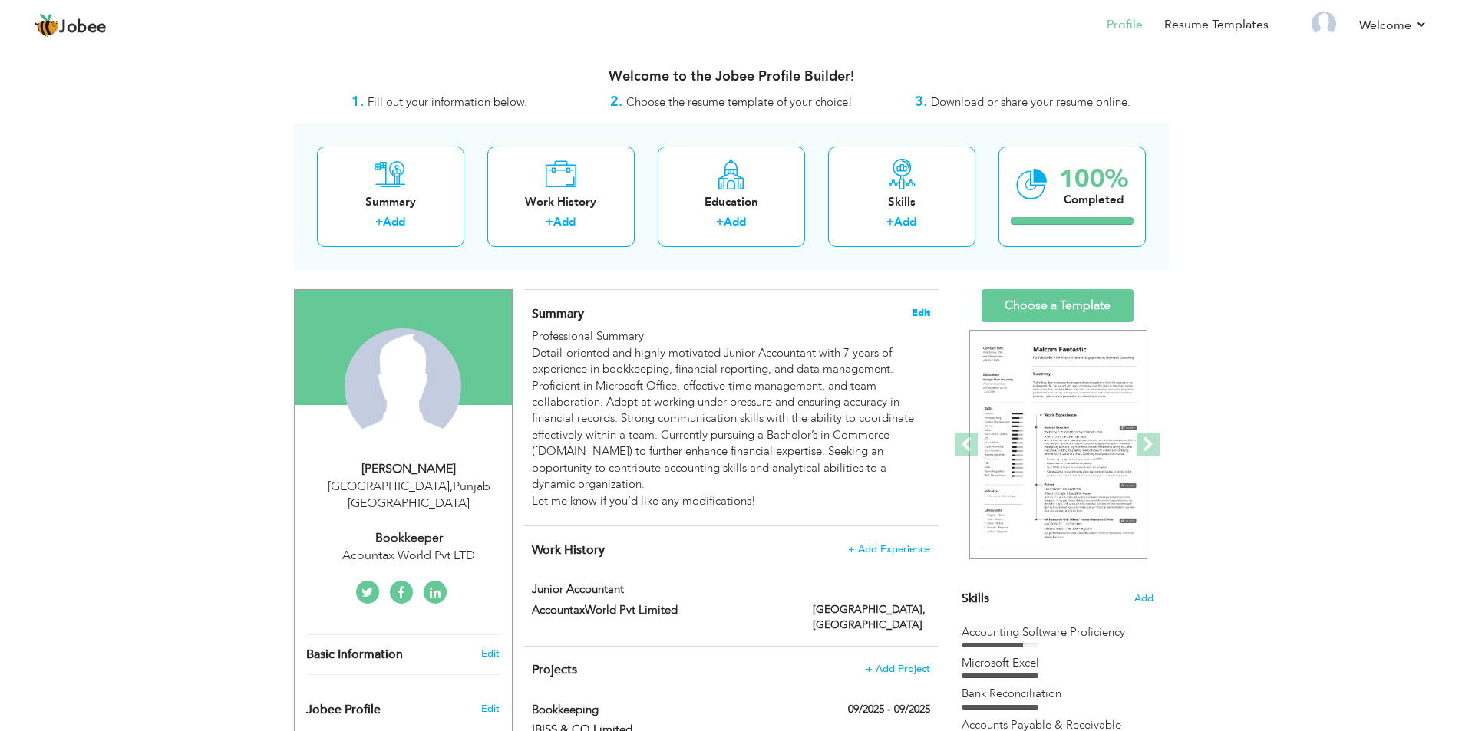
click at [922, 313] on span "Edit" at bounding box center [921, 313] width 18 height 11
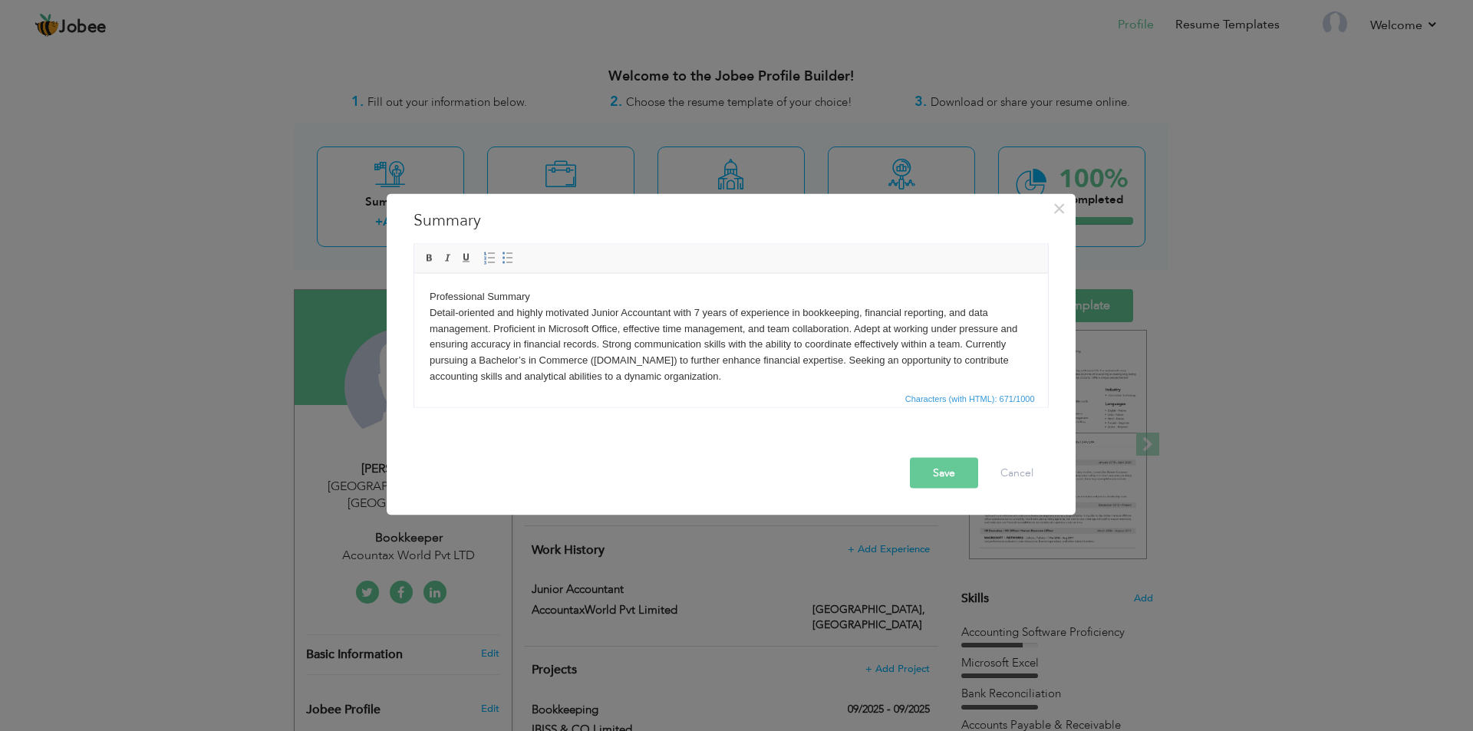
click at [532, 295] on body "Professional Summary Detail-oriented and highly motivated Junior Accountant wit…" at bounding box center [730, 345] width 603 height 112
click at [429, 312] on body "Professional Summary Detail-oriented and highly motivated Junior Accountant wit…" at bounding box center [730, 345] width 603 height 112
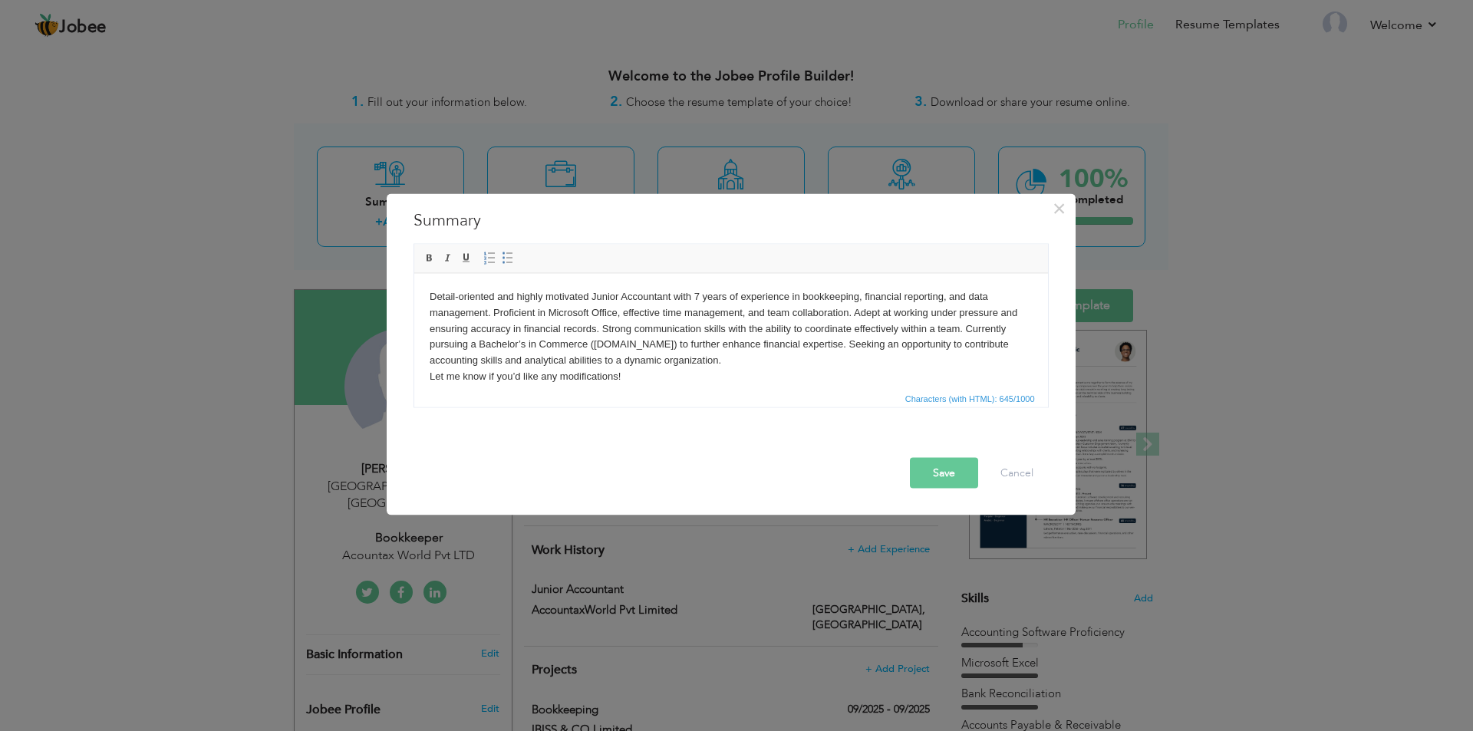
click at [958, 462] on button "Save" at bounding box center [944, 472] width 68 height 31
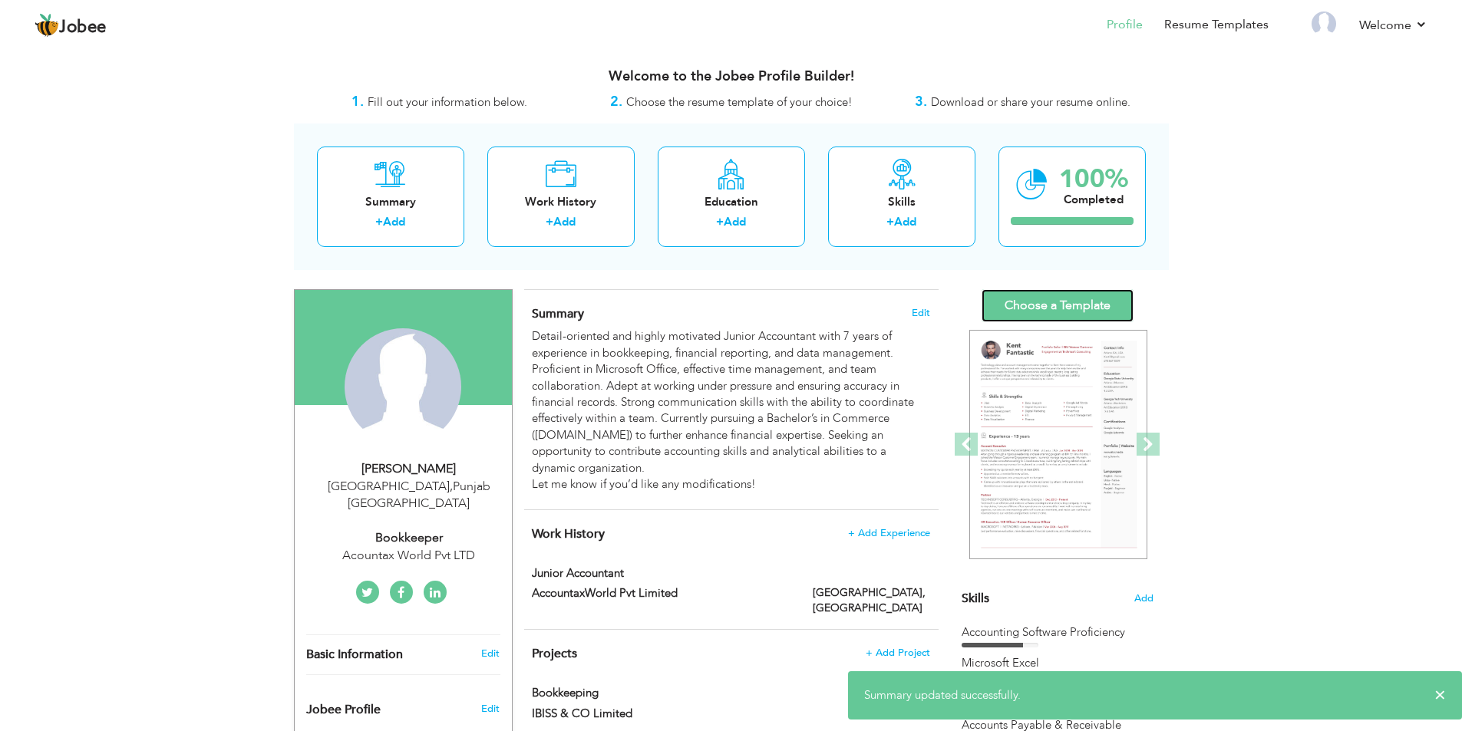
click at [1047, 303] on link "Choose a Template" at bounding box center [1057, 305] width 152 height 33
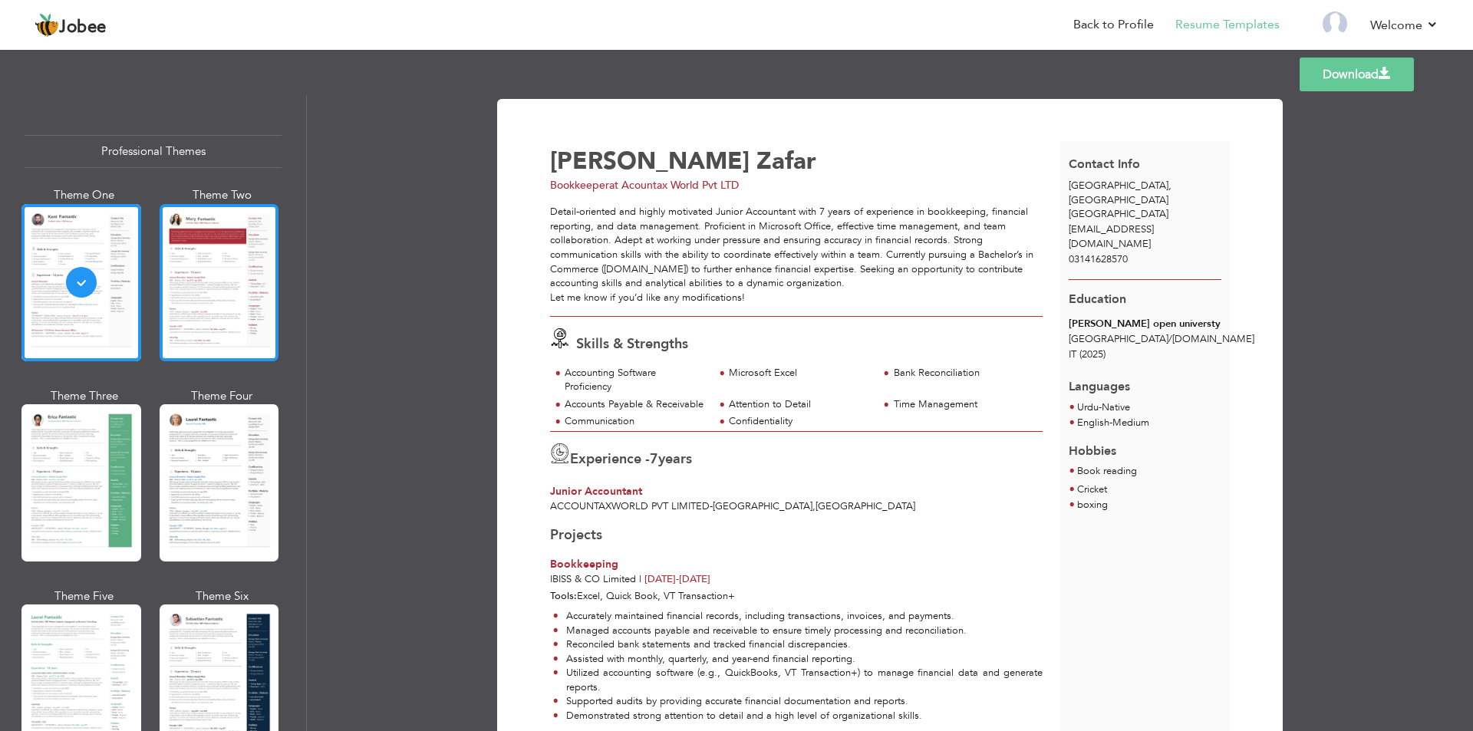
click at [198, 284] on div at bounding box center [220, 282] width 120 height 157
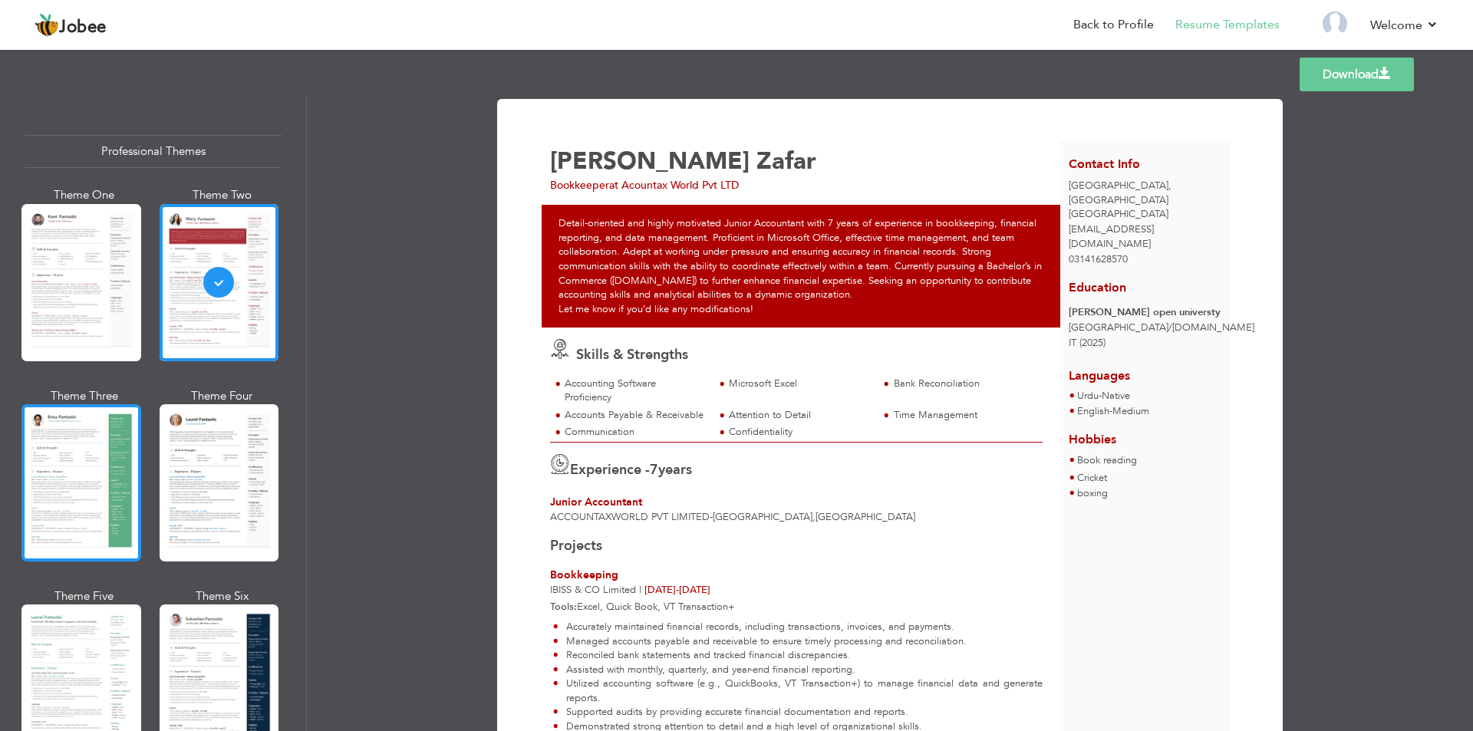
click at [58, 457] on div at bounding box center [81, 482] width 120 height 157
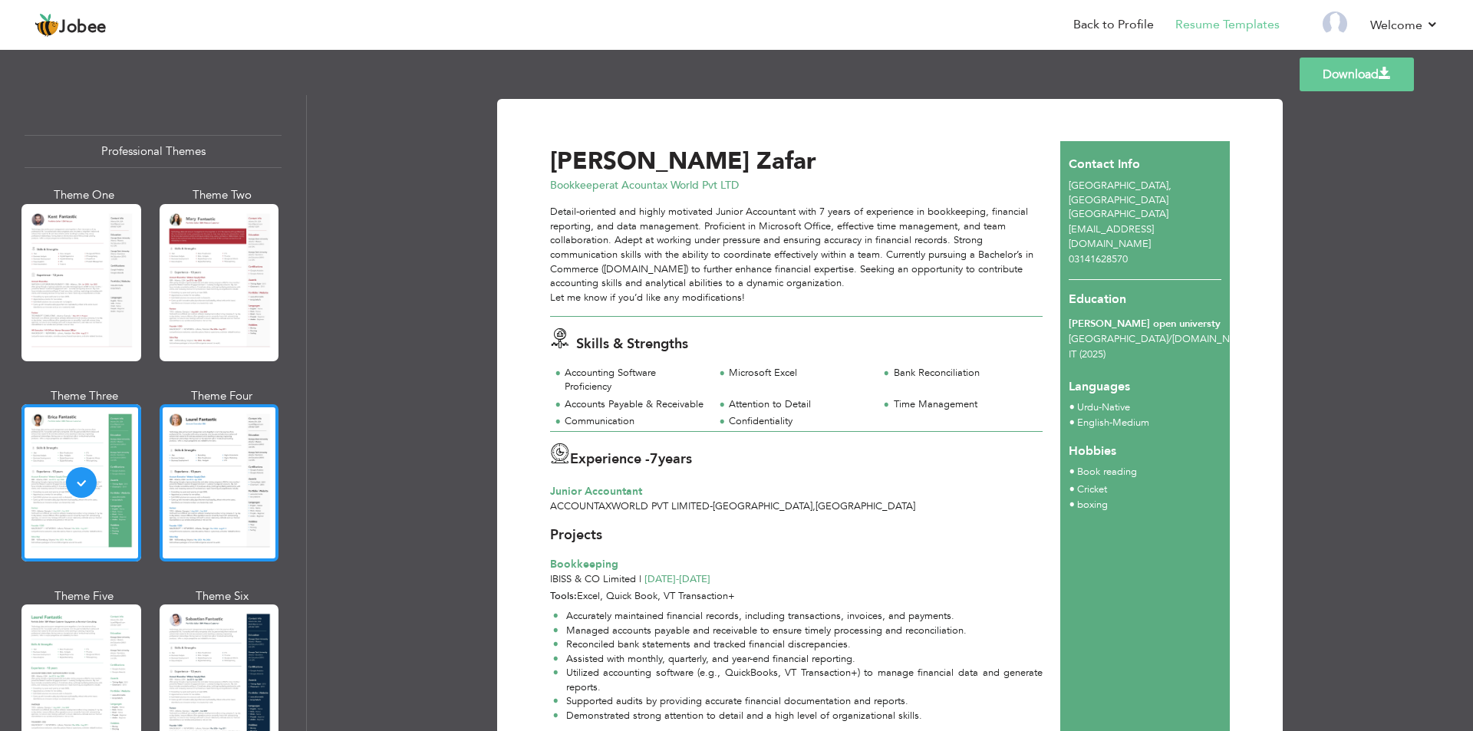
click at [229, 468] on div at bounding box center [220, 482] width 120 height 157
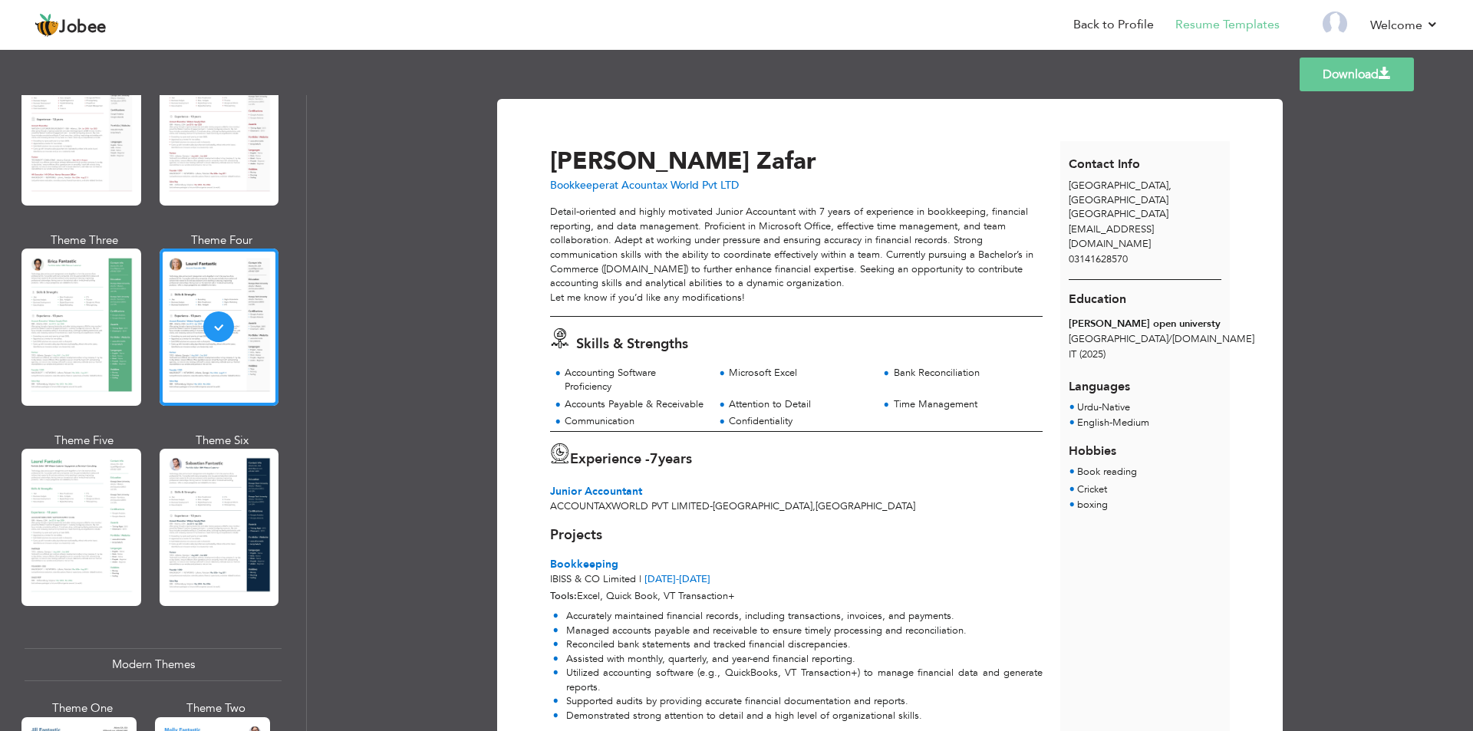
scroll to position [204, 0]
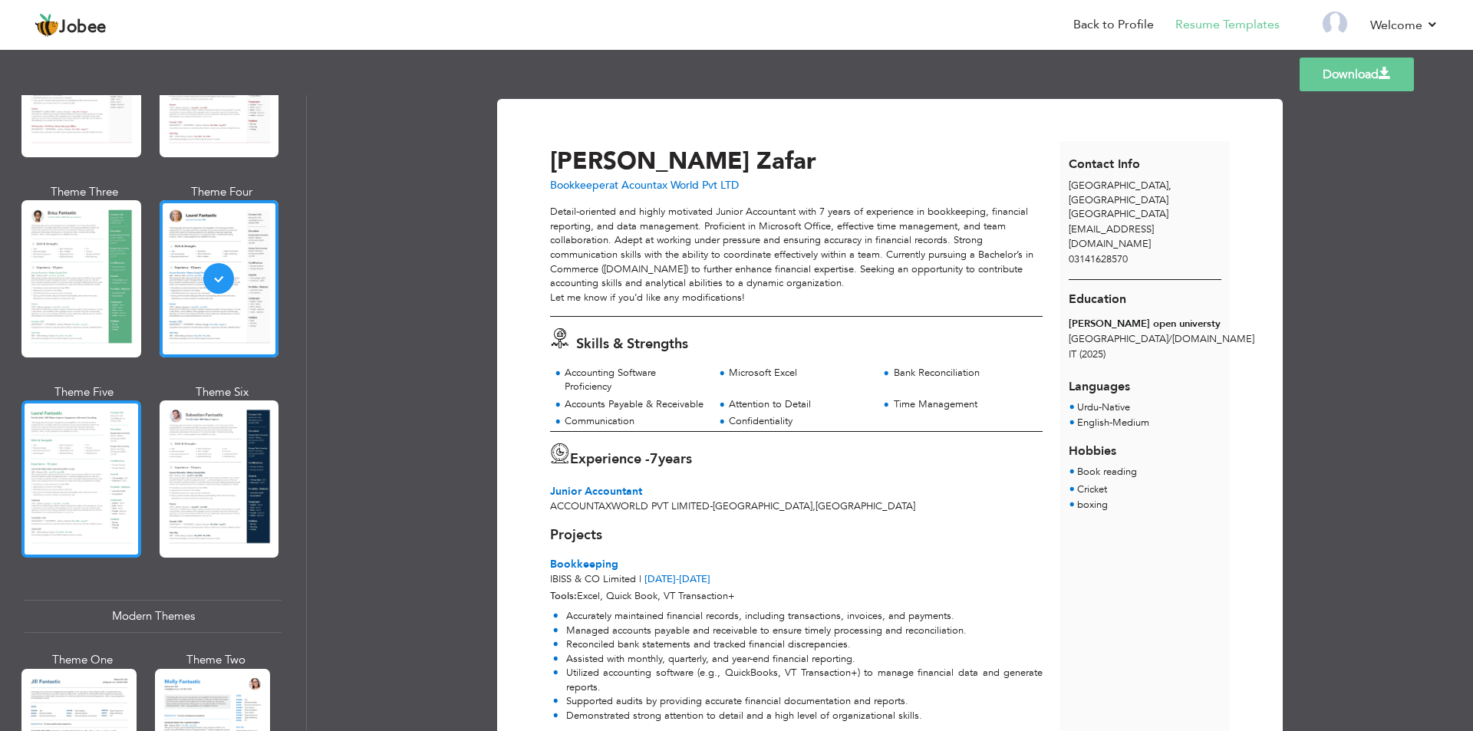
click at [71, 503] on div at bounding box center [81, 479] width 120 height 157
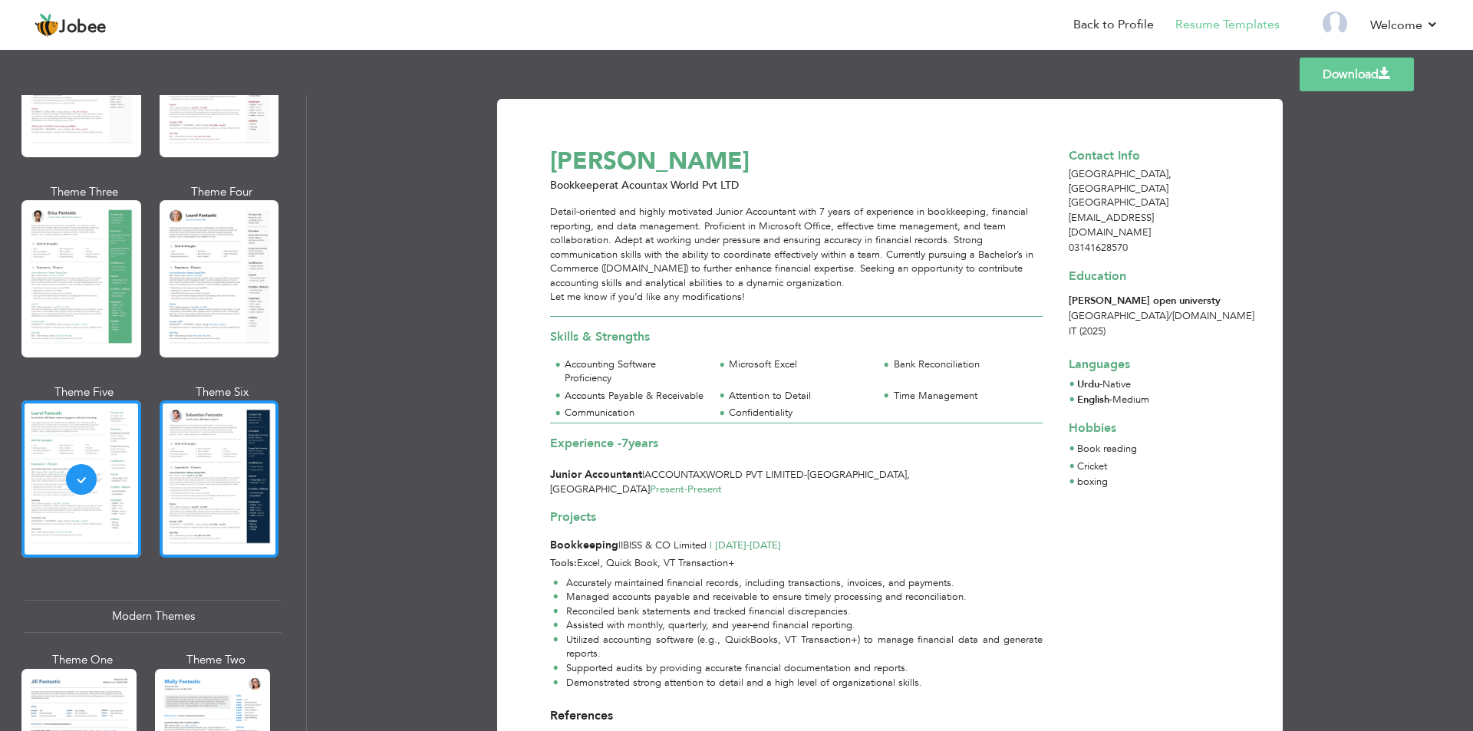
click at [238, 475] on div at bounding box center [220, 479] width 120 height 157
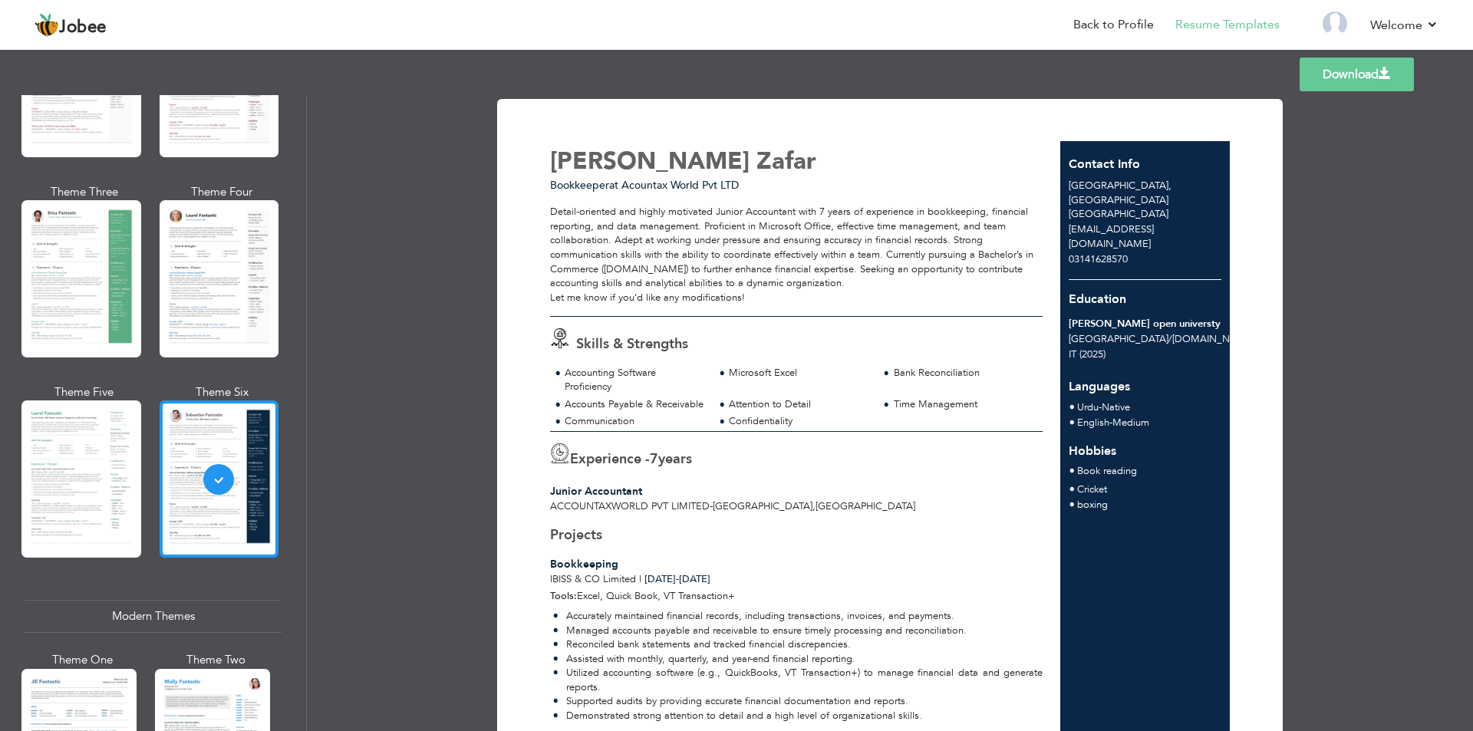
scroll to position [0, 0]
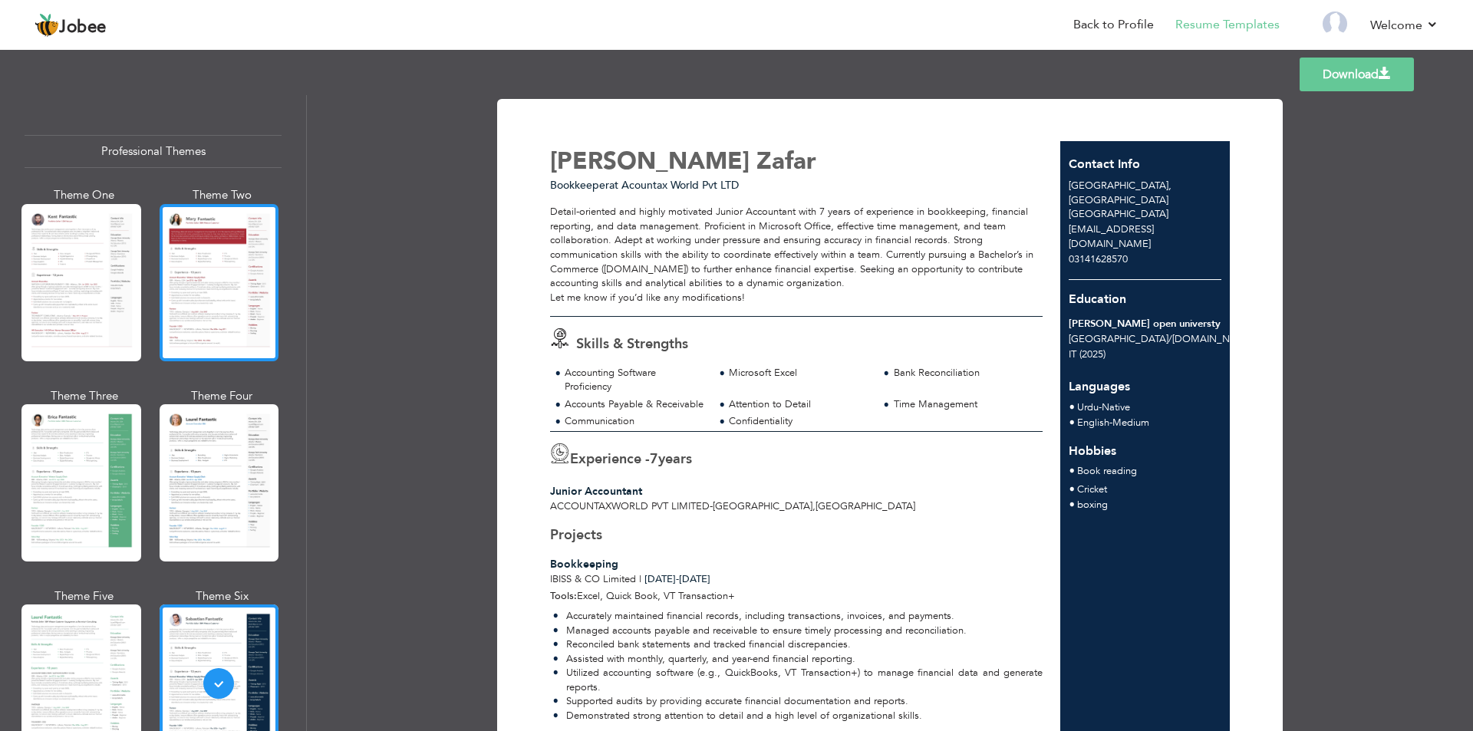
click at [214, 308] on div at bounding box center [220, 282] width 120 height 157
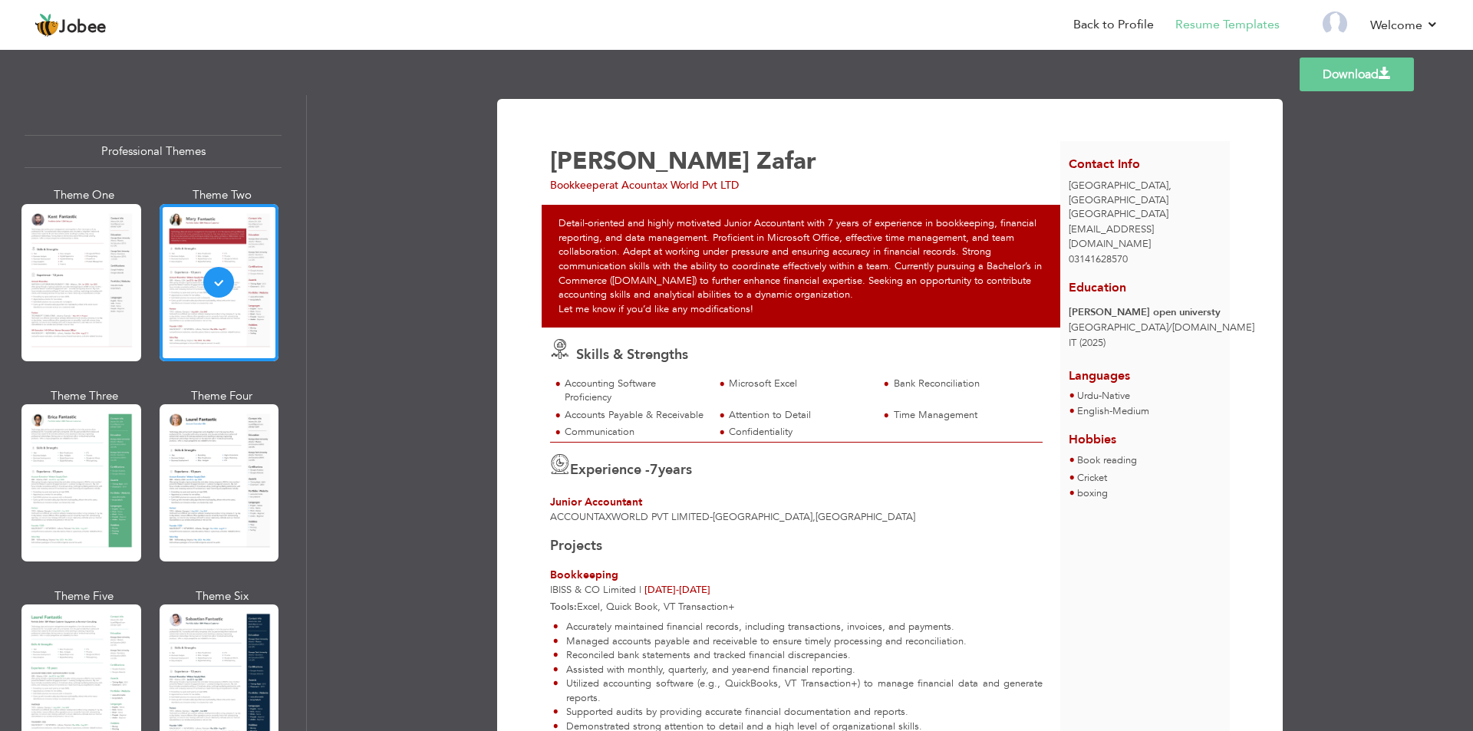
click at [740, 584] on div "IBISS & CO Limited | Sep 2025 - Sep 2025" at bounding box center [796, 590] width 493 height 15
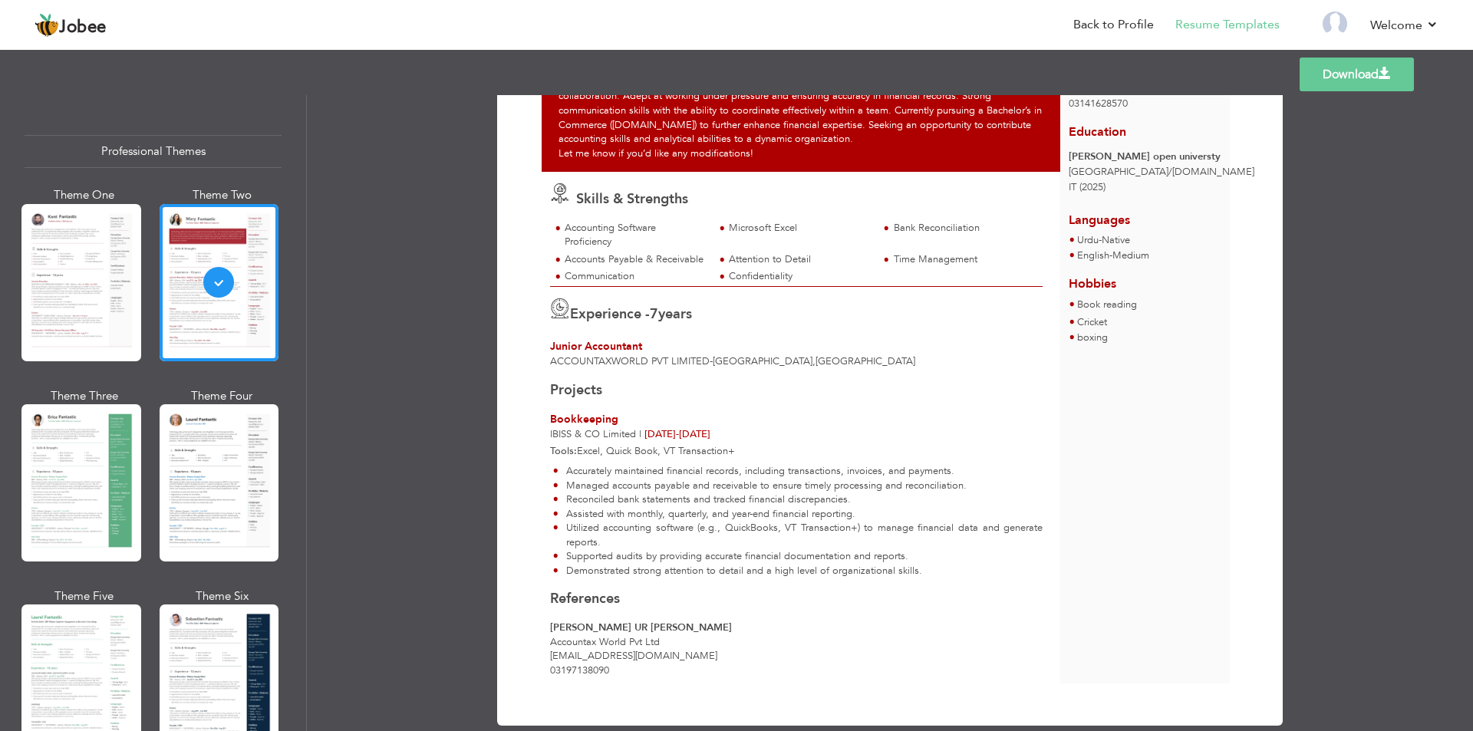
scroll to position [157, 0]
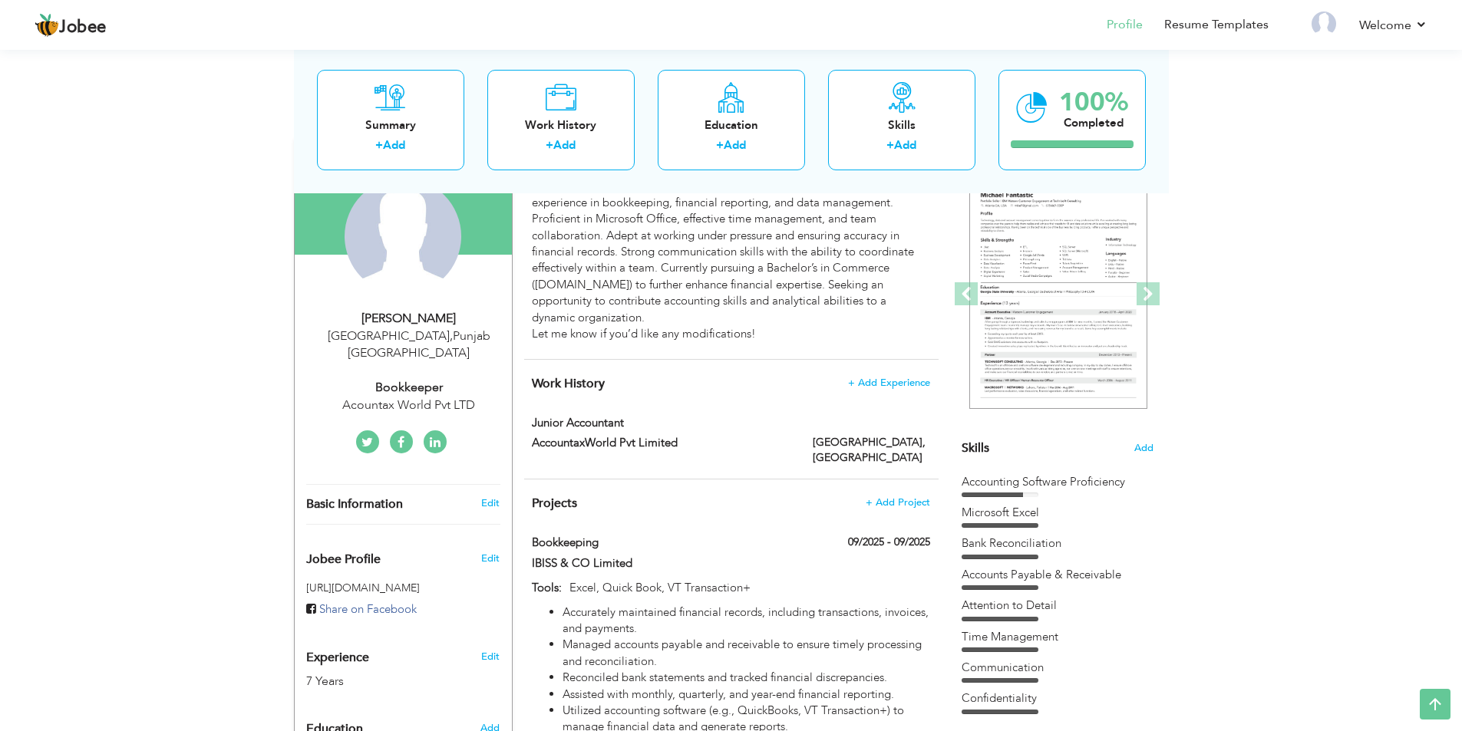
scroll to position [139, 0]
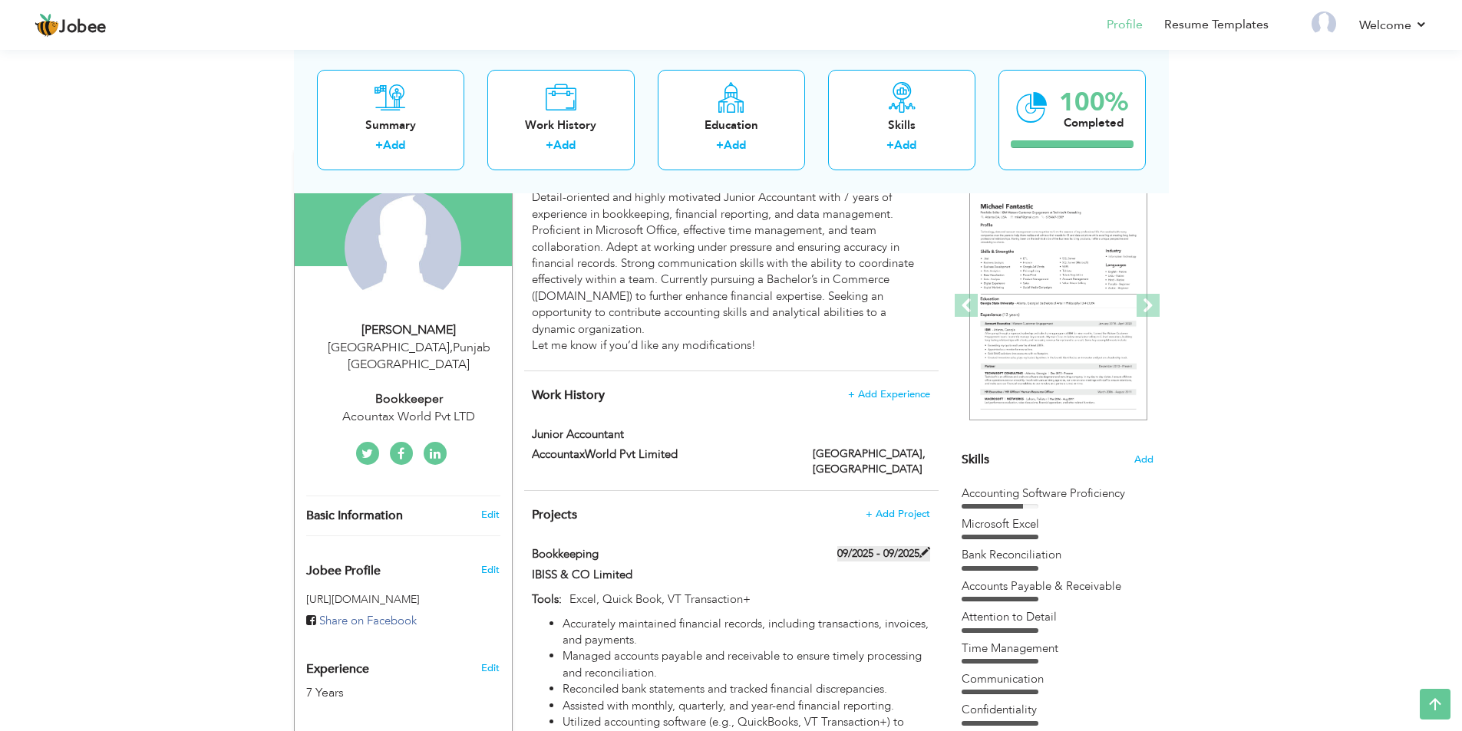
click at [925, 547] on span at bounding box center [924, 552] width 11 height 11
type input "Bookkeeping"
type input "IBISS & CO Limited"
type input "09/2025"
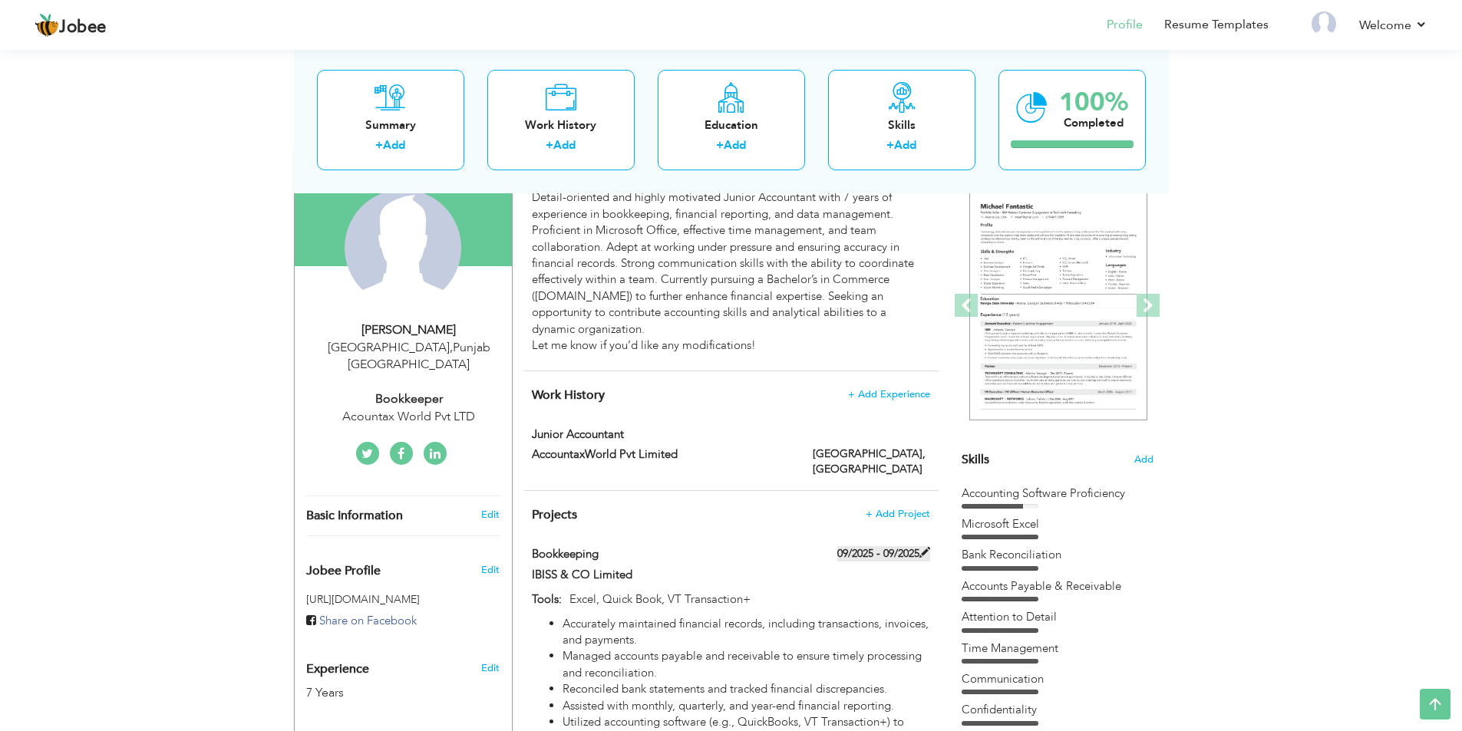
type input "Excel, Quick Book, VT Transaction+"
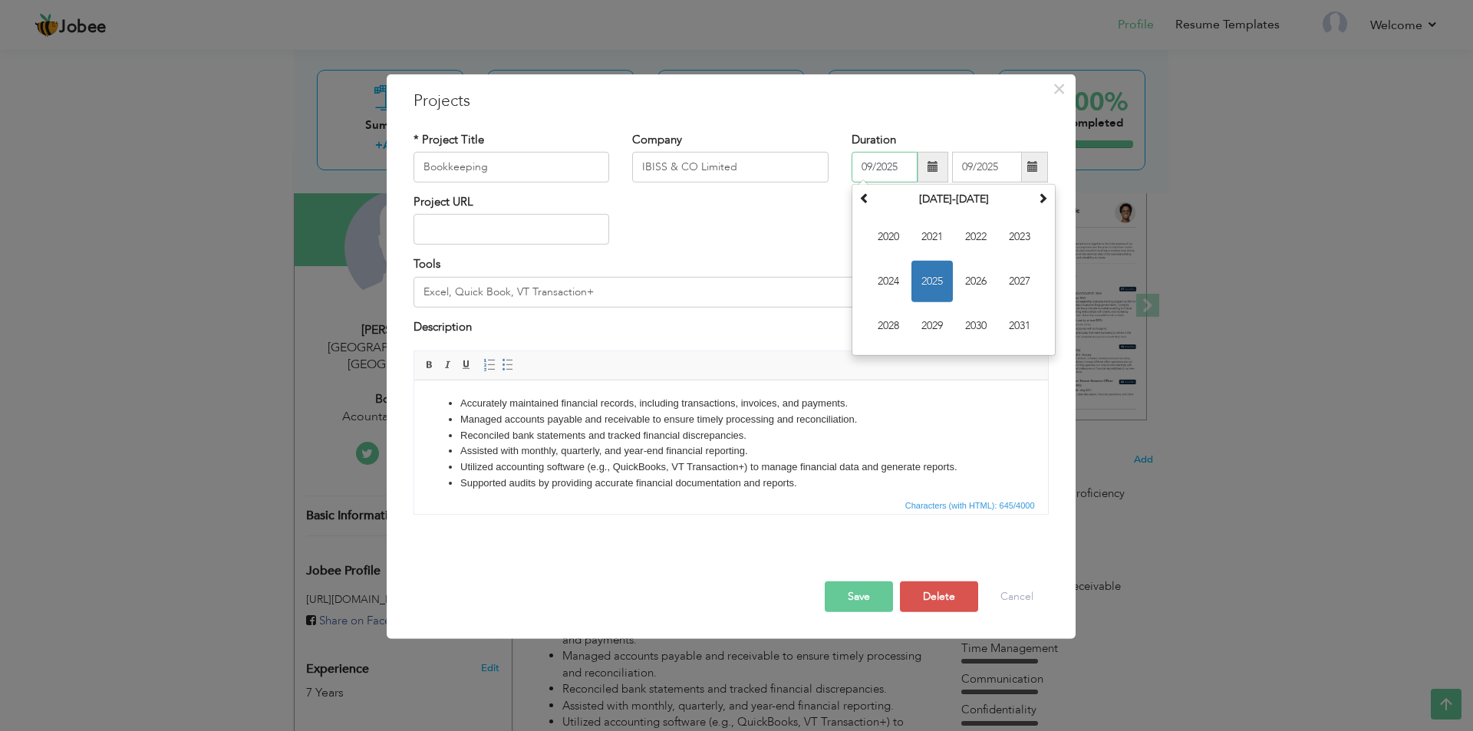
click at [898, 171] on input "09/2025" at bounding box center [885, 167] width 66 height 31
click at [856, 192] on th at bounding box center [865, 199] width 18 height 23
click at [1017, 279] on span "2017" at bounding box center [1019, 281] width 41 height 41
click at [882, 232] on span "Jan" at bounding box center [888, 236] width 41 height 41
type input "01/2017"
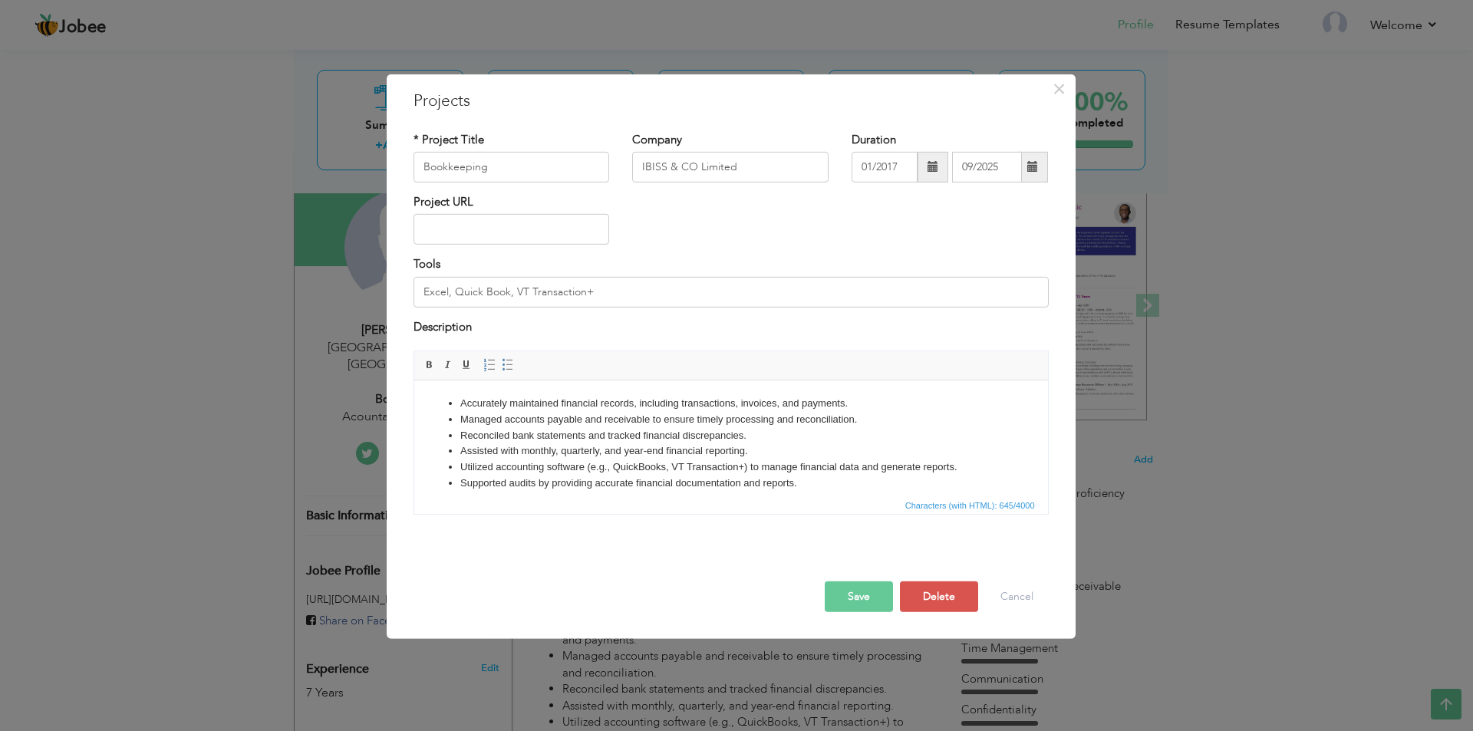
click at [872, 594] on button "Save" at bounding box center [859, 597] width 68 height 31
